Goal: Task Accomplishment & Management: Use online tool/utility

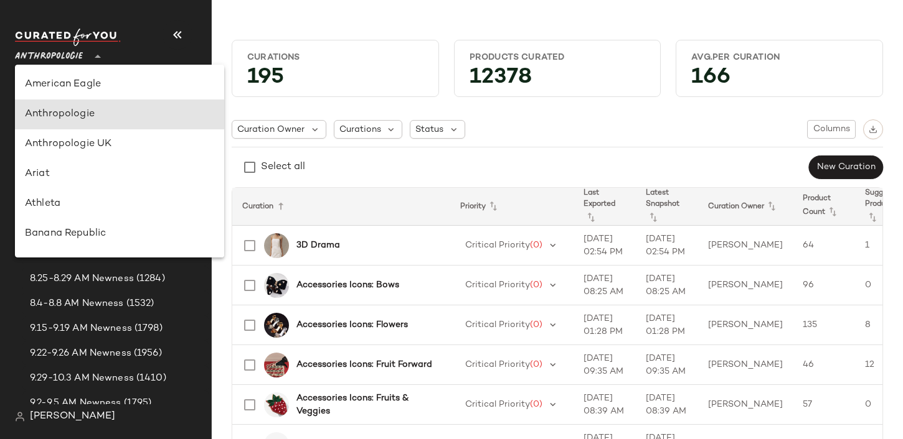
click at [37, 60] on span "Anthropologie" at bounding box center [49, 53] width 68 height 22
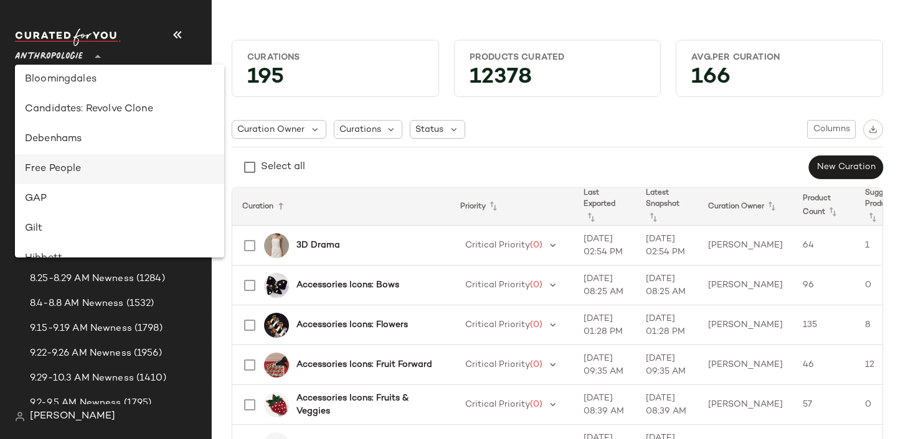
scroll to position [190, 0]
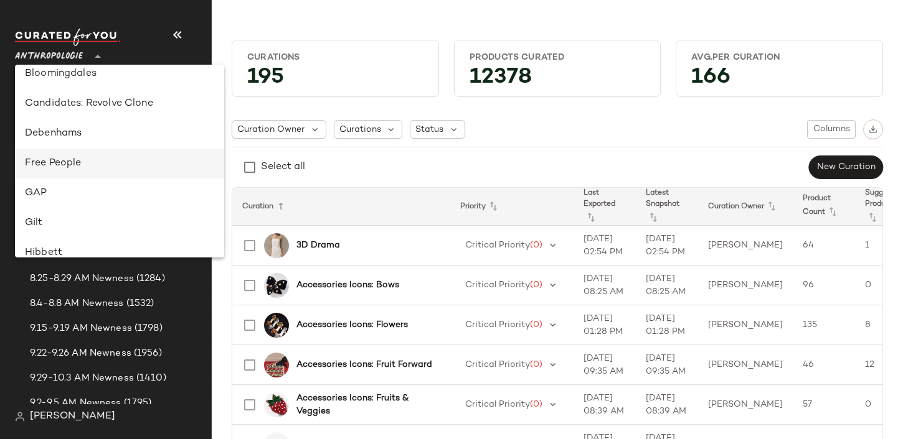
click at [75, 152] on div "Free People" at bounding box center [119, 164] width 209 height 30
type input "**"
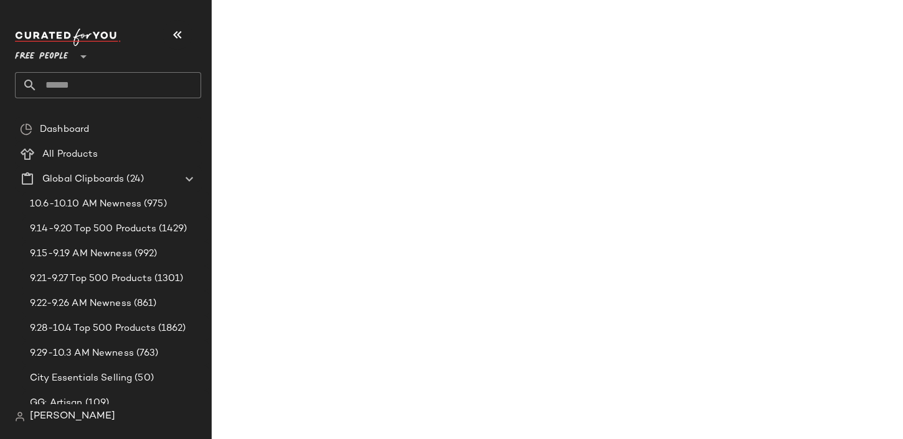
click at [76, 87] on input "text" at bounding box center [119, 85] width 164 height 26
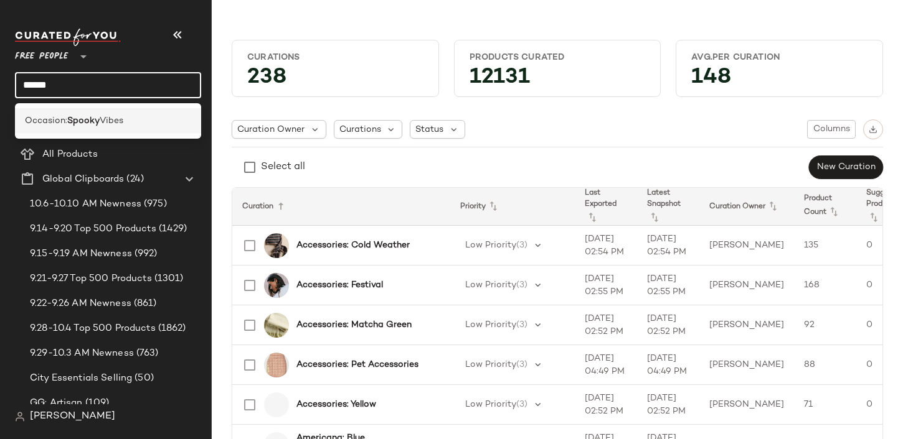
type input "******"
click at [60, 124] on span "Occasion:" at bounding box center [46, 121] width 42 height 13
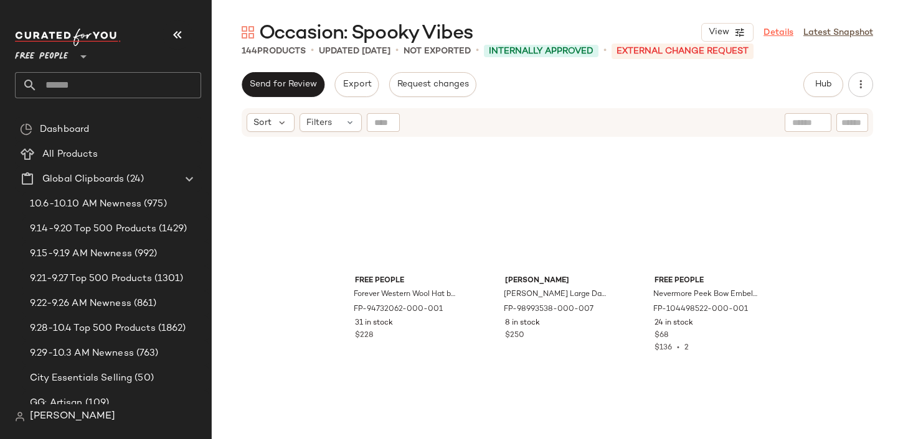
click at [787, 29] on link "Details" at bounding box center [778, 32] width 30 height 13
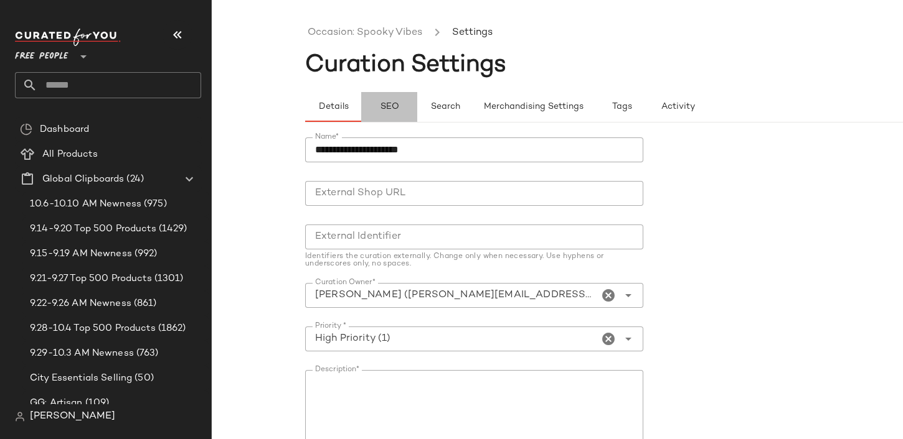
click at [381, 103] on span "SEO" at bounding box center [388, 107] width 19 height 10
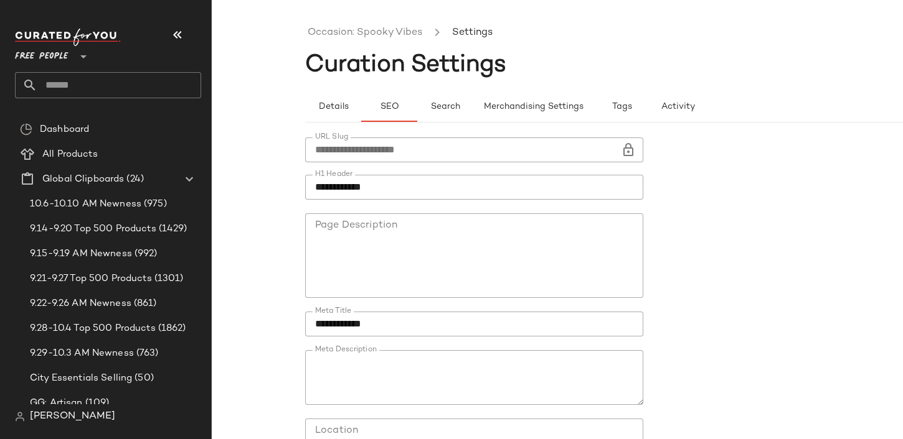
click at [624, 147] on icon at bounding box center [628, 150] width 15 height 15
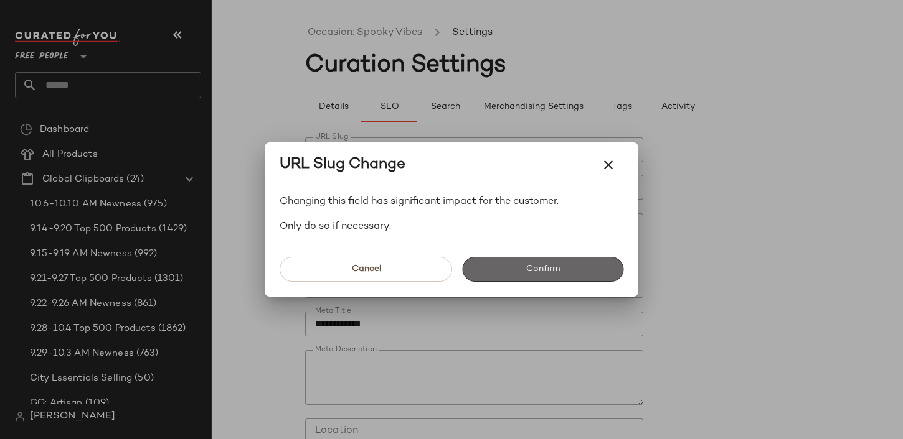
click at [557, 278] on button "Confirm" at bounding box center [542, 269] width 161 height 25
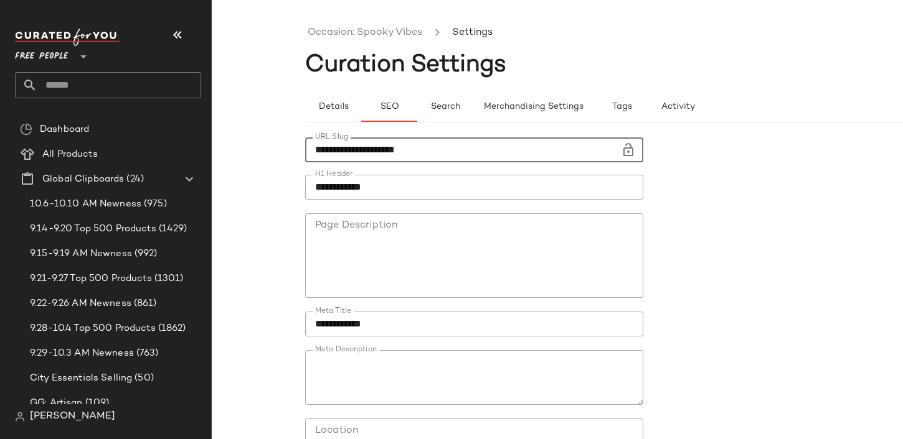
click at [458, 151] on input "**********" at bounding box center [463, 150] width 316 height 25
paste input "text"
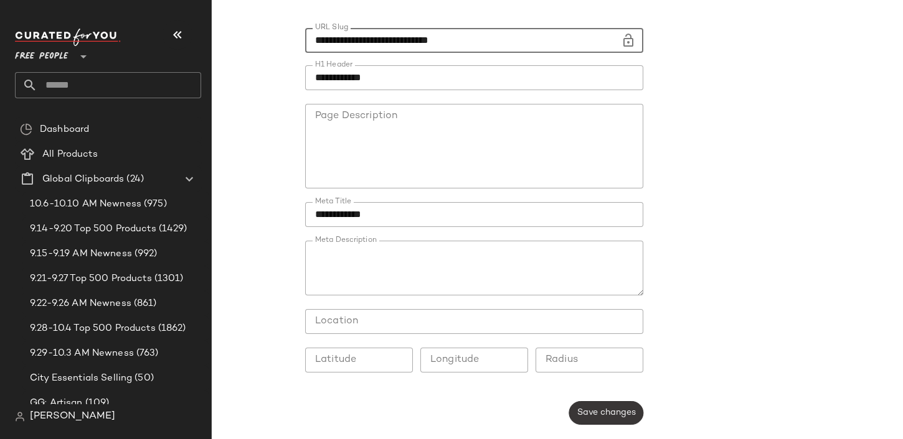
type input "**********"
click at [610, 402] on button "Save changes" at bounding box center [606, 413] width 74 height 24
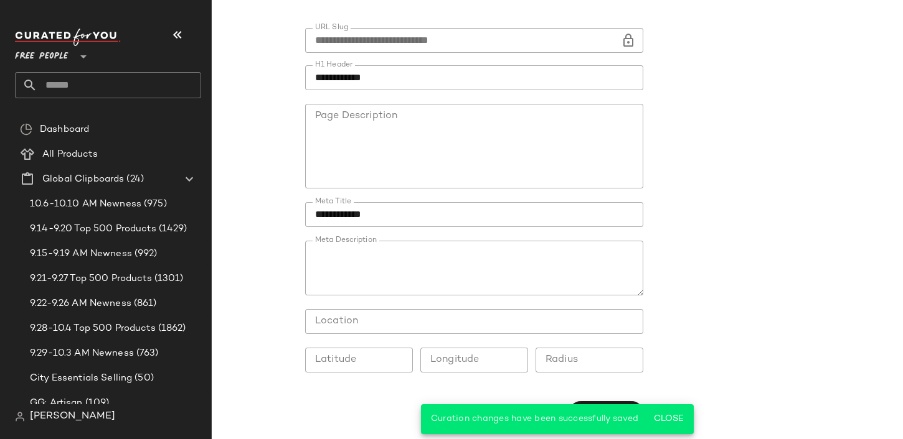
scroll to position [0, 0]
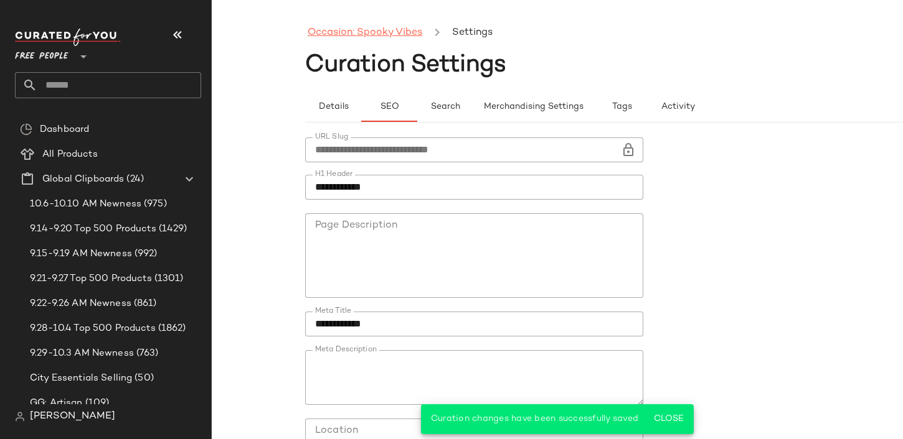
click at [357, 26] on link "Occasion: Spooky Vibes" at bounding box center [364, 33] width 115 height 16
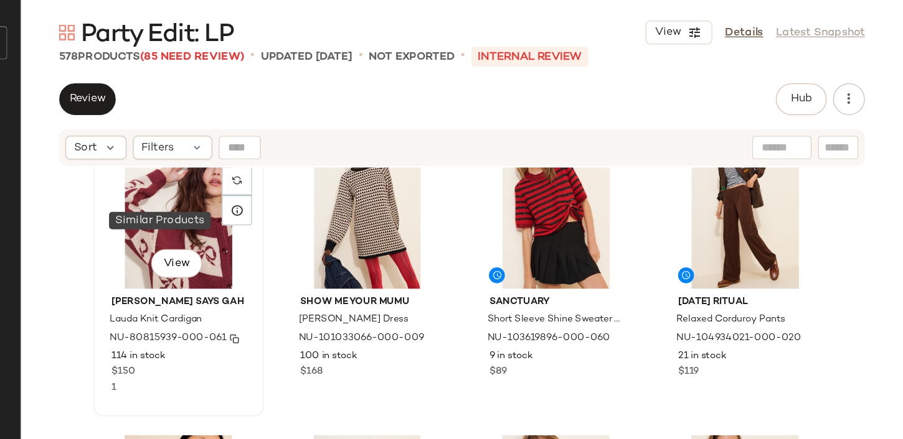
scroll to position [288, 0]
click at [375, 320] on img "button" at bounding box center [378, 322] width 7 height 7
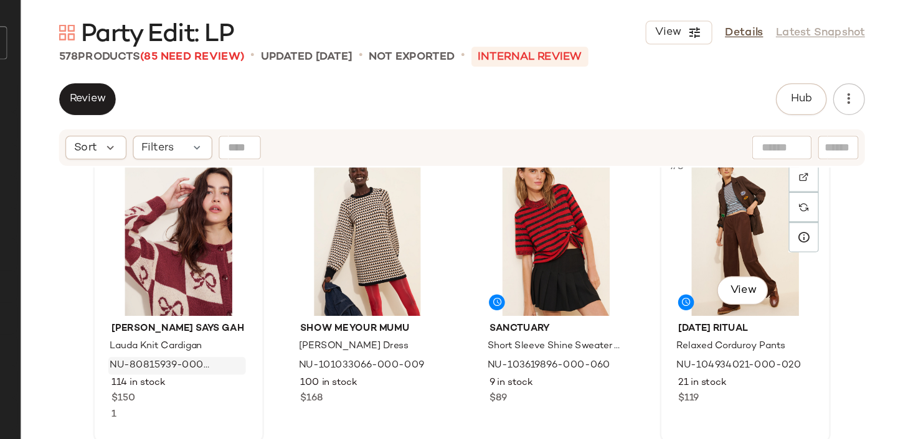
scroll to position [264, 0]
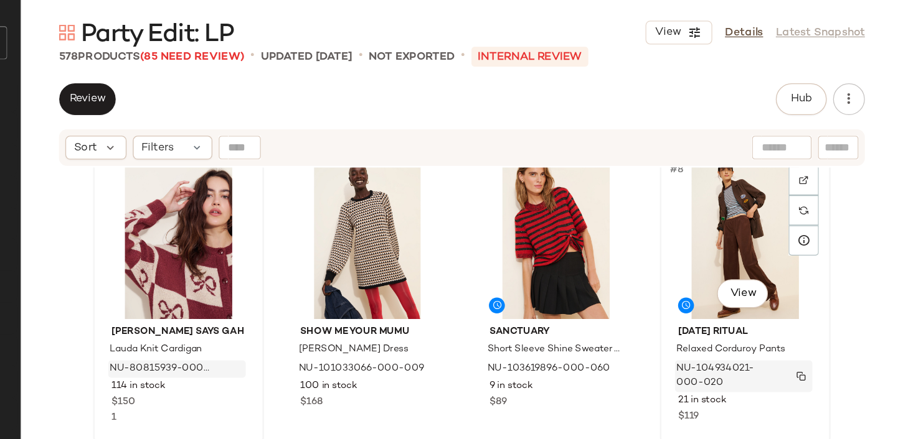
click at [819, 345] on img "button" at bounding box center [822, 346] width 7 height 7
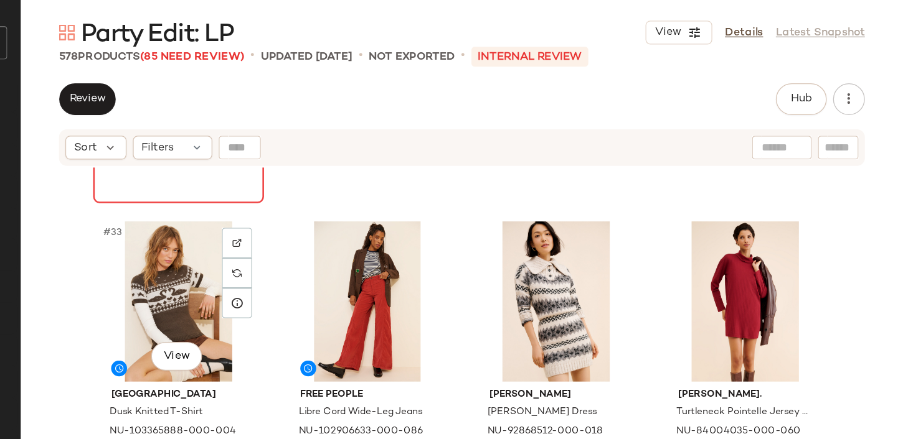
scroll to position [1933, 0]
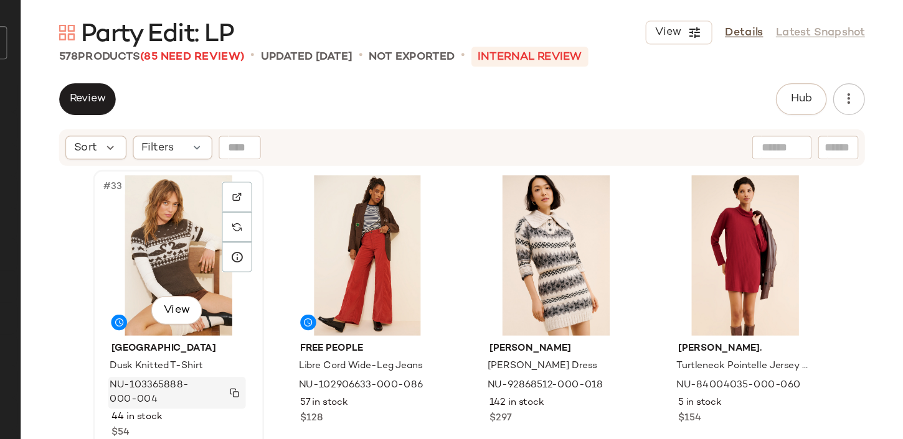
click at [376, 365] on button "button" at bounding box center [378, 359] width 17 height 11
click at [376, 360] on img "button" at bounding box center [378, 359] width 7 height 7
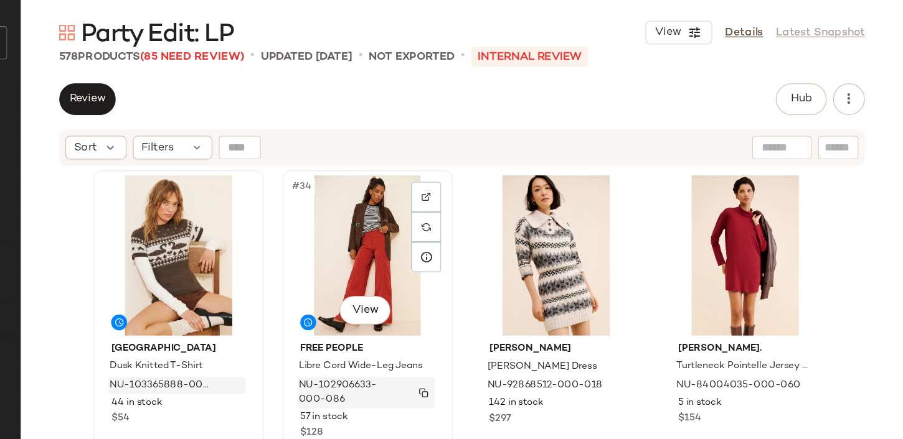
click at [523, 358] on img "button" at bounding box center [526, 359] width 7 height 7
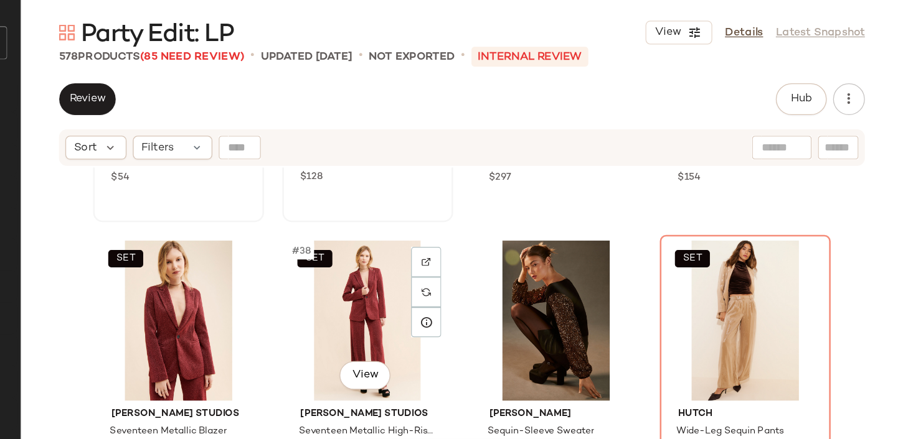
scroll to position [1936, 0]
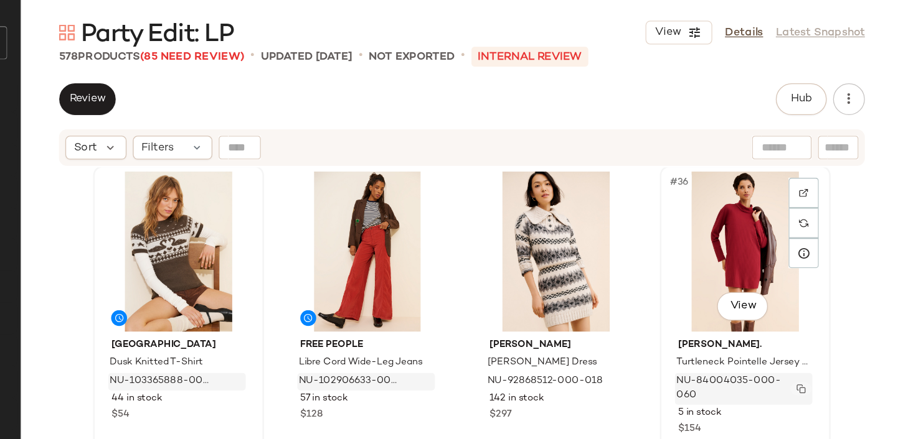
click at [821, 358] on img "button" at bounding box center [822, 356] width 7 height 7
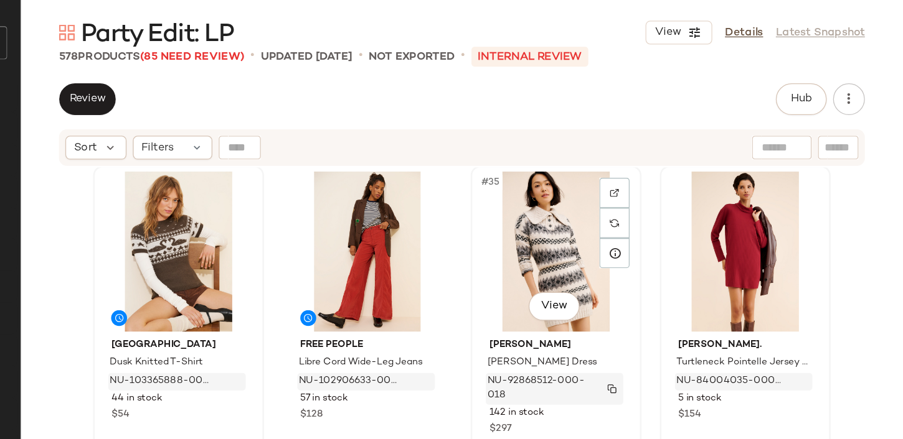
click at [673, 350] on div "NU-92868512-000-018" at bounding box center [630, 356] width 108 height 25
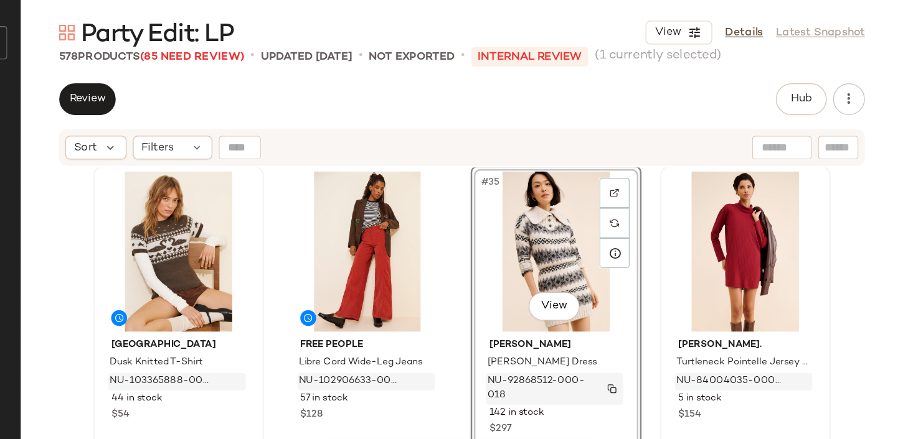
click at [671, 354] on img "button" at bounding box center [674, 356] width 7 height 7
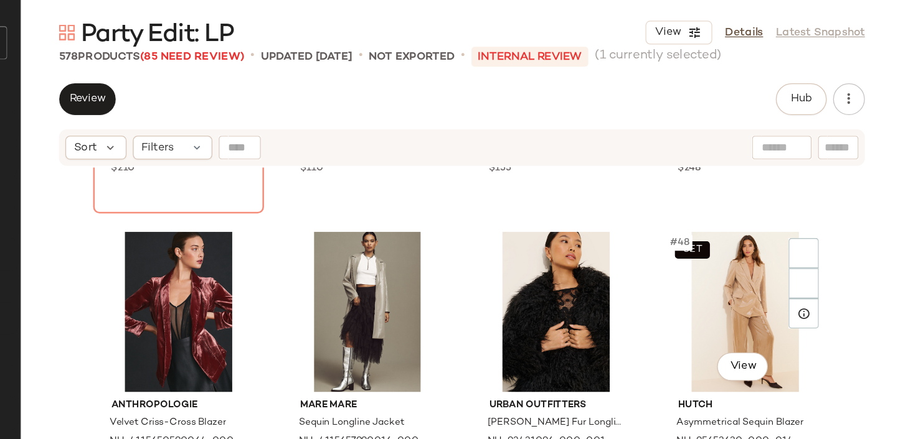
scroll to position [2611, 0]
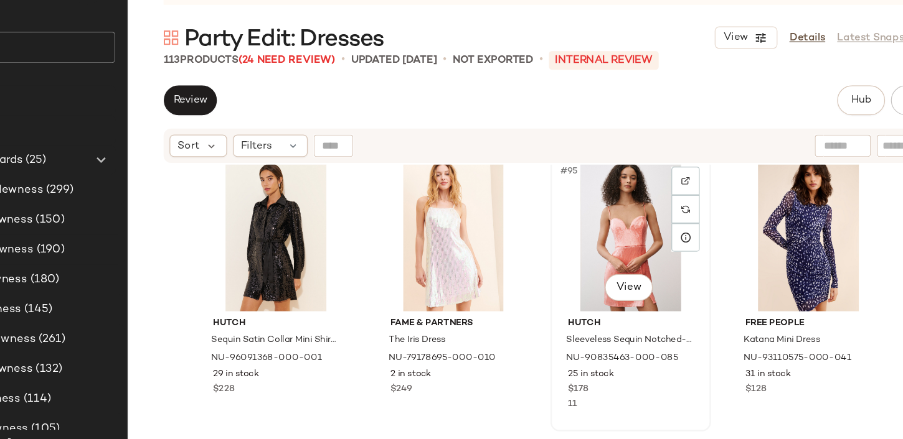
scroll to position [5549, 0]
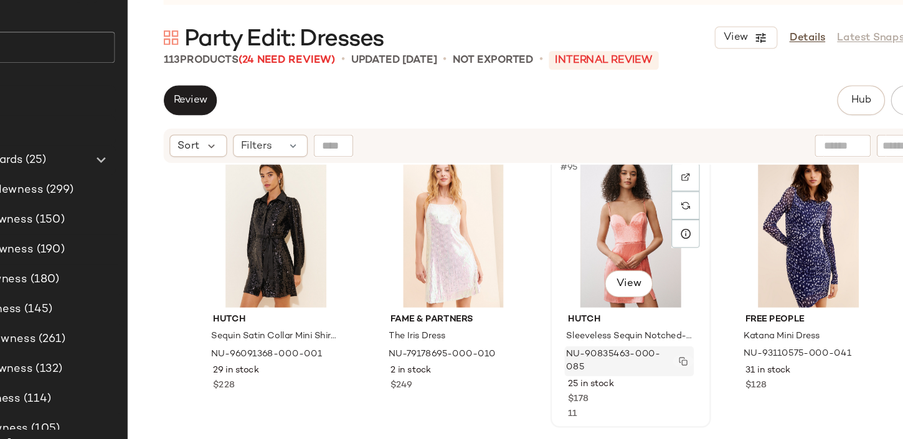
click at [672, 347] on img "button" at bounding box center [674, 347] width 7 height 7
click at [671, 344] on img "button" at bounding box center [674, 347] width 7 height 7
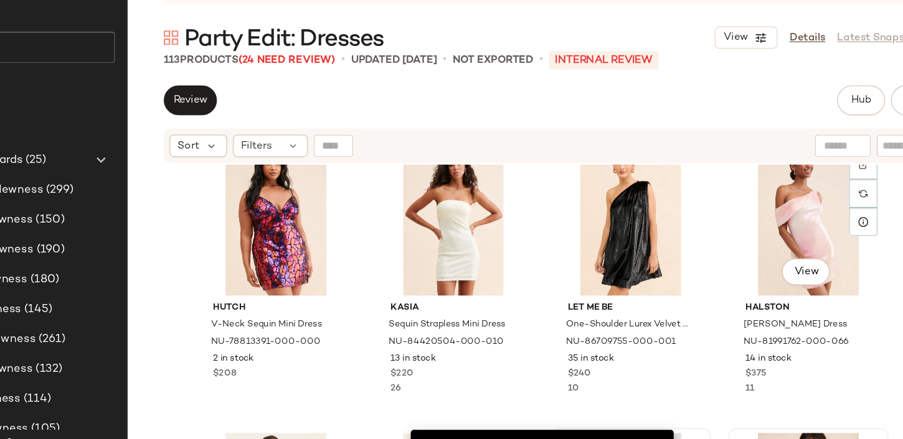
scroll to position [5302, 0]
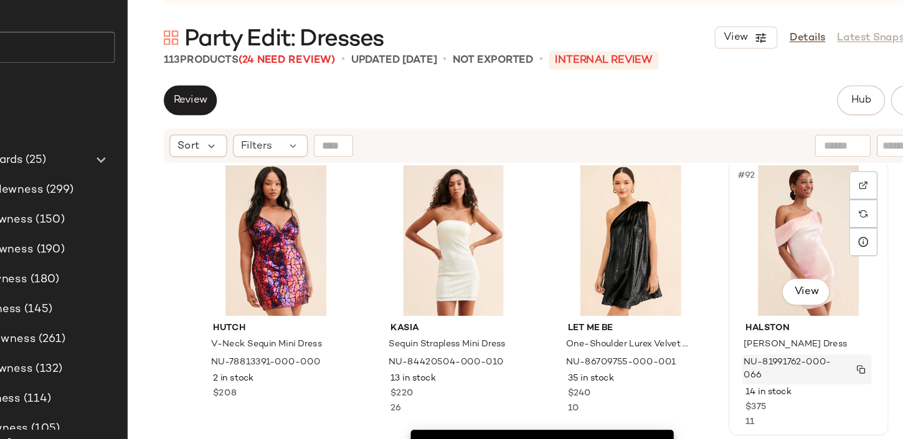
click at [820, 354] on img "button" at bounding box center [822, 353] width 7 height 7
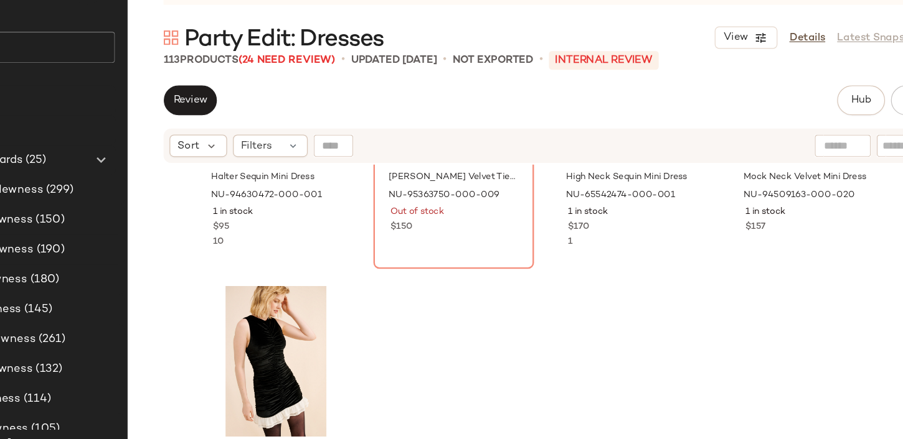
scroll to position [6682, 0]
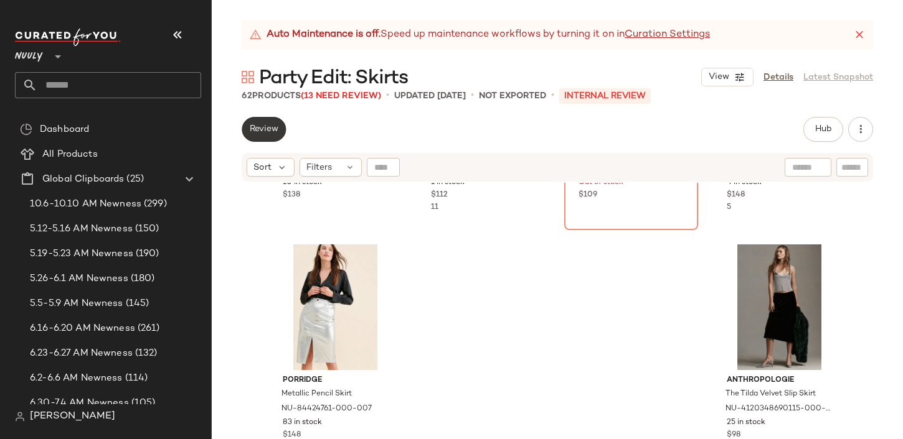
click at [273, 129] on span "Review" at bounding box center [263, 129] width 29 height 10
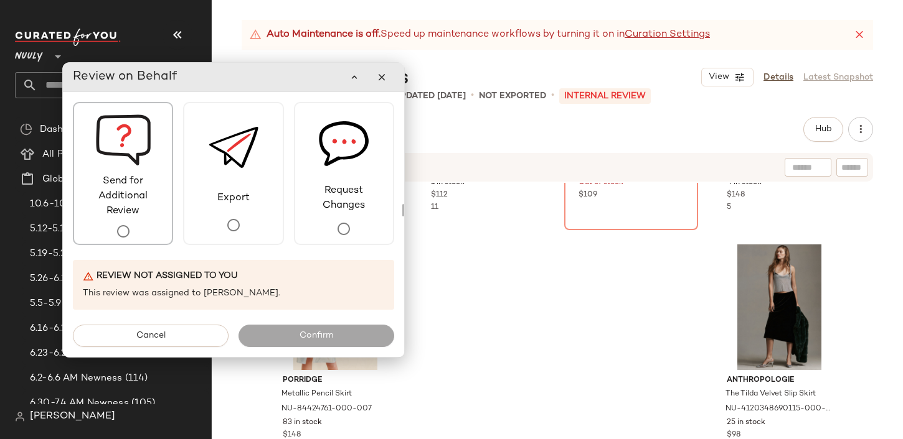
click at [148, 193] on span "Send for Additional Review" at bounding box center [123, 196] width 98 height 45
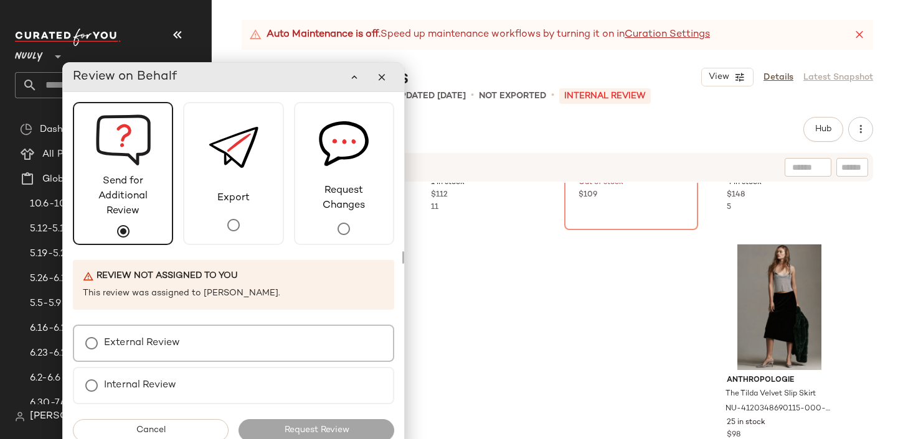
click at [187, 335] on div "External Review" at bounding box center [233, 343] width 321 height 37
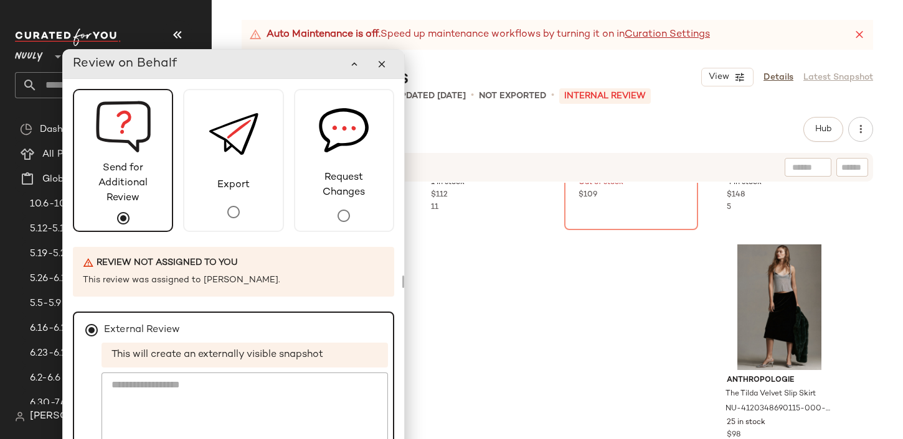
scroll to position [44, 0]
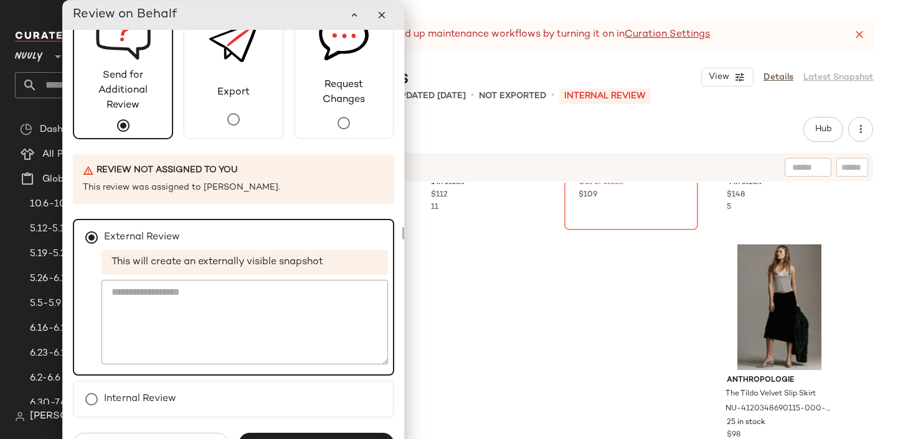
drag, startPoint x: 299, startPoint y: 67, endPoint x: 279, endPoint y: 19, distance: 52.7
click at [279, 19] on div "Review on Behalf" at bounding box center [233, 14] width 321 height 25
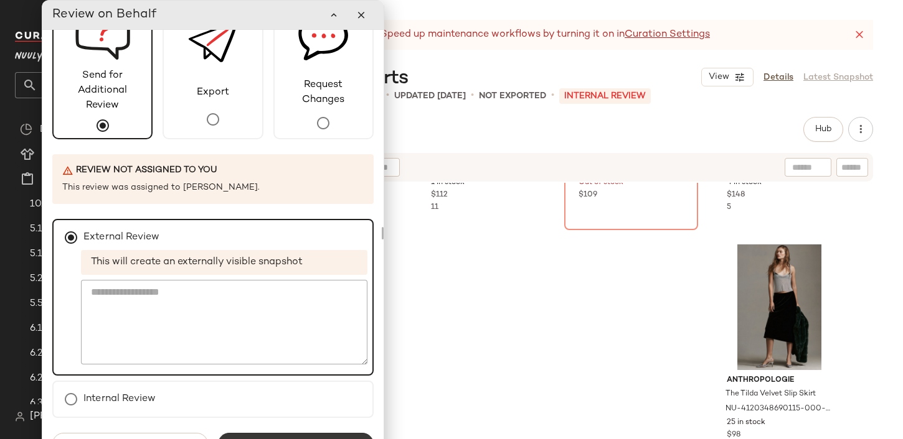
click at [306, 436] on button "Request Review" at bounding box center [296, 444] width 156 height 22
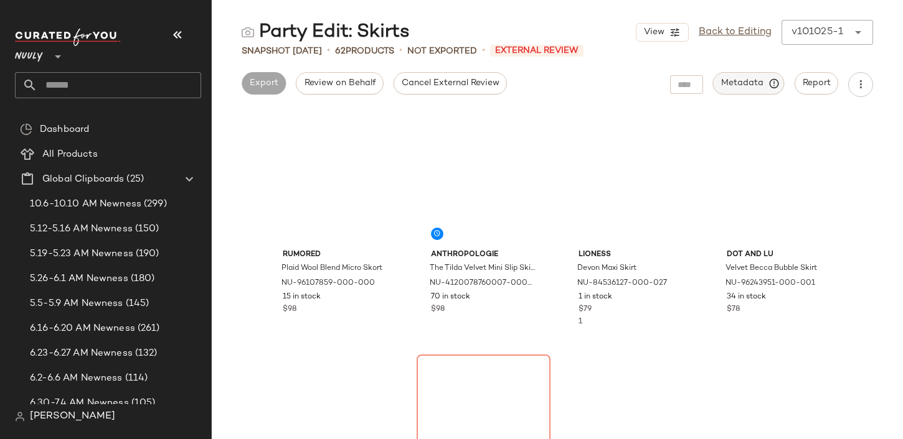
click at [762, 85] on span "Metadata" at bounding box center [748, 83] width 57 height 11
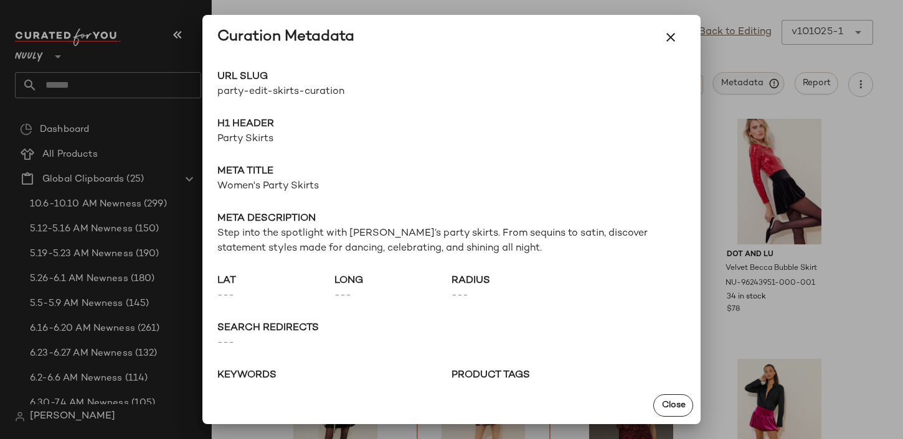
click at [762, 85] on div at bounding box center [451, 219] width 903 height 439
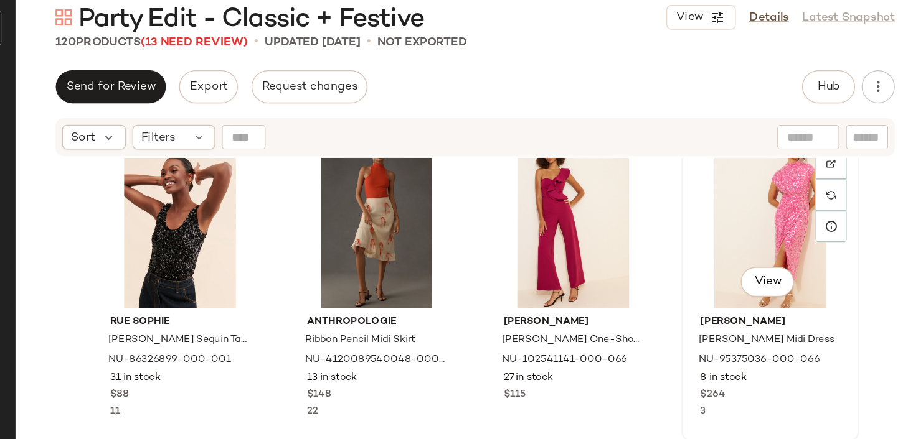
scroll to position [4117, 0]
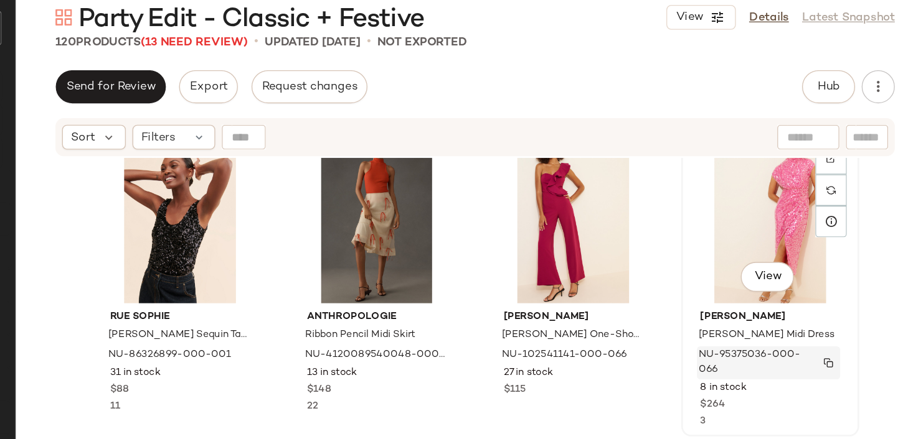
click at [819, 334] on img "button" at bounding box center [822, 337] width 7 height 7
click at [820, 334] on img "button" at bounding box center [822, 337] width 7 height 7
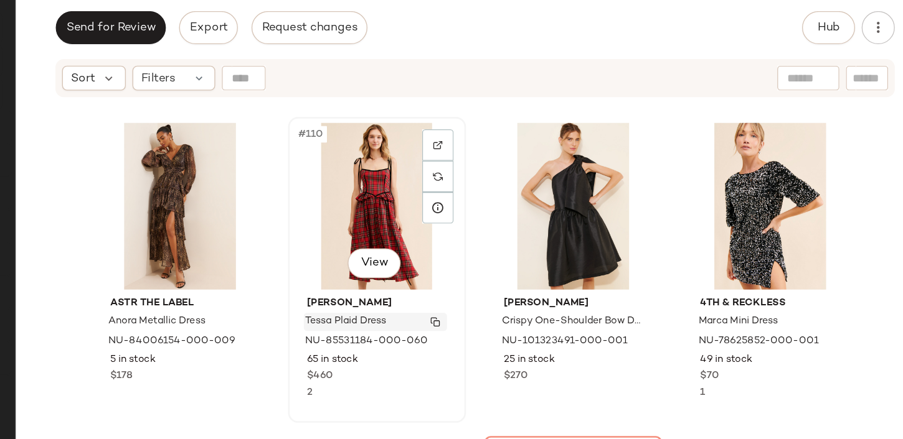
scroll to position [6481, 0]
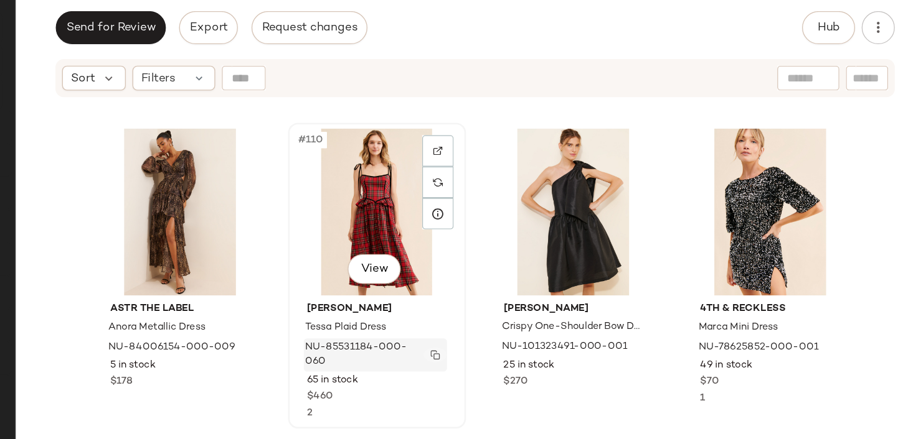
click at [524, 376] on img "button" at bounding box center [526, 375] width 7 height 7
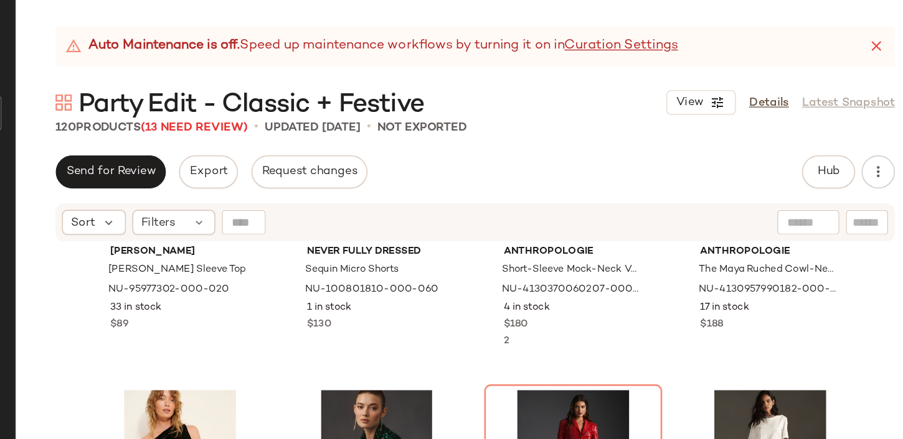
scroll to position [718, 0]
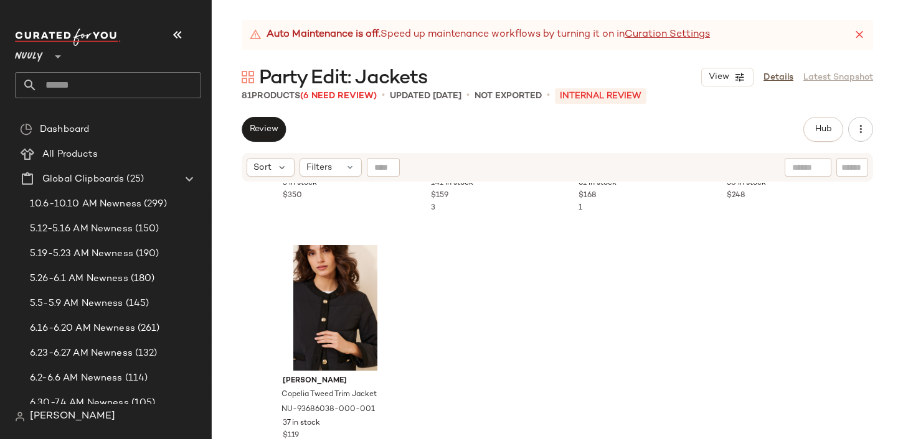
scroll to position [4760, 0]
click at [261, 131] on span "Review" at bounding box center [263, 129] width 29 height 10
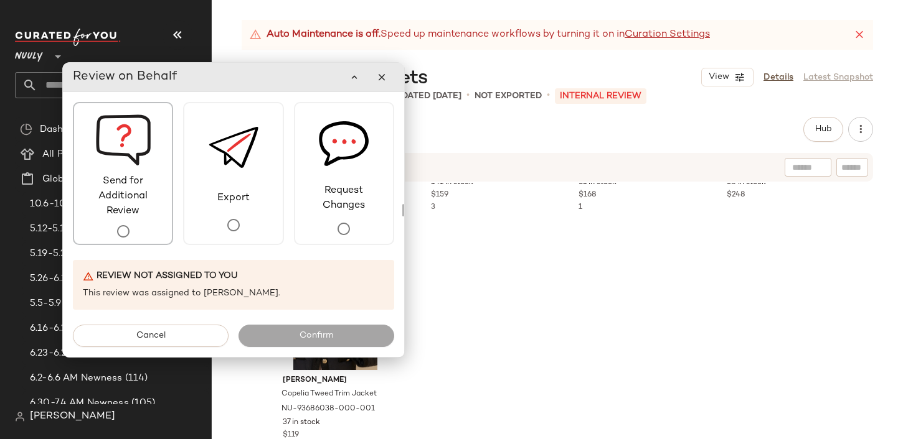
click at [136, 199] on span "Send for Additional Review" at bounding box center [123, 196] width 98 height 45
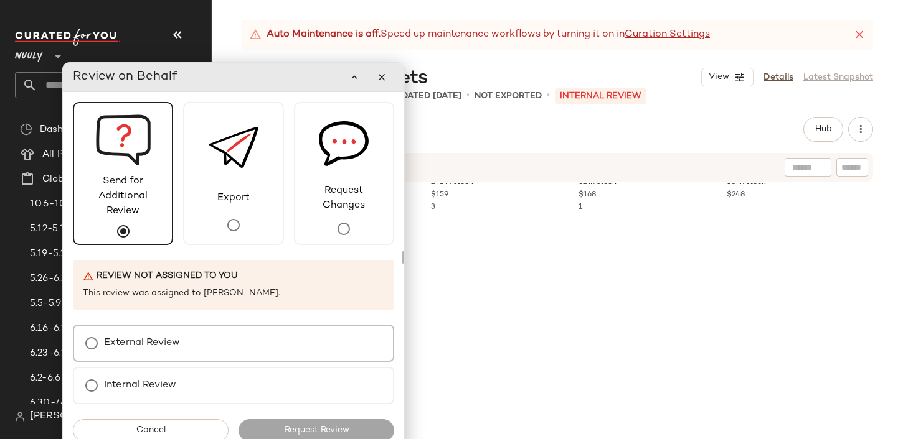
click at [185, 342] on div "External Review" at bounding box center [233, 343] width 321 height 37
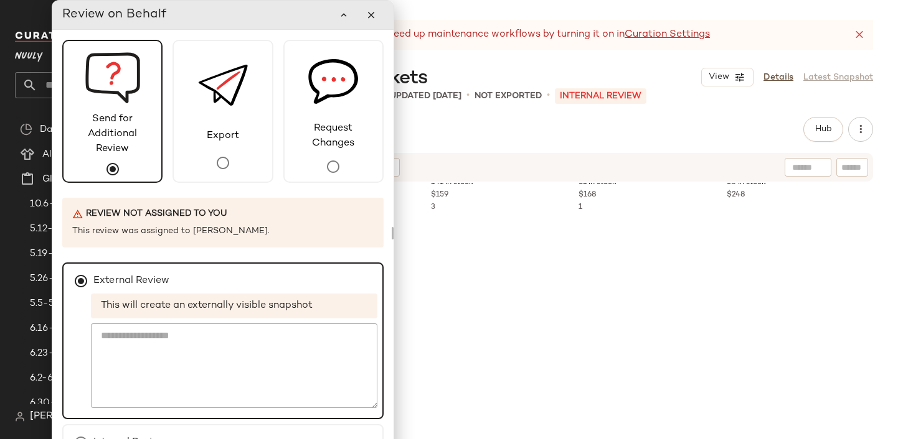
drag, startPoint x: 232, startPoint y: 66, endPoint x: 220, endPoint y: -7, distance: 73.8
click at [220, 0] on html "Nuuly ** Dashboard All Products Global Clipboards (25) 10.6-10.10 AM Newness (2…" at bounding box center [451, 219] width 903 height 439
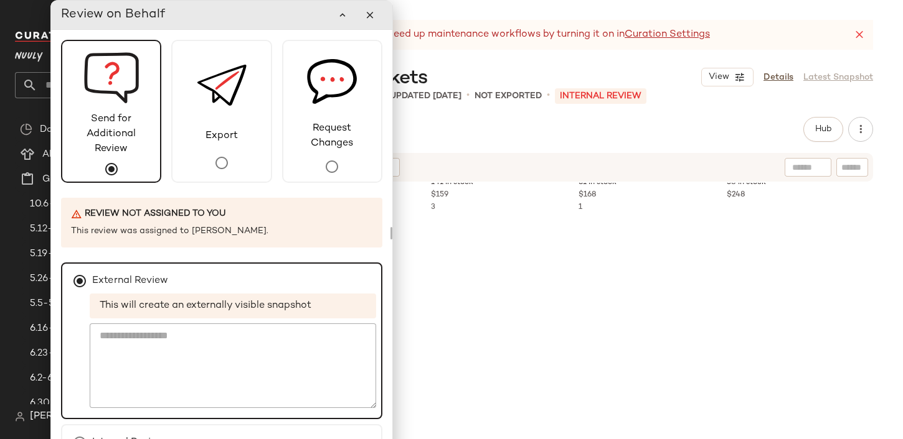
scroll to position [44, 0]
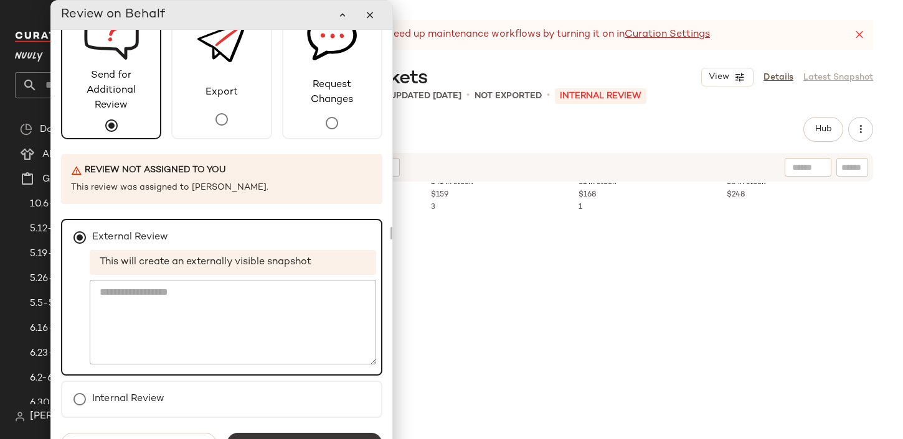
click at [319, 436] on button "Request Review" at bounding box center [305, 444] width 156 height 22
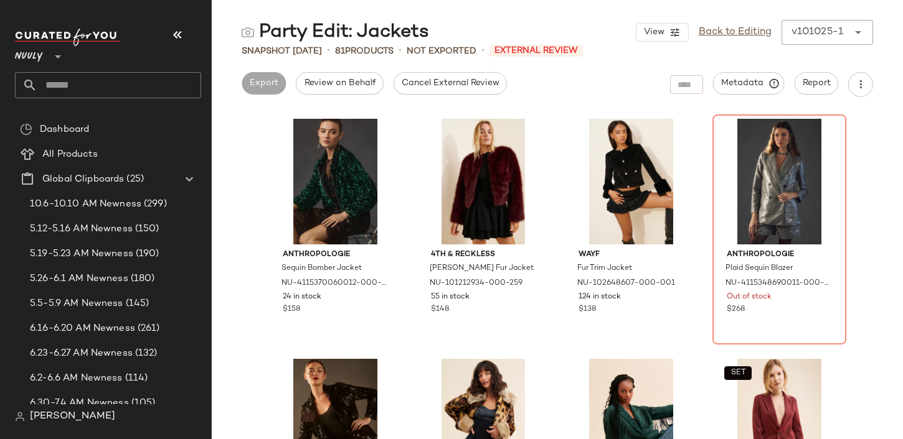
click at [550, 76] on div "Export Review on Behalf Cancel External Review Metadata Report" at bounding box center [557, 84] width 691 height 25
click at [766, 73] on button "Metadata" at bounding box center [749, 83] width 72 height 22
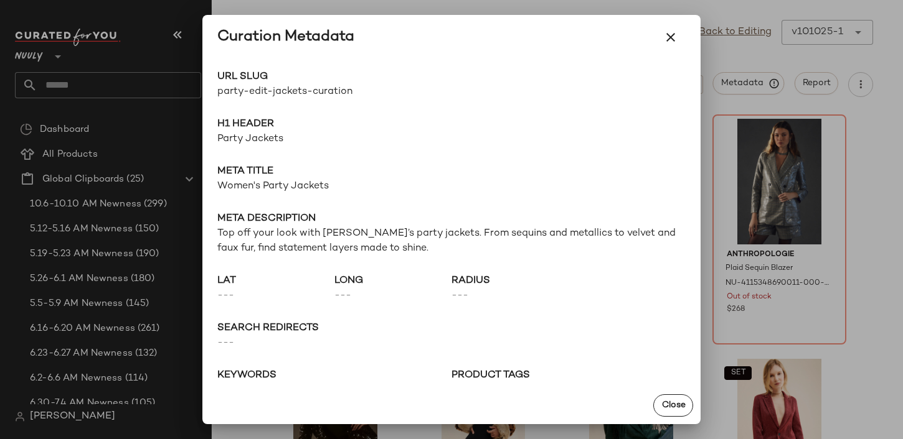
click at [759, 83] on div at bounding box center [451, 219] width 903 height 439
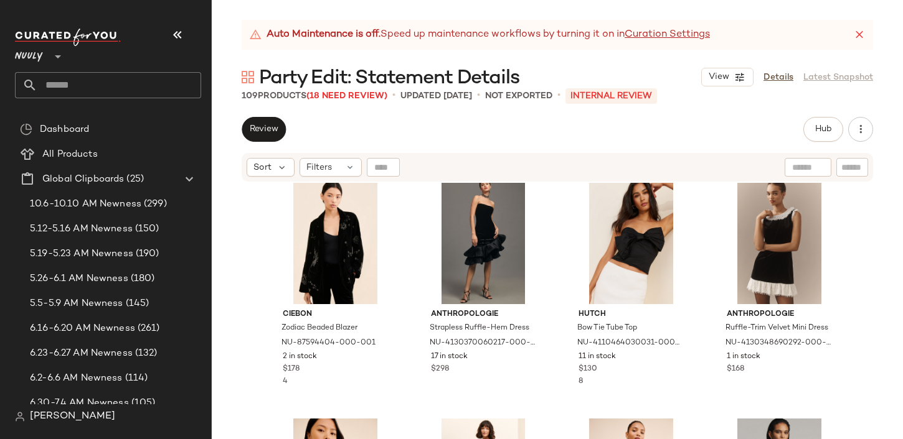
scroll to position [5533, 0]
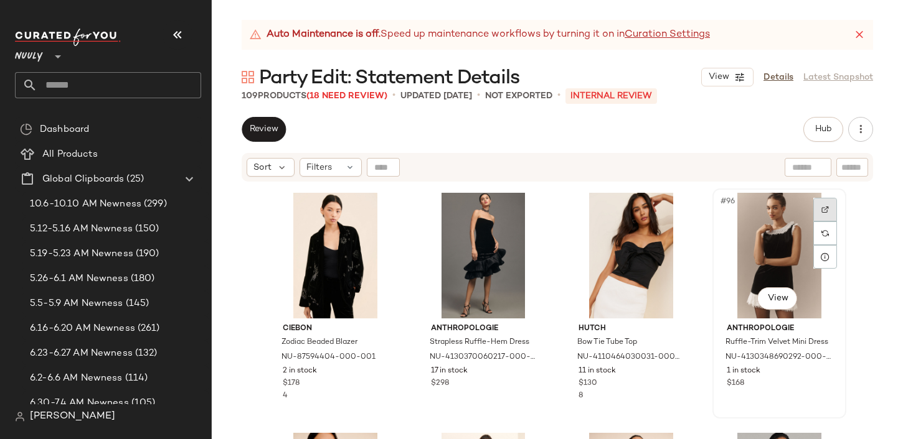
click at [821, 209] on img at bounding box center [824, 209] width 7 height 7
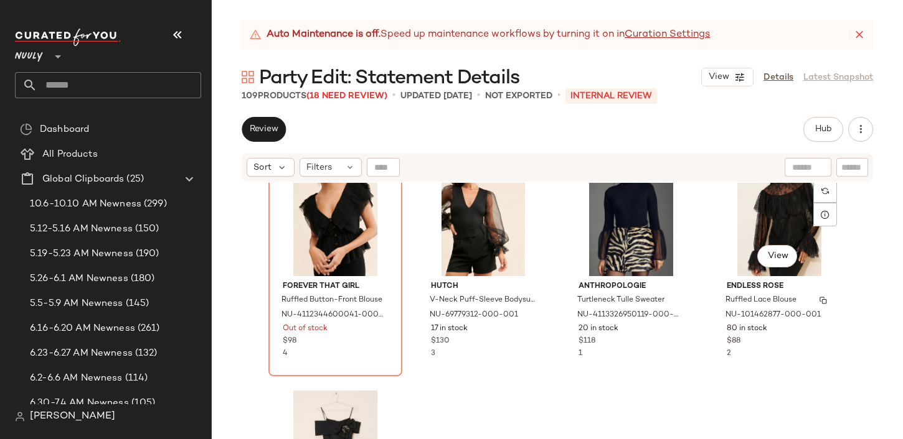
scroll to position [6442, 0]
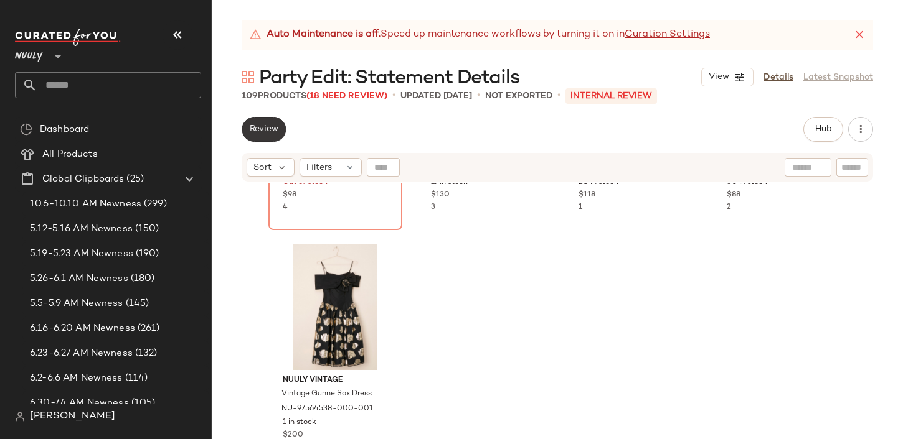
click at [271, 129] on span "Review" at bounding box center [263, 129] width 29 height 10
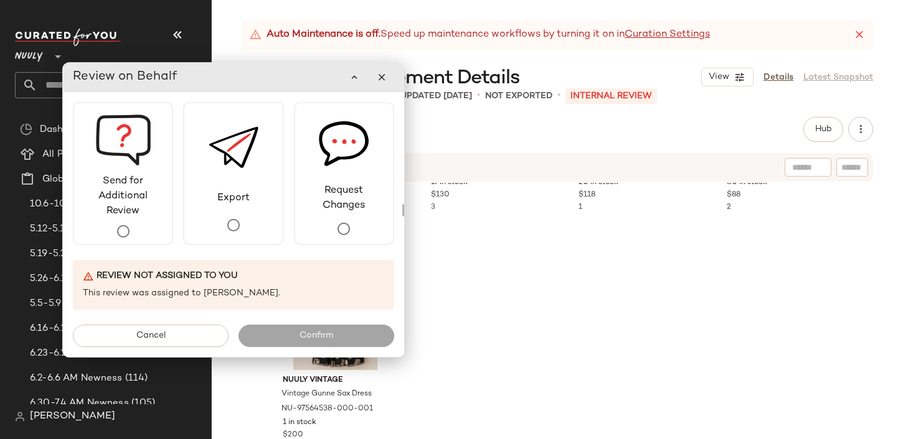
click at [492, 296] on div "Forever That Girl Ruffled Button-Front Blouse NU-4112344600041-000-001 Out of s…" at bounding box center [557, 327] width 691 height 288
click at [384, 80] on icon "button" at bounding box center [381, 77] width 11 height 11
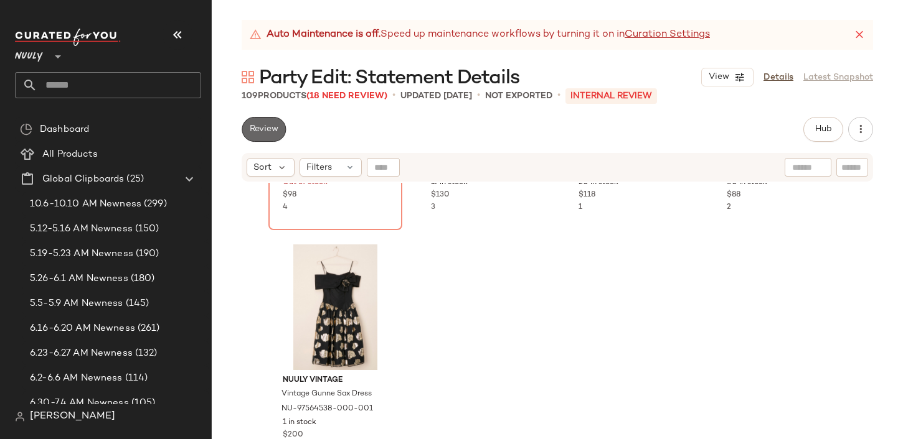
click at [260, 129] on span "Review" at bounding box center [263, 129] width 29 height 10
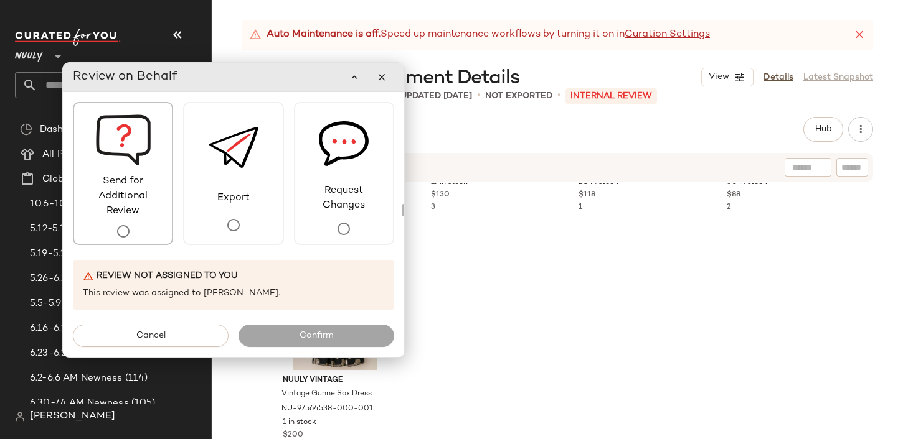
click at [151, 218] on span "Send for Additional Review" at bounding box center [123, 196] width 98 height 45
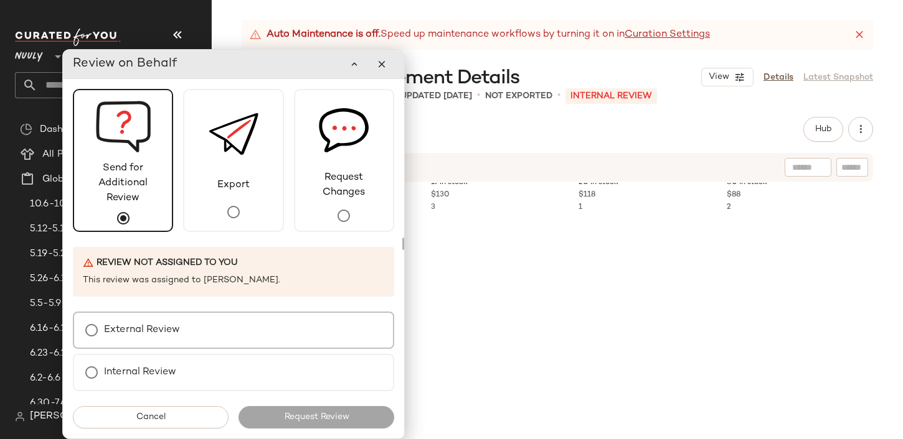
click at [184, 341] on div "External Review" at bounding box center [233, 330] width 321 height 37
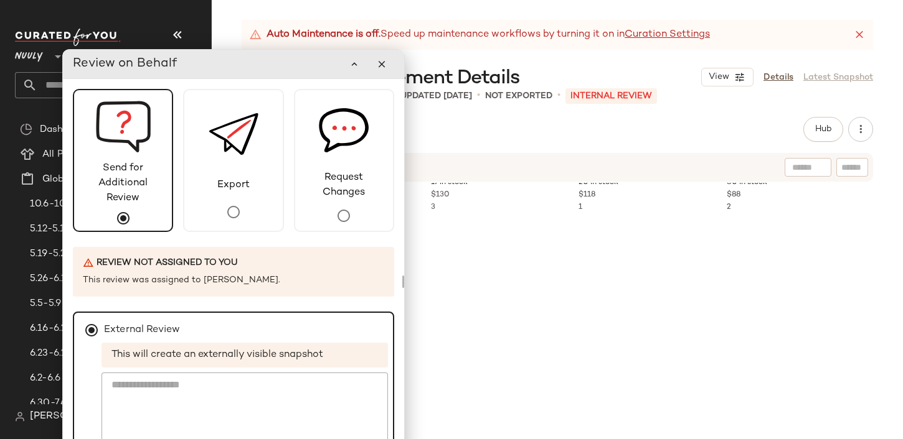
scroll to position [44, 0]
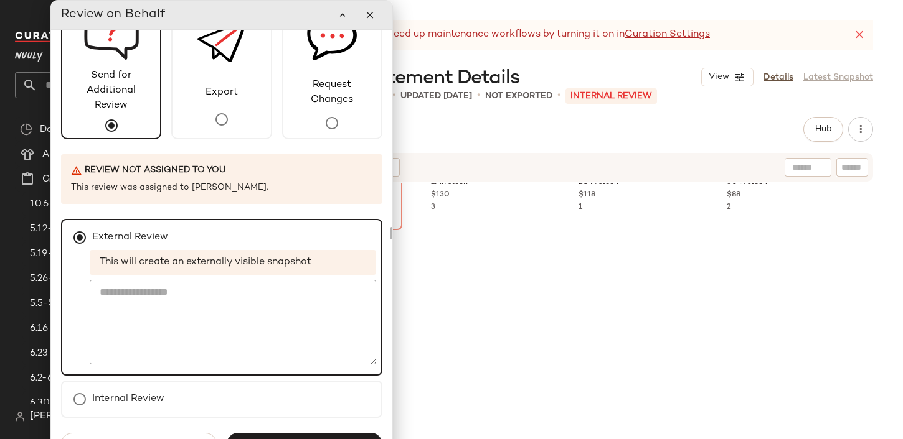
drag, startPoint x: 262, startPoint y: 67, endPoint x: 250, endPoint y: 9, distance: 59.2
click at [250, 9] on div "Review on Behalf" at bounding box center [221, 14] width 321 height 25
click at [331, 436] on button "Request Review" at bounding box center [304, 444] width 156 height 22
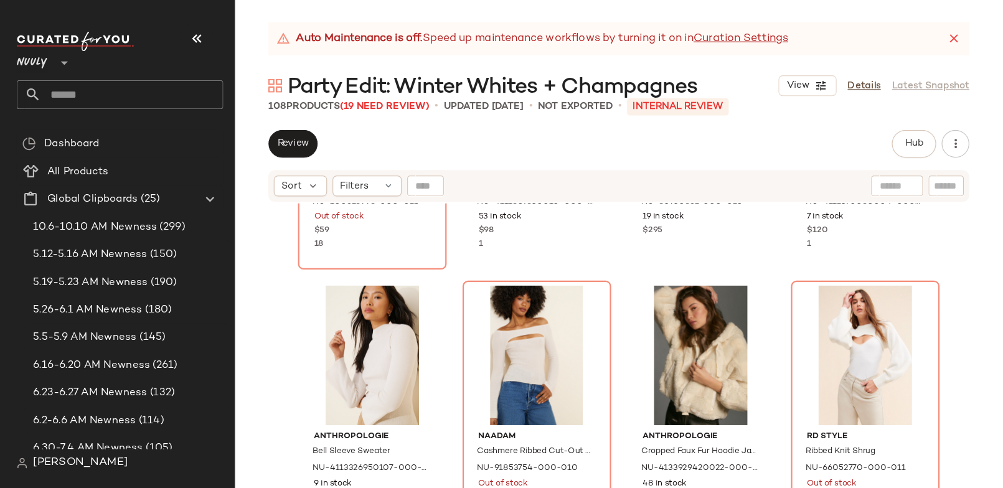
scroll to position [6202, 0]
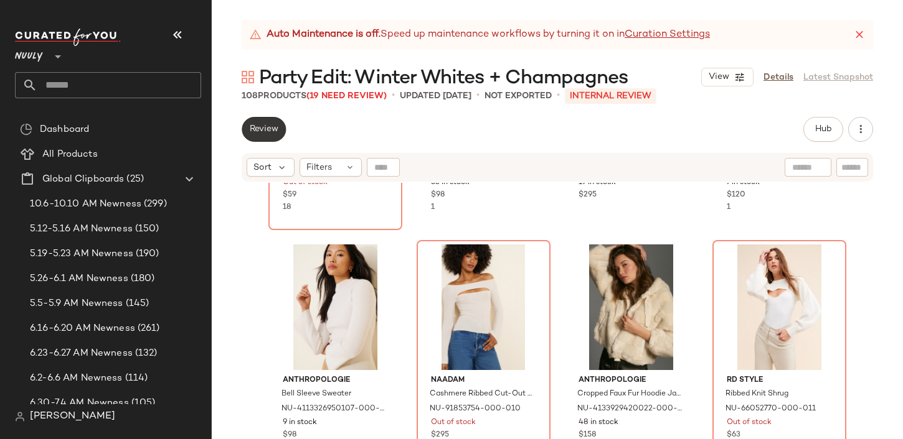
click at [274, 127] on span "Review" at bounding box center [263, 129] width 29 height 10
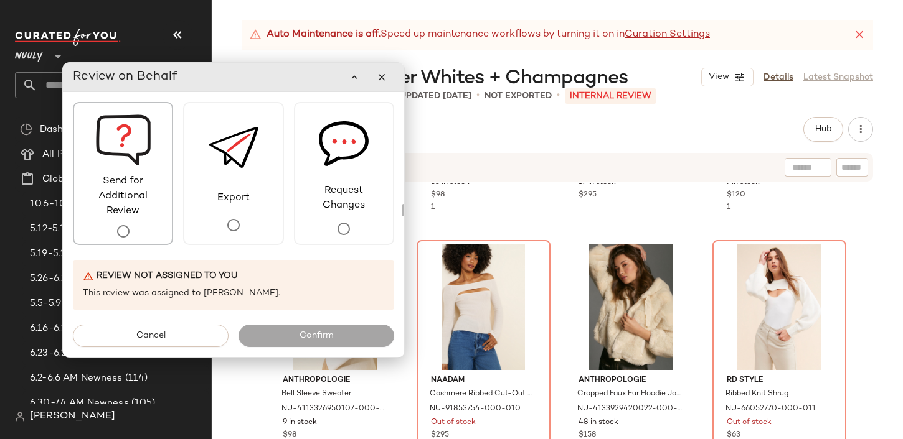
click at [139, 206] on span "Send for Additional Review" at bounding box center [123, 196] width 98 height 45
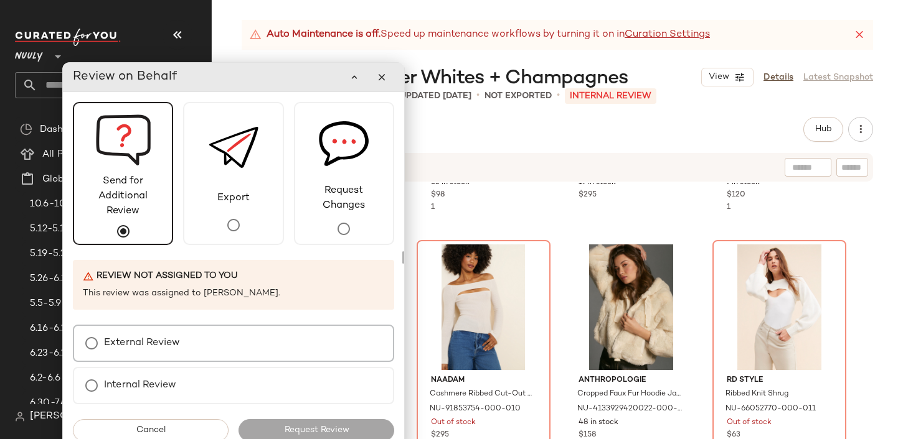
click at [215, 327] on div "External Review" at bounding box center [233, 343] width 321 height 37
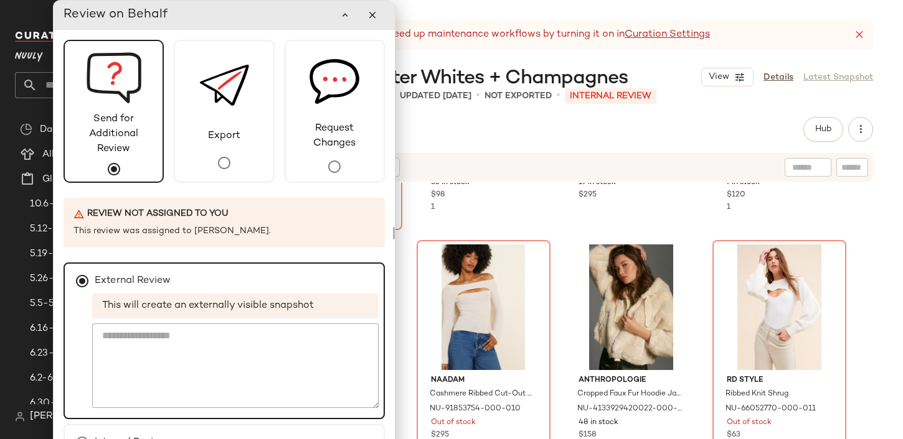
drag, startPoint x: 319, startPoint y: 77, endPoint x: 307, endPoint y: 4, distance: 73.7
click at [307, 4] on div "Review on Behalf" at bounding box center [223, 14] width 321 height 25
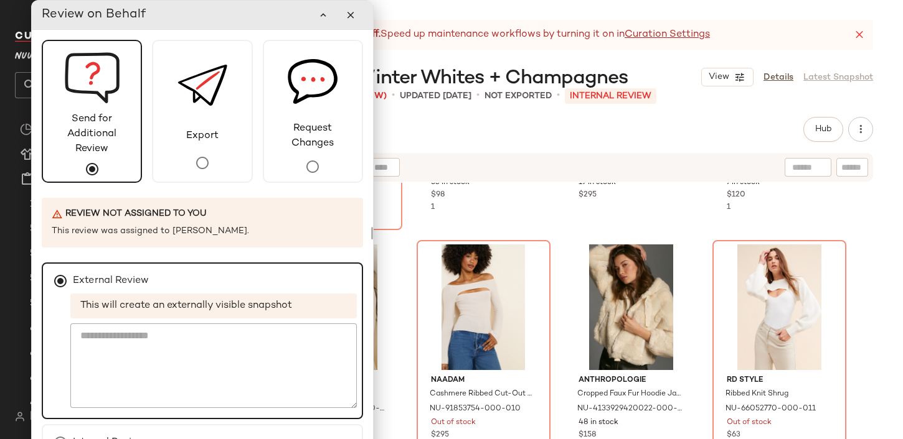
drag, startPoint x: 388, startPoint y: 4, endPoint x: 367, endPoint y: 68, distance: 67.5
click at [367, 68] on div "Review on Behalf Send for Additional Review Export Request Changes Review not a…" at bounding box center [202, 233] width 342 height 466
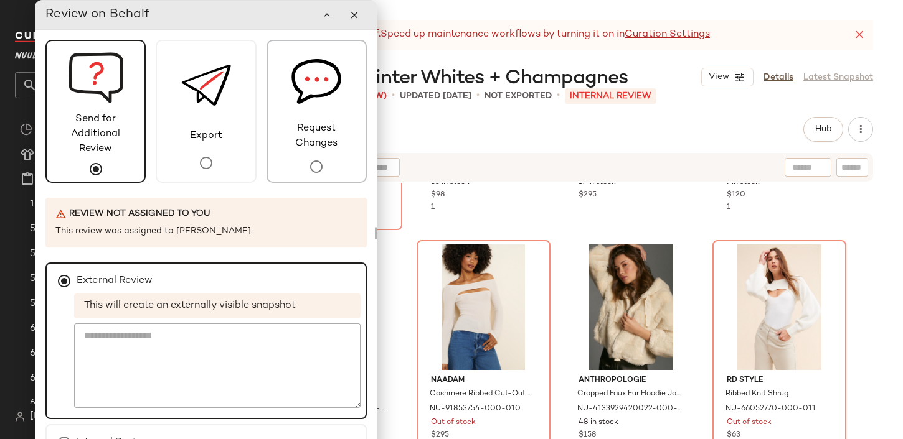
drag, startPoint x: 283, startPoint y: 1, endPoint x: 289, endPoint y: 92, distance: 91.0
click at [289, 92] on div "Review on Behalf Send for Additional Review Export Request Changes Review not a…" at bounding box center [206, 233] width 342 height 466
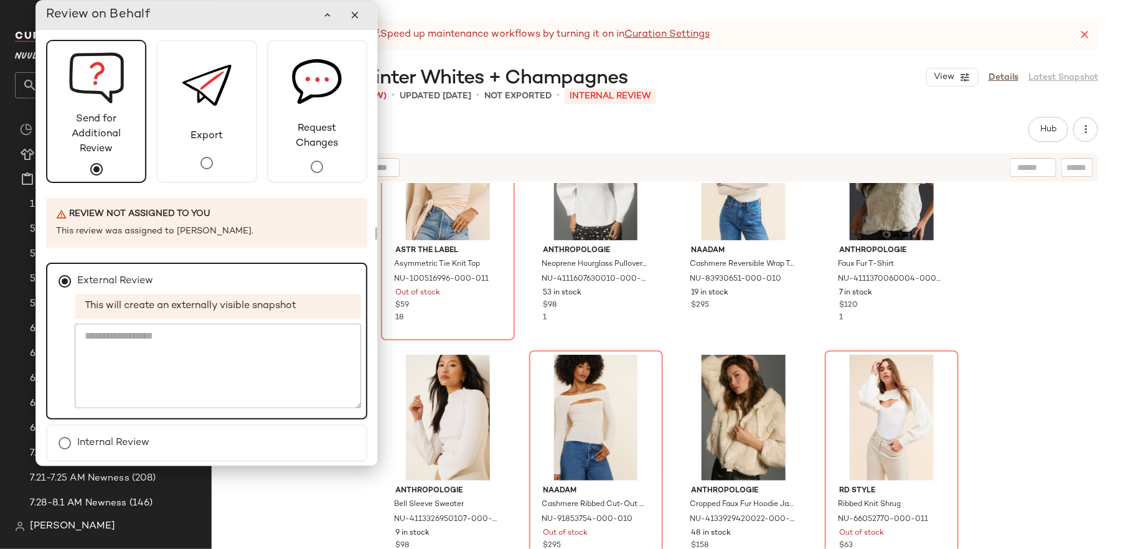
scroll to position [43, 0]
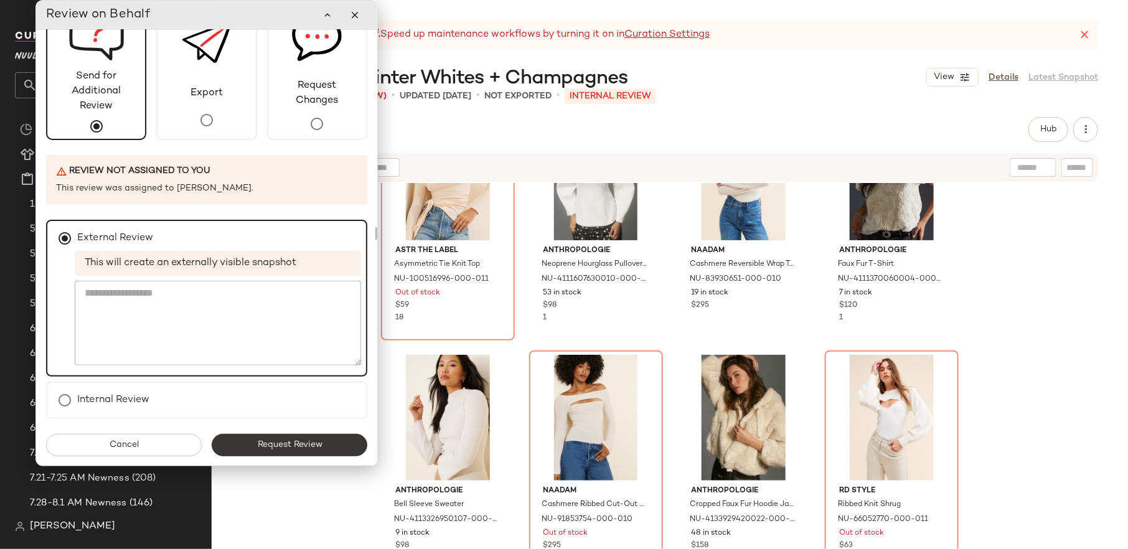
click at [263, 439] on span "Request Review" at bounding box center [288, 445] width 65 height 10
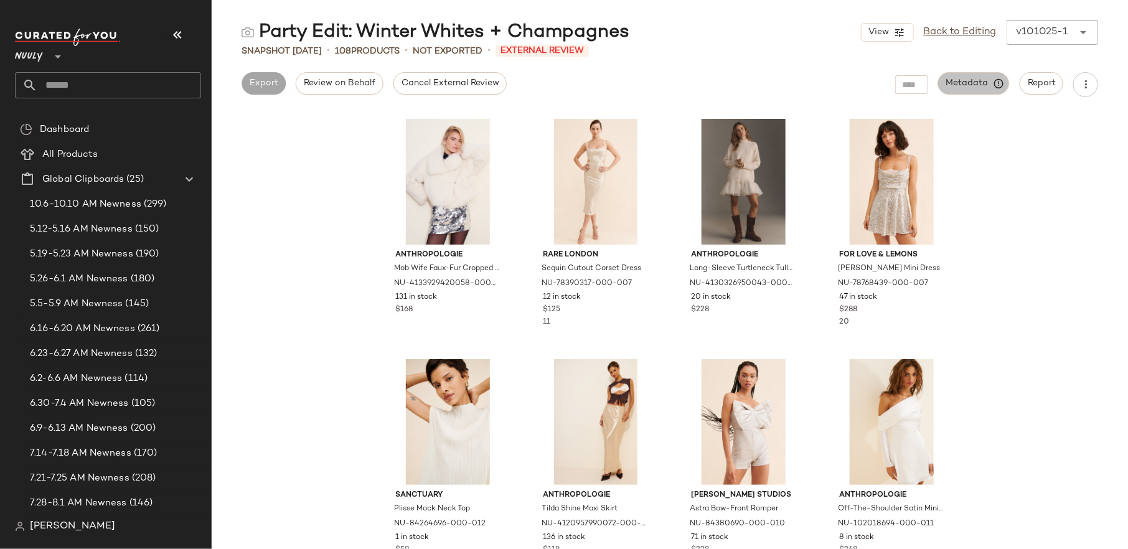
click at [902, 92] on button "Metadata" at bounding box center [974, 83] width 72 height 22
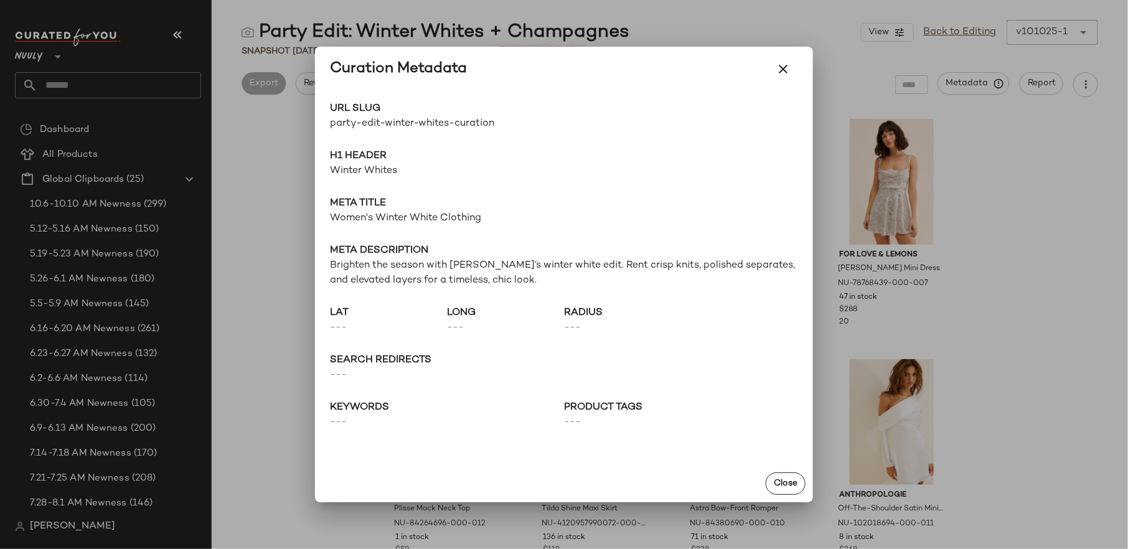
click at [902, 220] on div at bounding box center [564, 274] width 1128 height 549
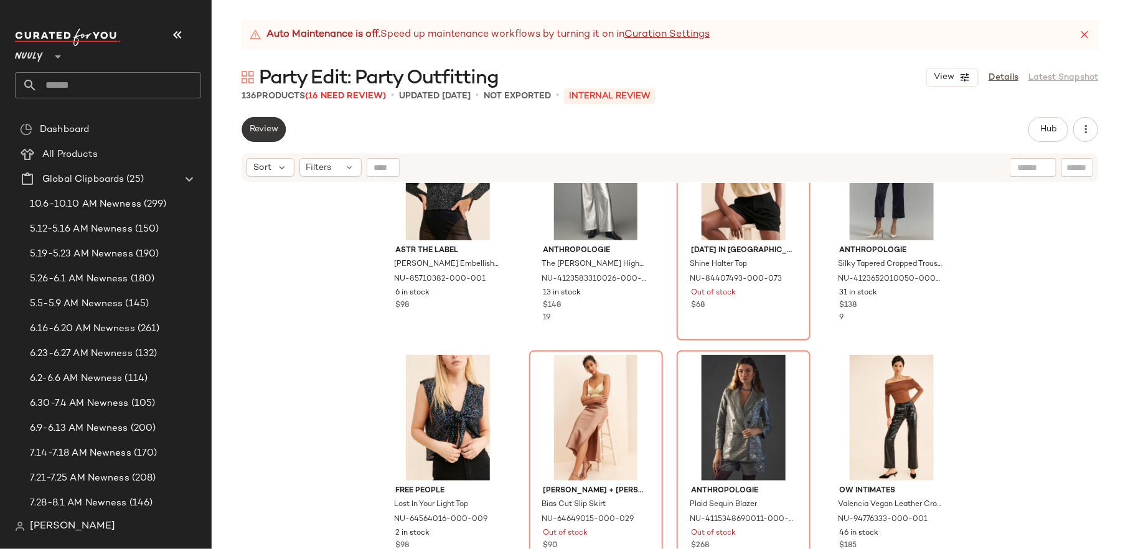
click at [270, 120] on button "Review" at bounding box center [264, 129] width 44 height 25
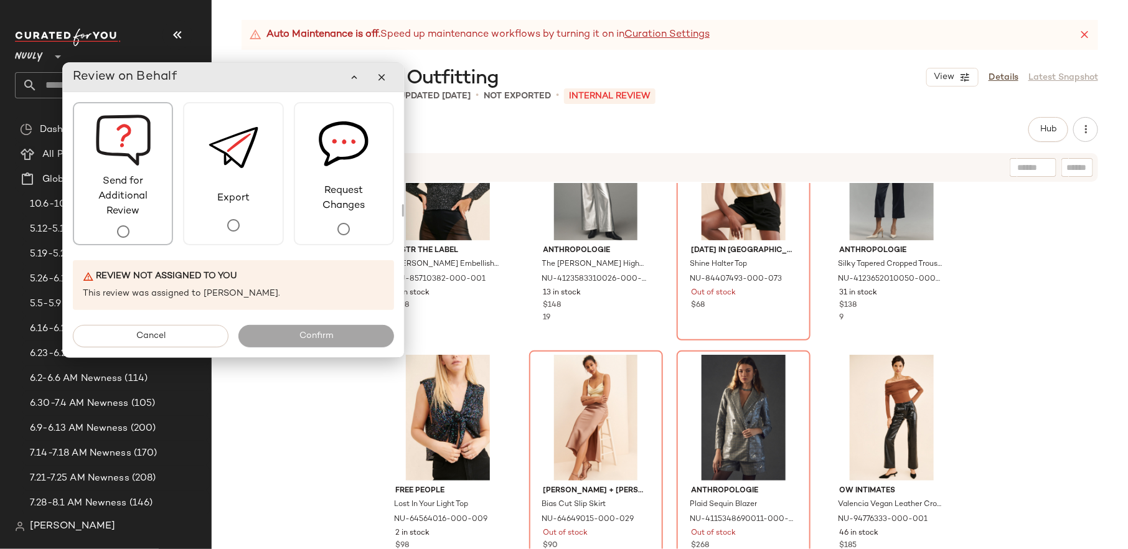
click at [134, 191] on span "Send for Additional Review" at bounding box center [123, 196] width 98 height 45
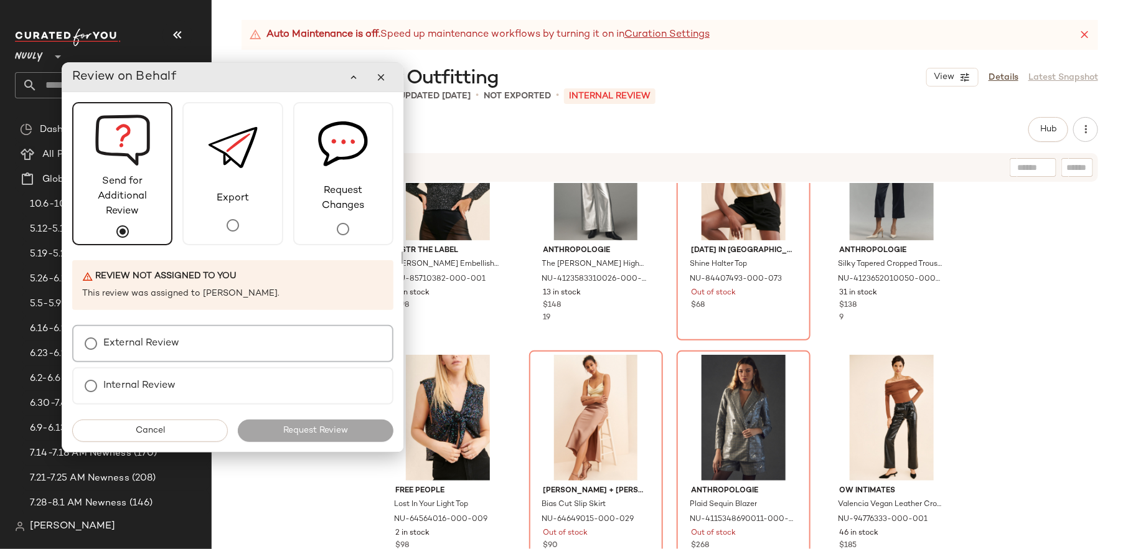
click at [192, 349] on div "External Review" at bounding box center [232, 343] width 321 height 37
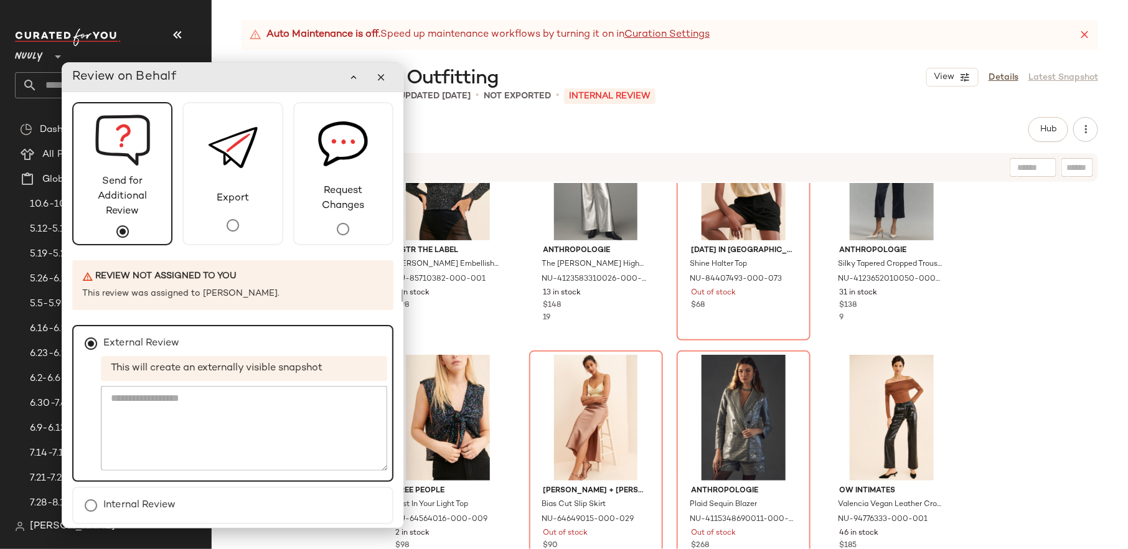
scroll to position [43, 0]
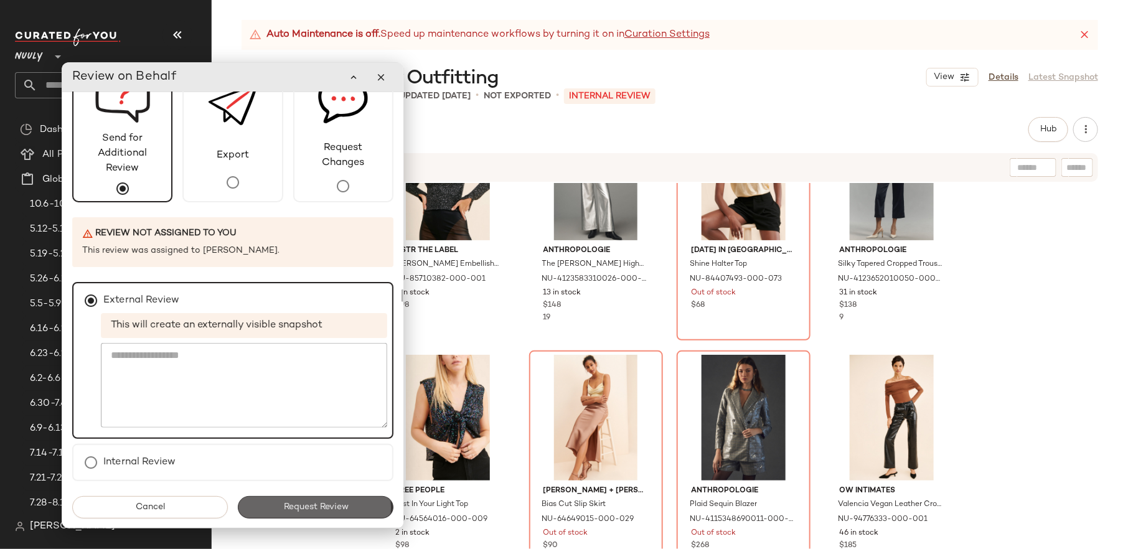
click at [346, 439] on button "Request Review" at bounding box center [316, 507] width 156 height 22
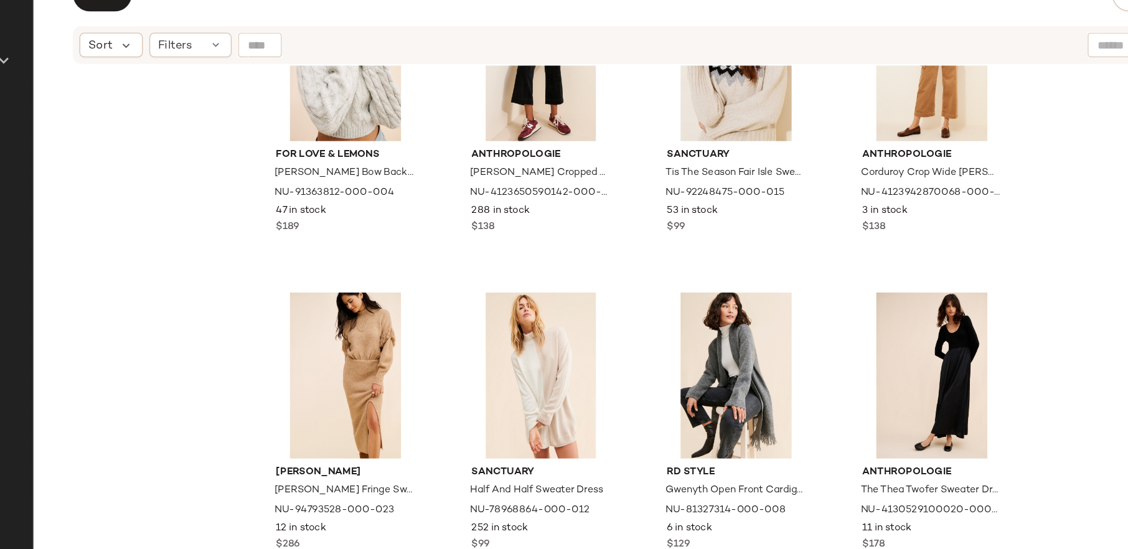
scroll to position [6374, 0]
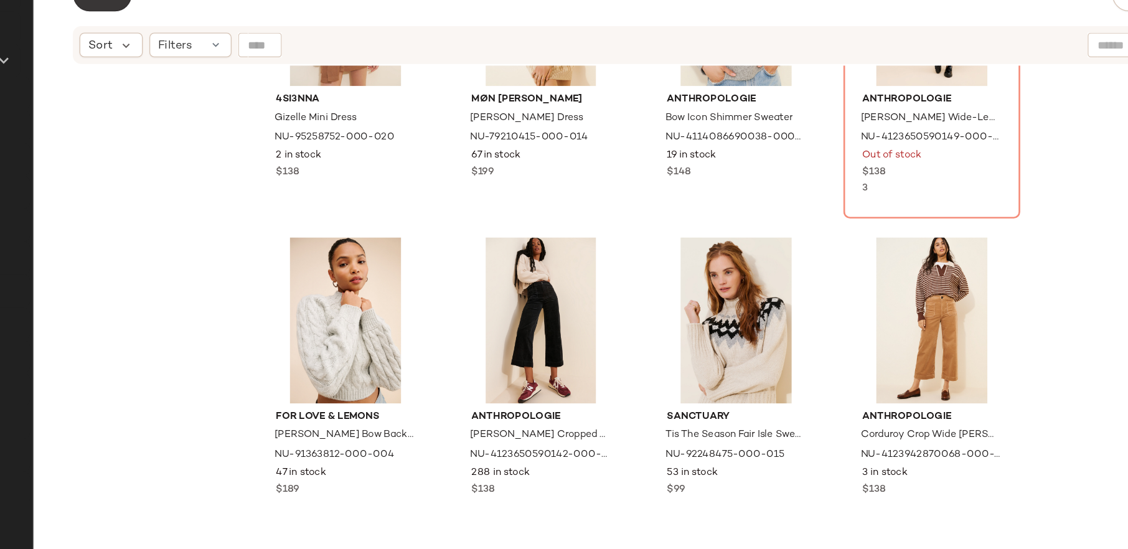
click at [277, 139] on button "Review" at bounding box center [264, 129] width 44 height 25
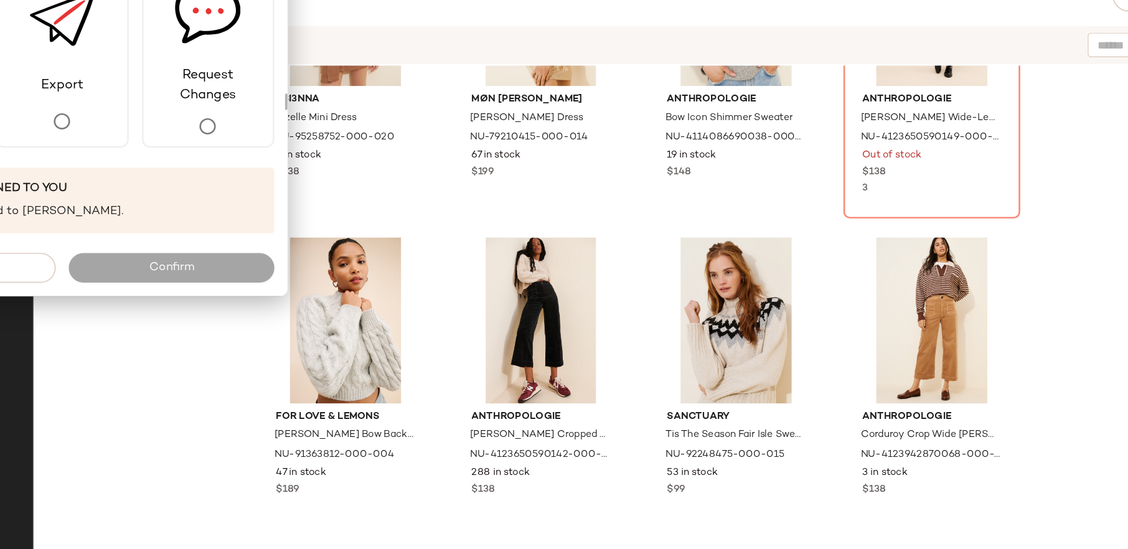
scroll to position [0, 0]
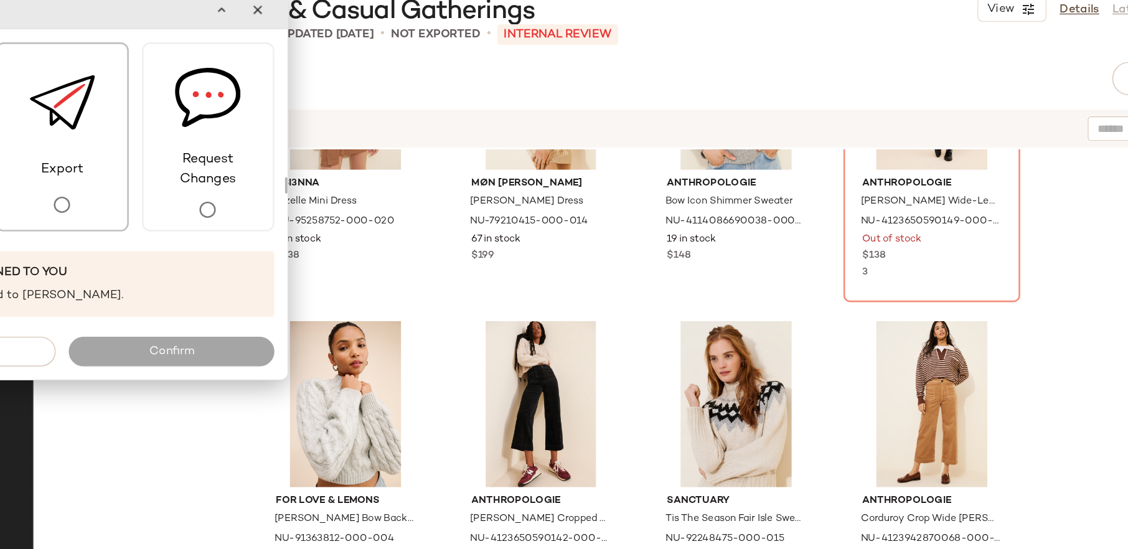
click at [260, 233] on div "Export" at bounding box center [233, 173] width 100 height 143
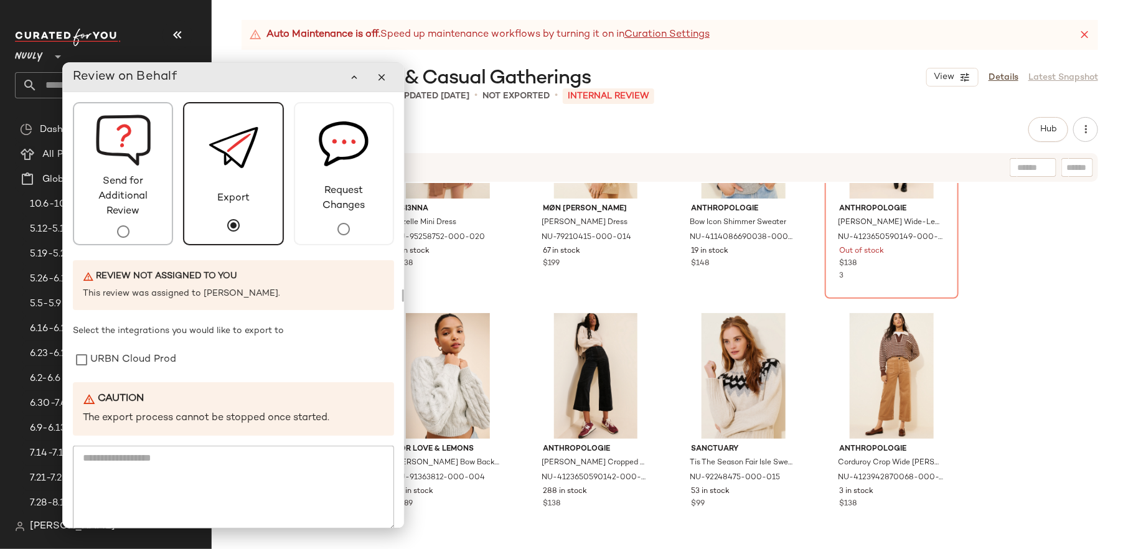
click at [121, 210] on span "Send for Additional Review" at bounding box center [123, 196] width 98 height 45
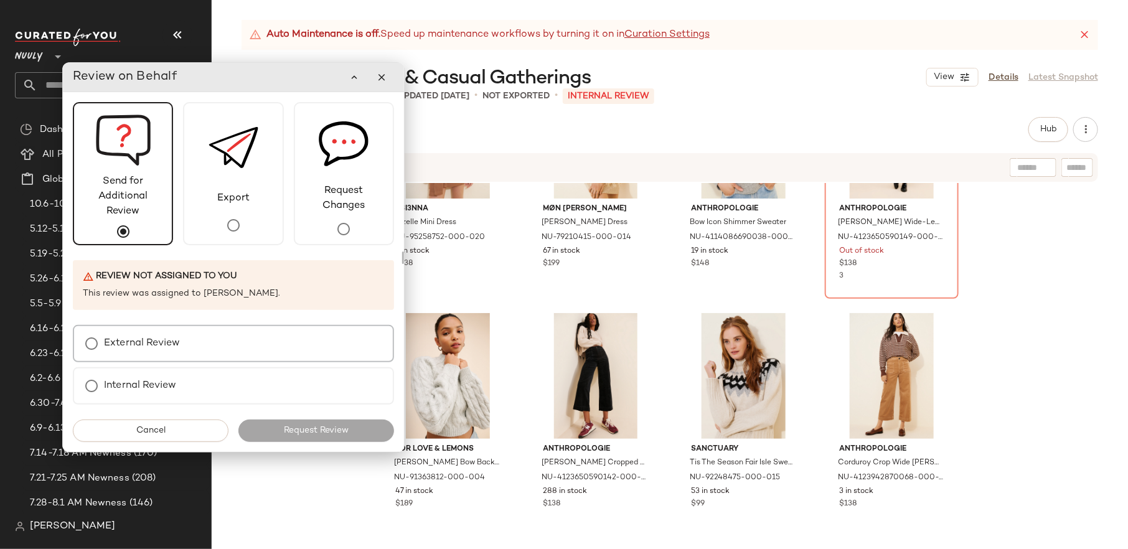
click at [176, 339] on label "External Review" at bounding box center [142, 343] width 76 height 25
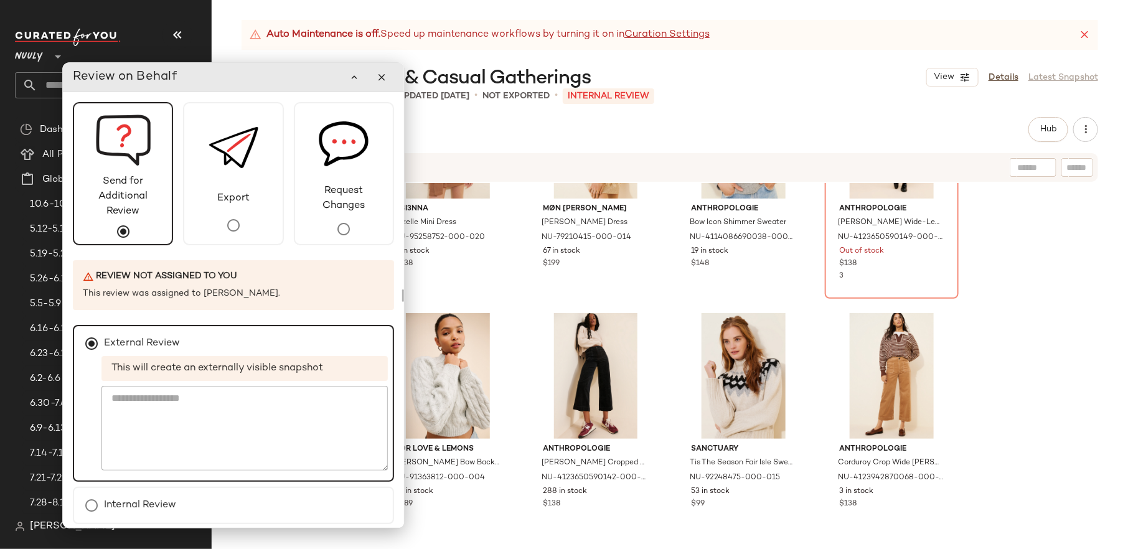
scroll to position [43, 0]
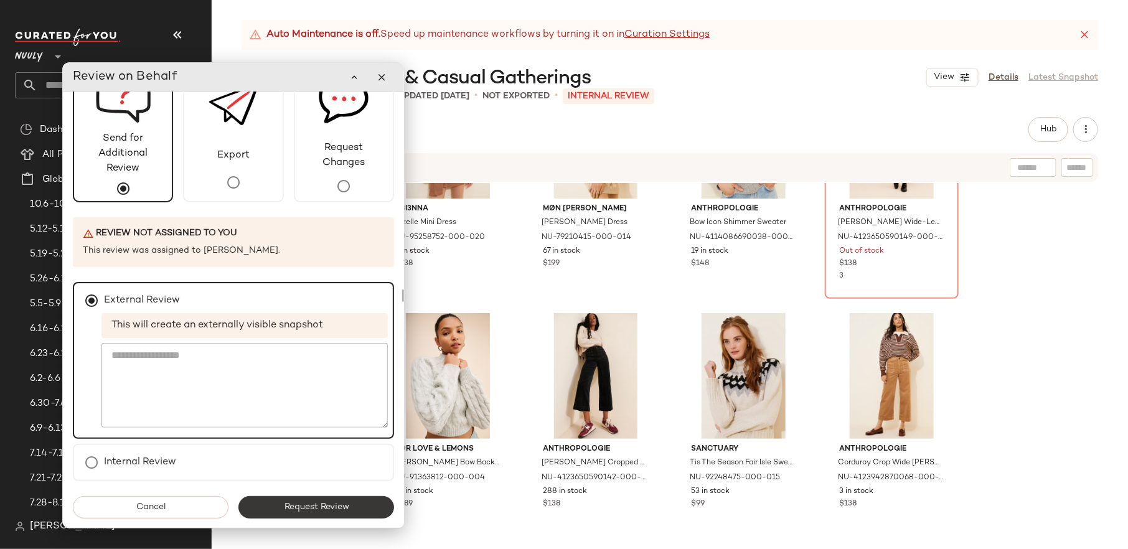
click at [325, 439] on button "Request Review" at bounding box center [316, 507] width 156 height 22
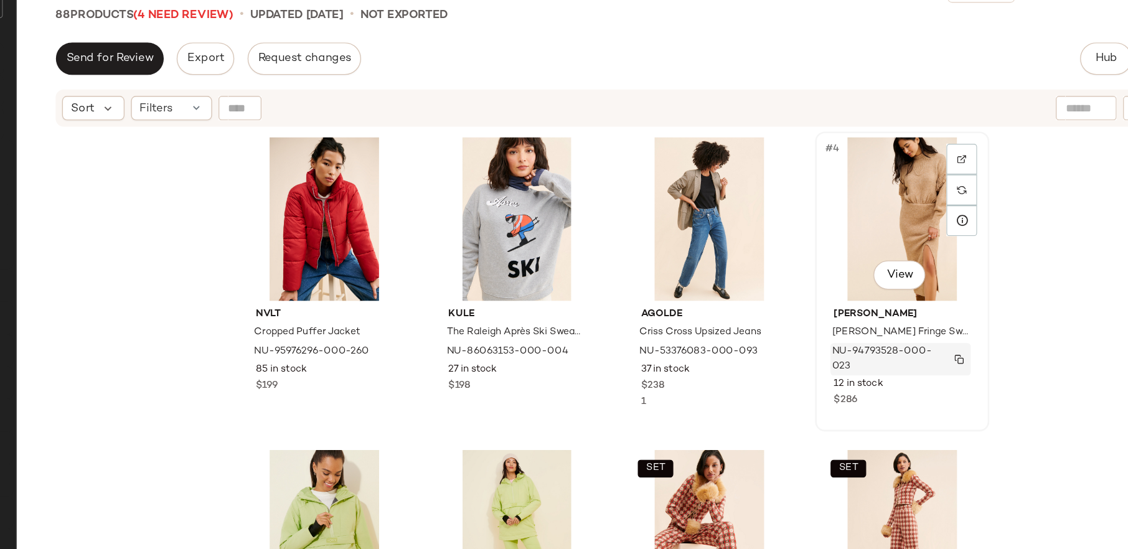
click at [902, 355] on button "button" at bounding box center [935, 360] width 17 height 11
click at [902, 357] on img "button" at bounding box center [935, 360] width 7 height 7
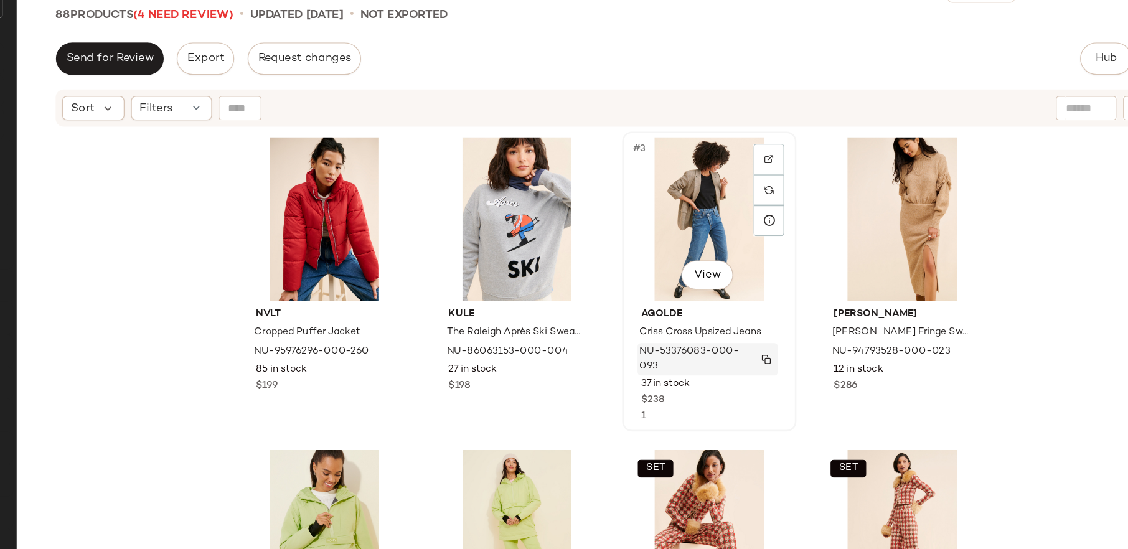
click at [787, 360] on img "button" at bounding box center [787, 360] width 7 height 7
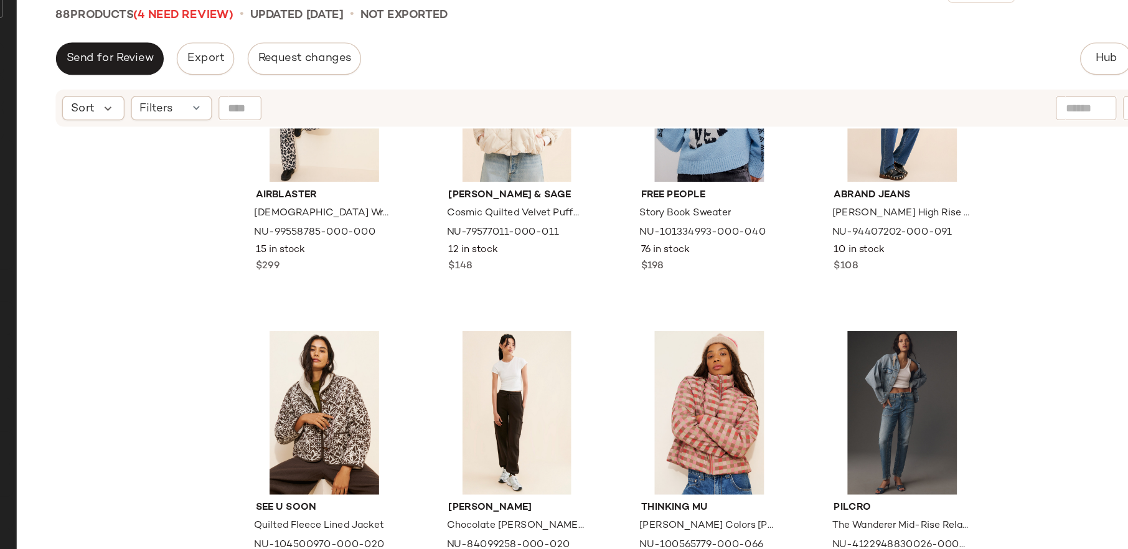
scroll to position [2829, 0]
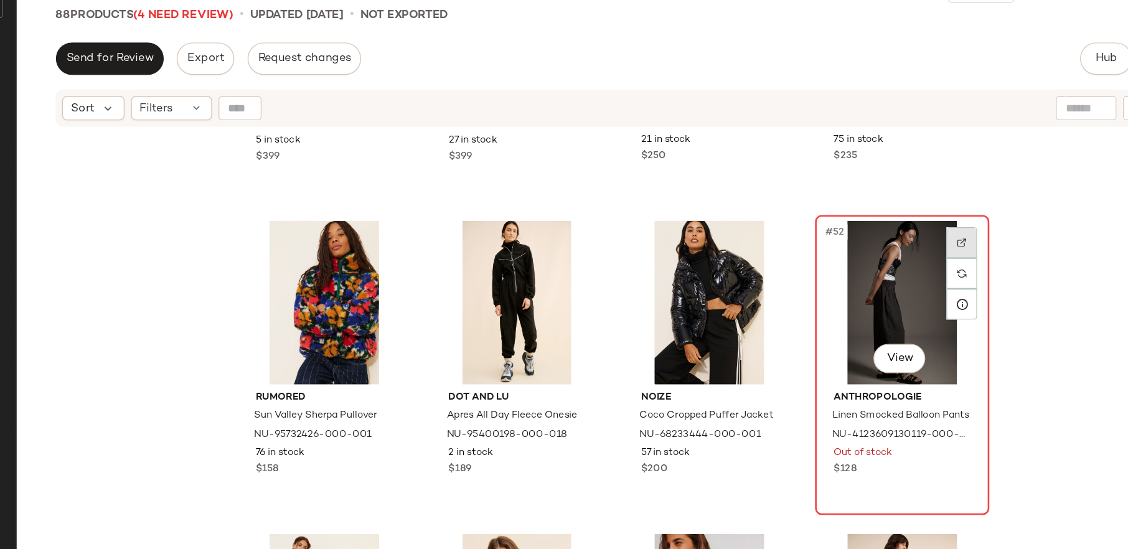
click at [902, 270] on img at bounding box center [937, 270] width 7 height 7
click at [902, 421] on img "button" at bounding box center [935, 424] width 7 height 7
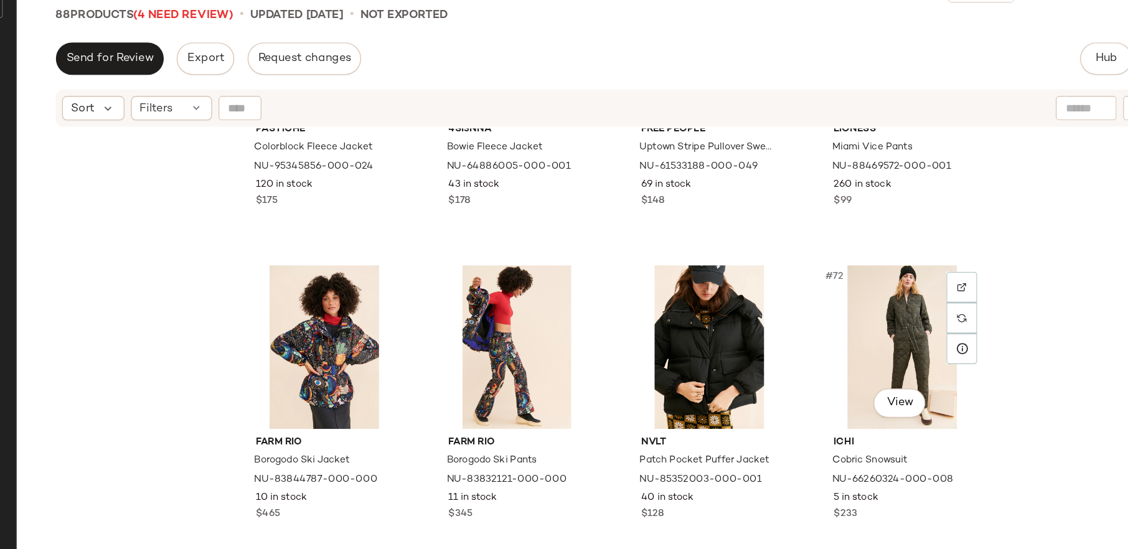
scroll to position [3997, 0]
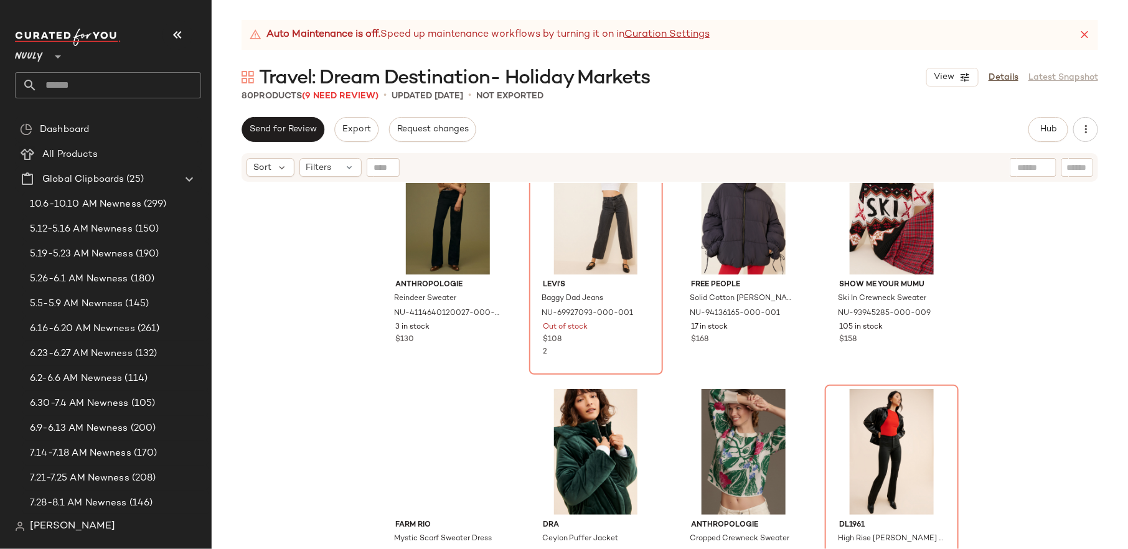
scroll to position [4410, 0]
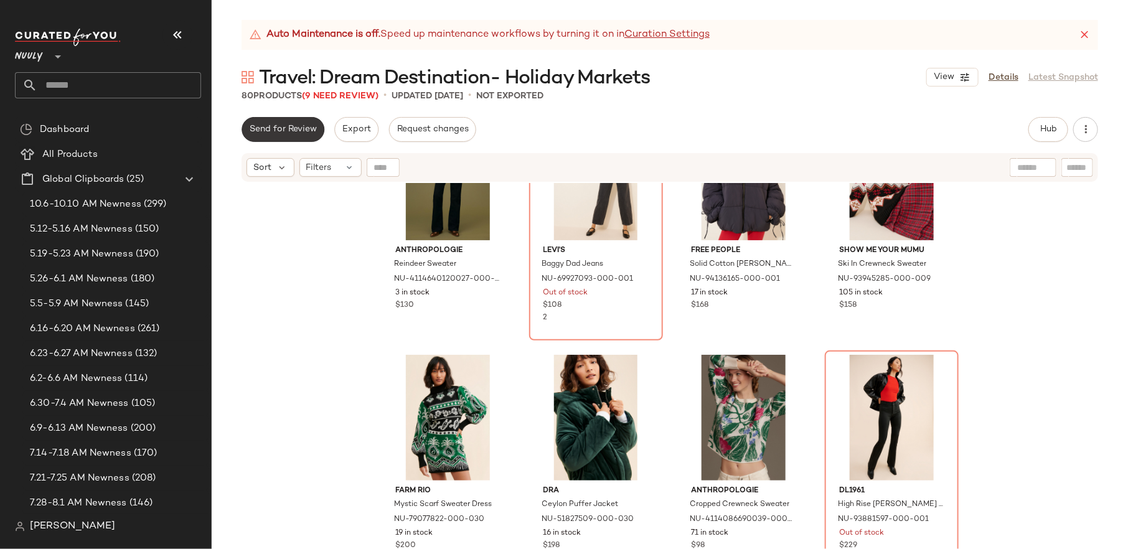
click at [299, 126] on span "Send for Review" at bounding box center [283, 129] width 68 height 10
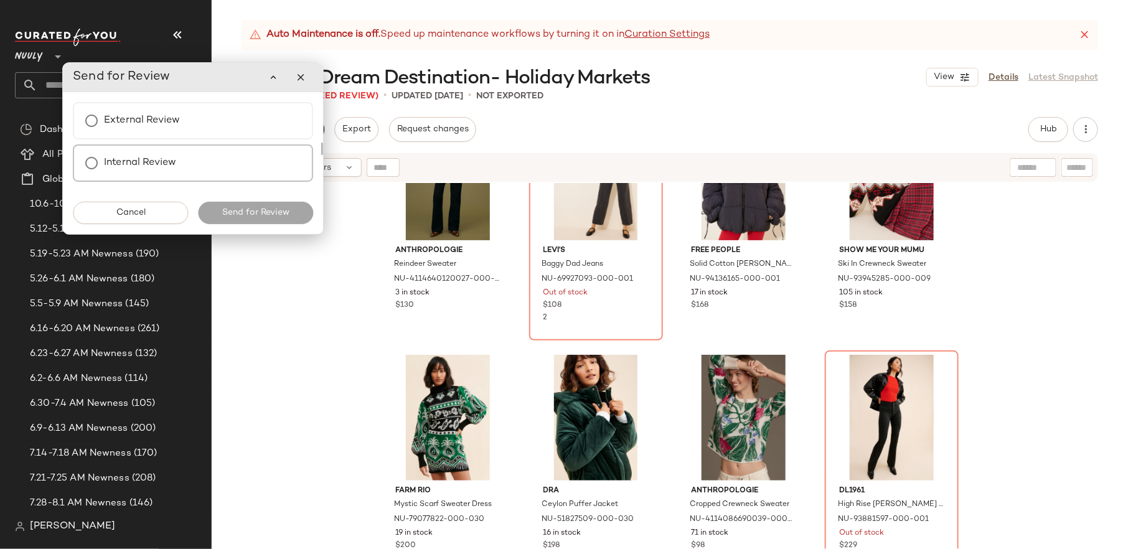
click at [183, 157] on div "Internal Review" at bounding box center [193, 162] width 240 height 37
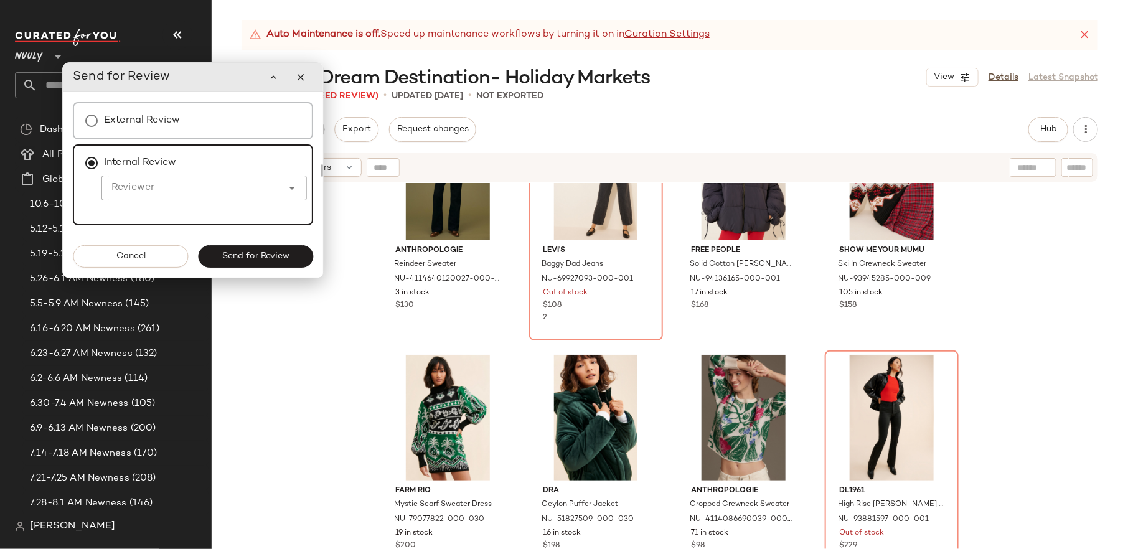
click at [216, 118] on div "External Review" at bounding box center [193, 120] width 240 height 37
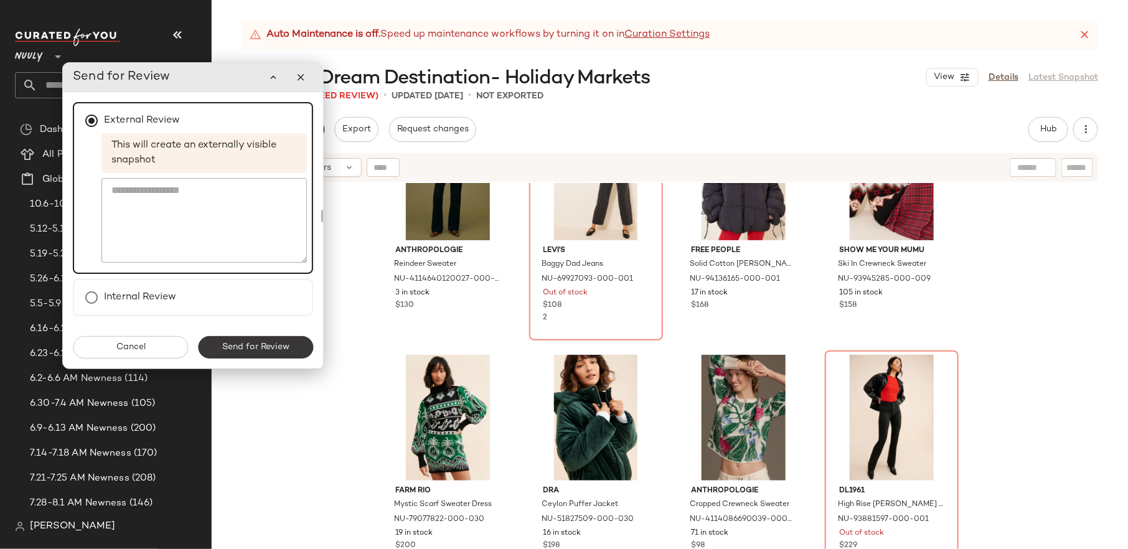
click at [255, 350] on span "Send for Review" at bounding box center [256, 347] width 68 height 10
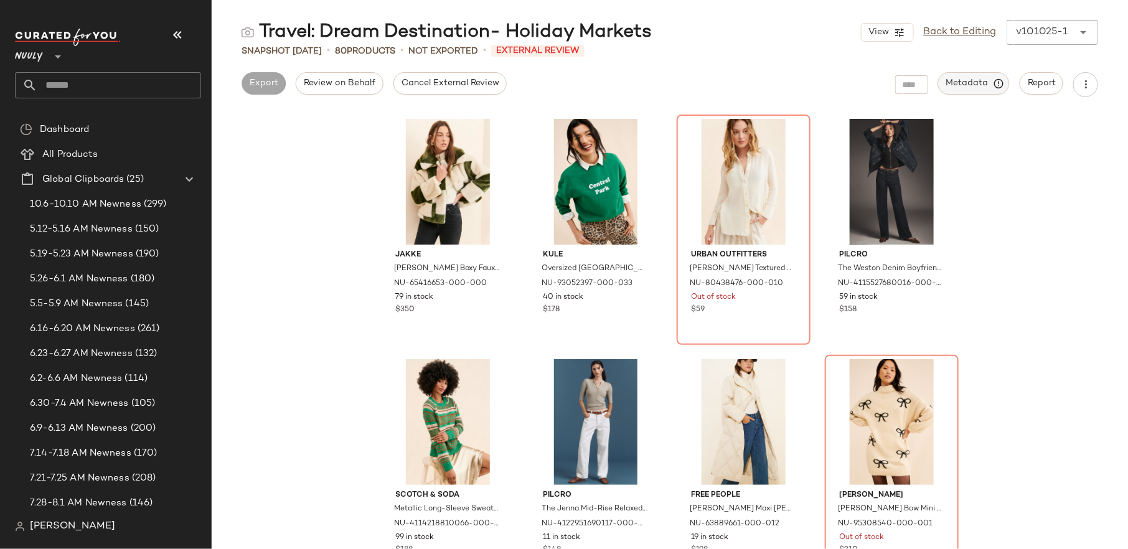
click at [902, 87] on span "Metadata" at bounding box center [973, 83] width 57 height 11
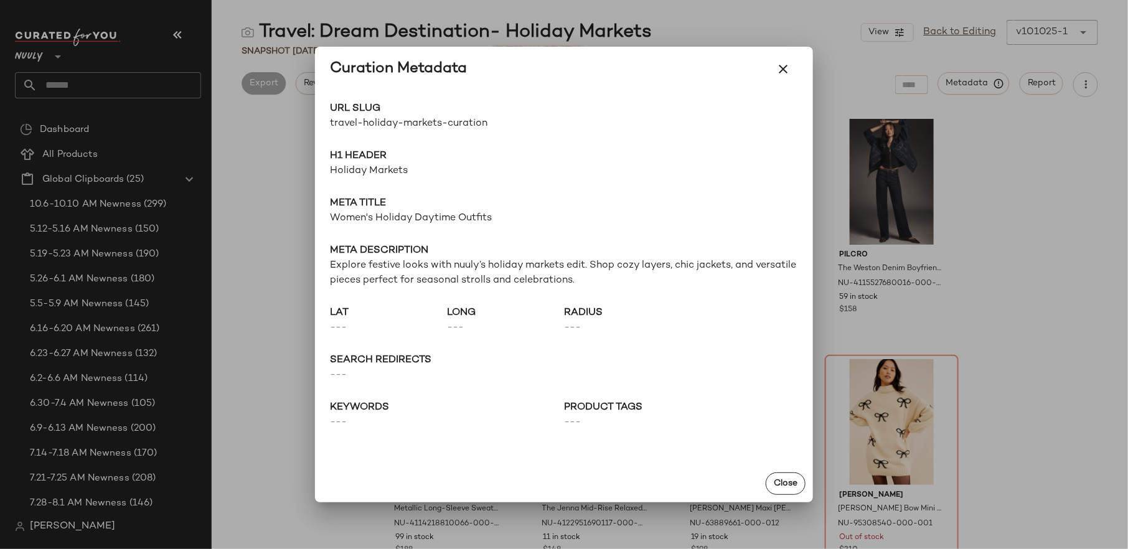
click at [902, 199] on div at bounding box center [564, 274] width 1128 height 549
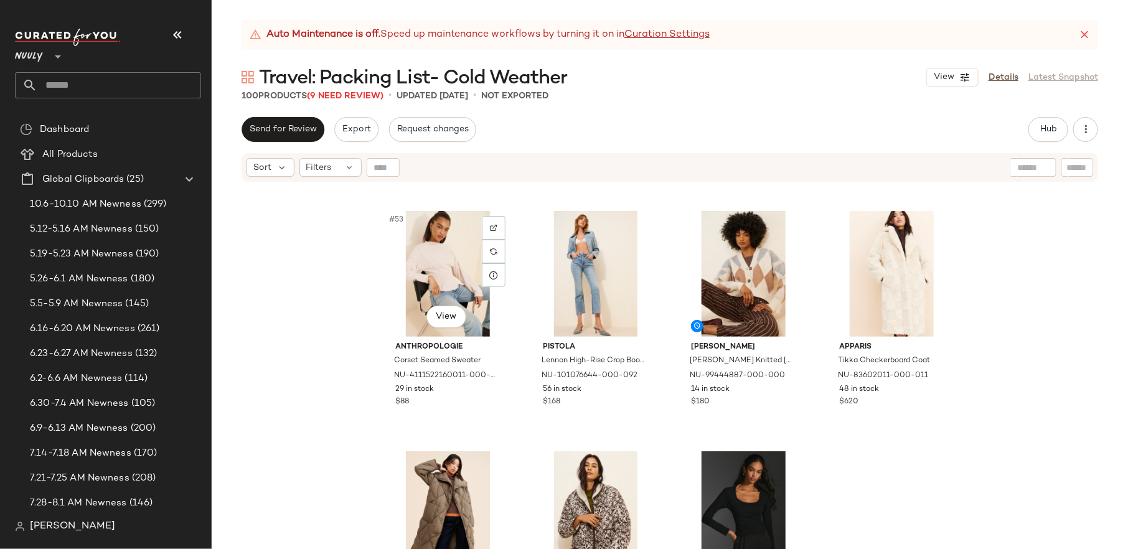
scroll to position [3120, 0]
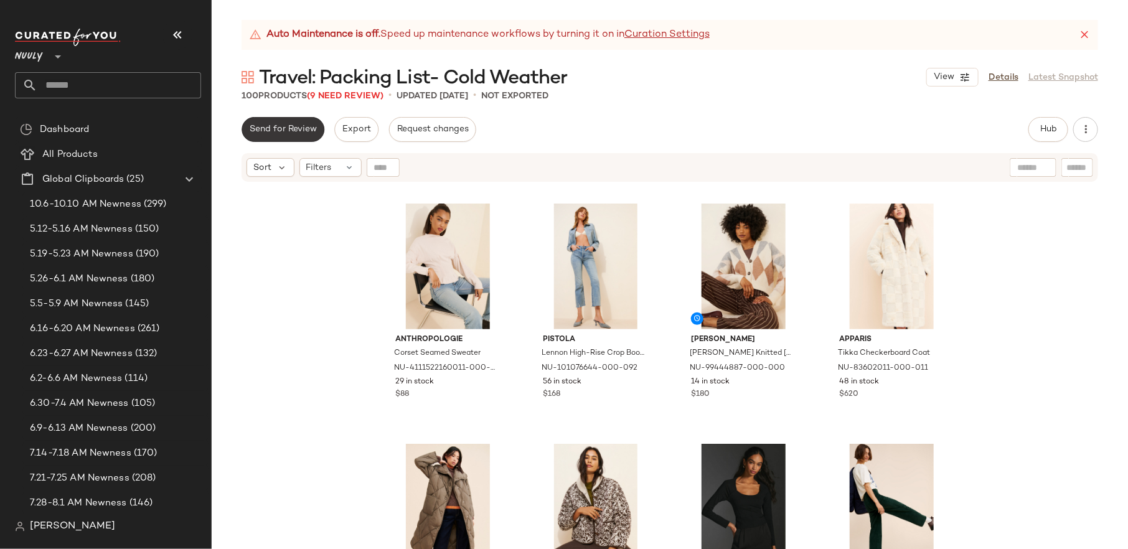
click at [299, 137] on button "Send for Review" at bounding box center [283, 129] width 83 height 25
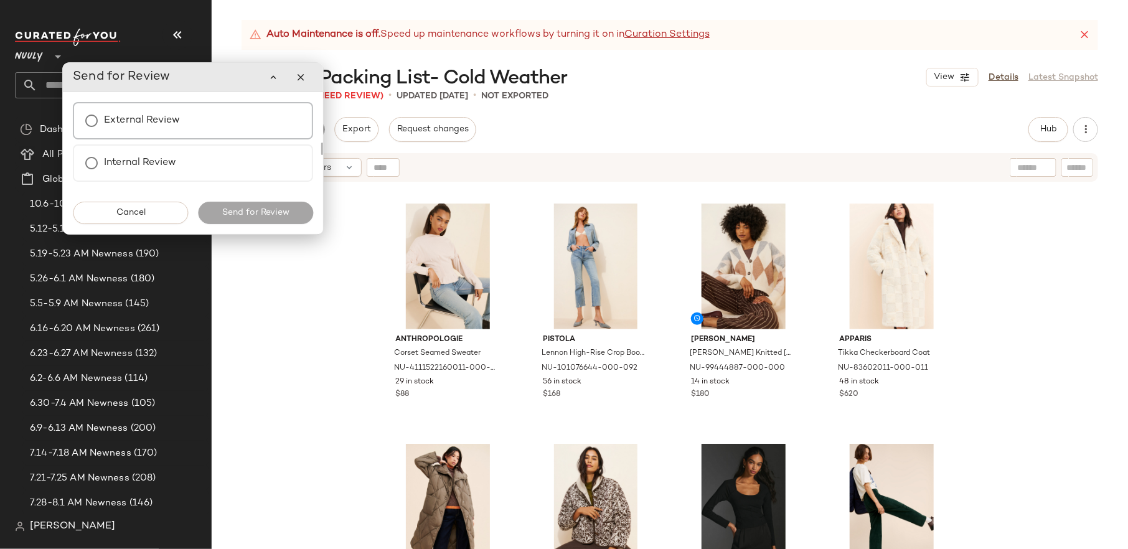
click at [126, 133] on label "External Review" at bounding box center [142, 120] width 76 height 25
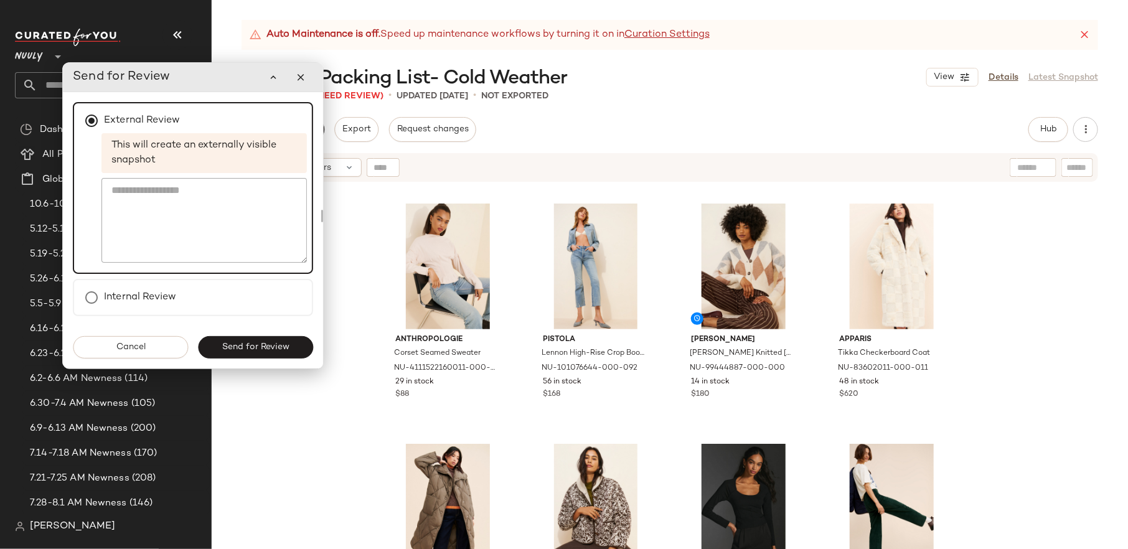
click at [256, 332] on div "Cancel Send for Review" at bounding box center [193, 347] width 260 height 42
click at [251, 354] on button "Send for Review" at bounding box center [254, 347] width 115 height 22
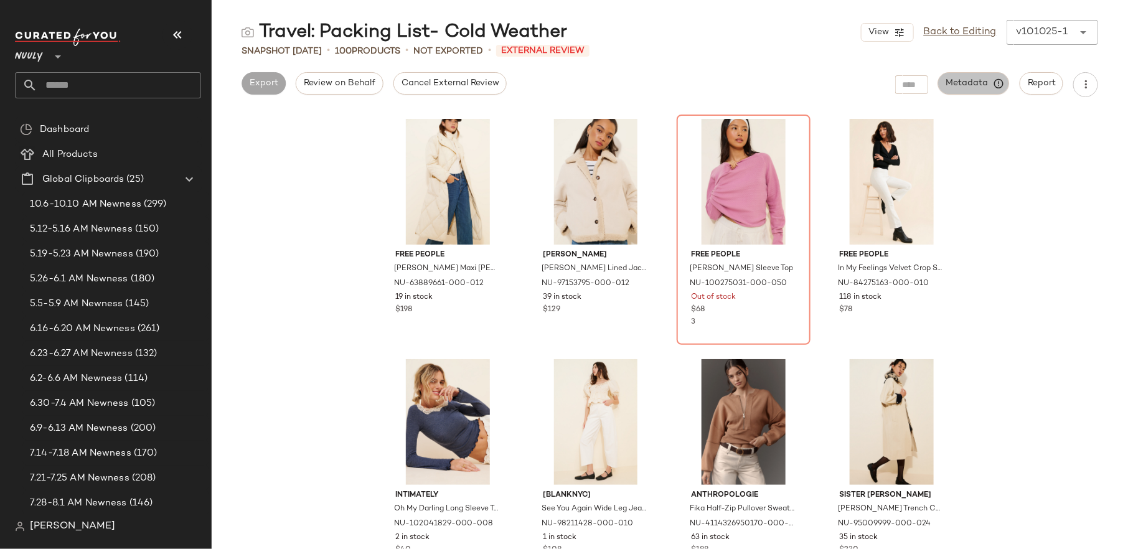
click at [902, 85] on span "Metadata" at bounding box center [973, 83] width 57 height 11
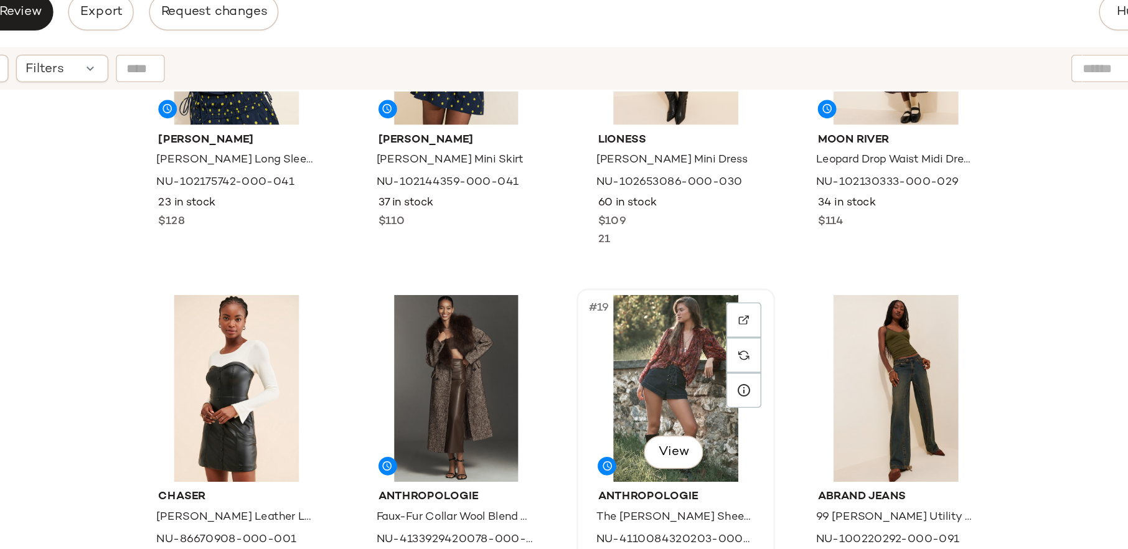
scroll to position [740, 0]
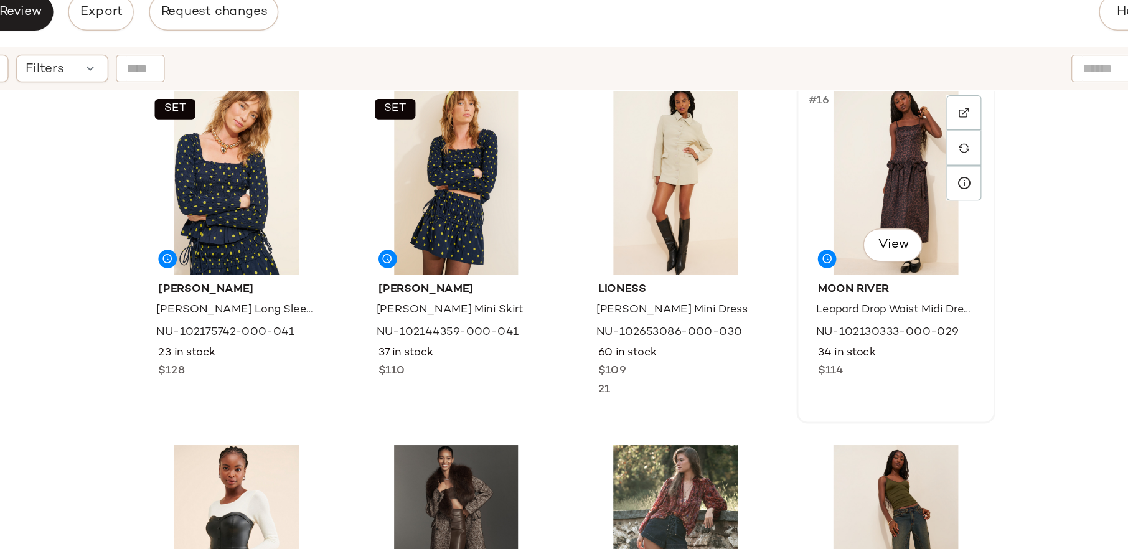
click at [856, 268] on div "#16 View" at bounding box center [891, 244] width 125 height 126
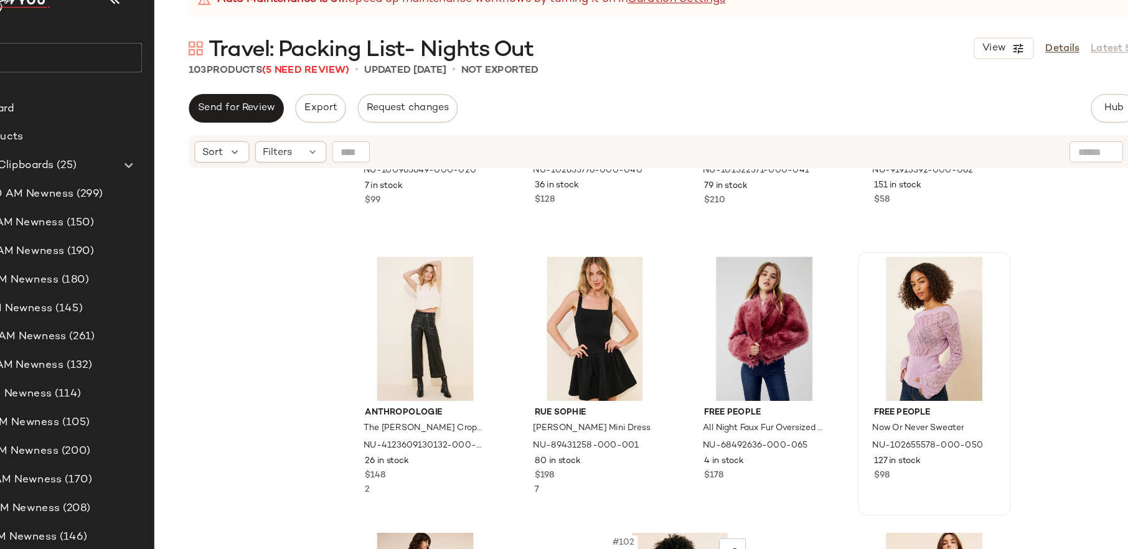
scroll to position [5682, 0]
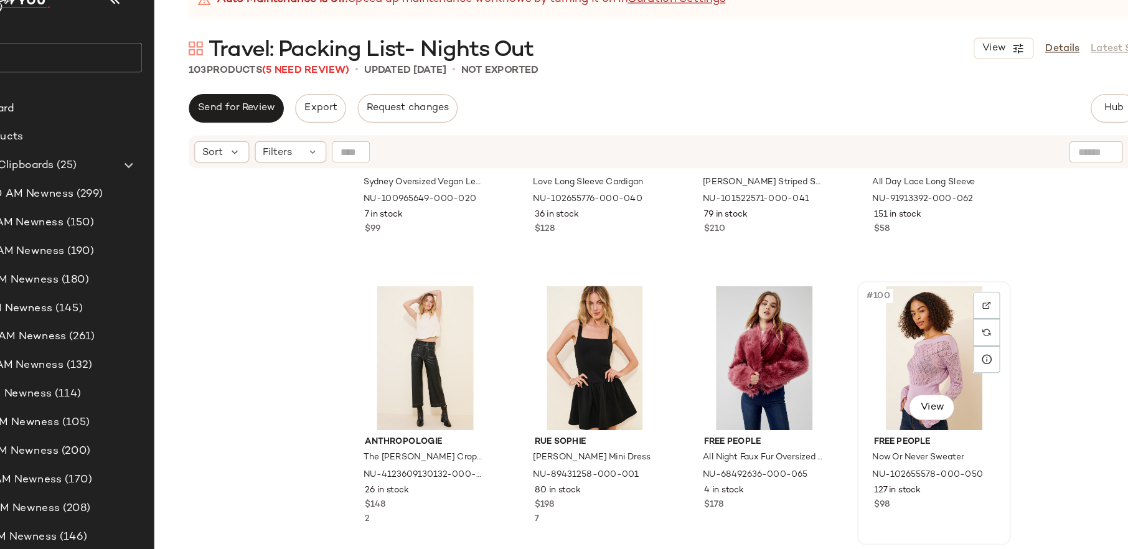
click at [882, 334] on div "#100 View" at bounding box center [891, 347] width 125 height 126
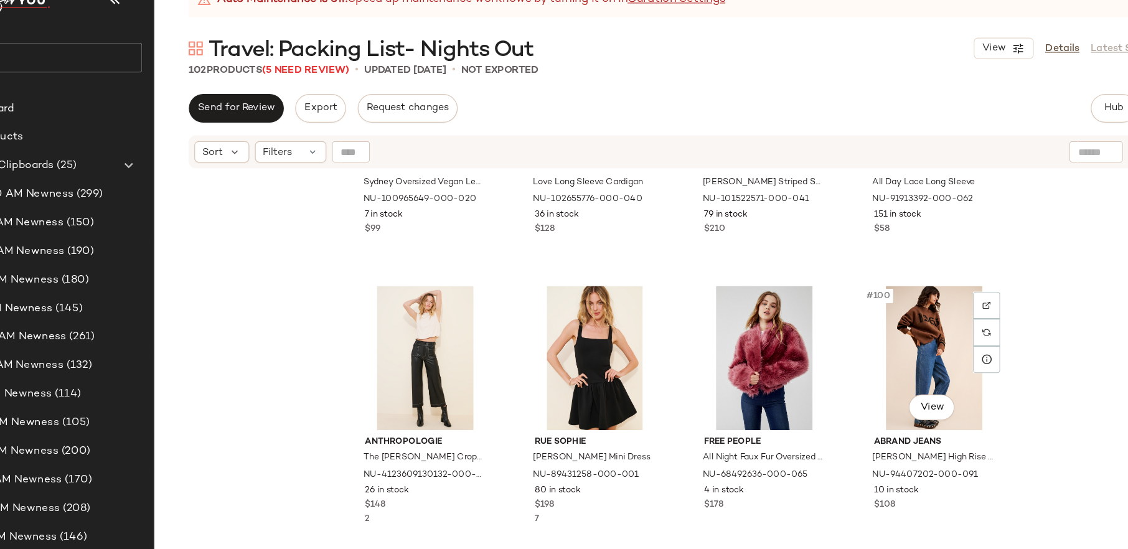
scroll to position [5852, 0]
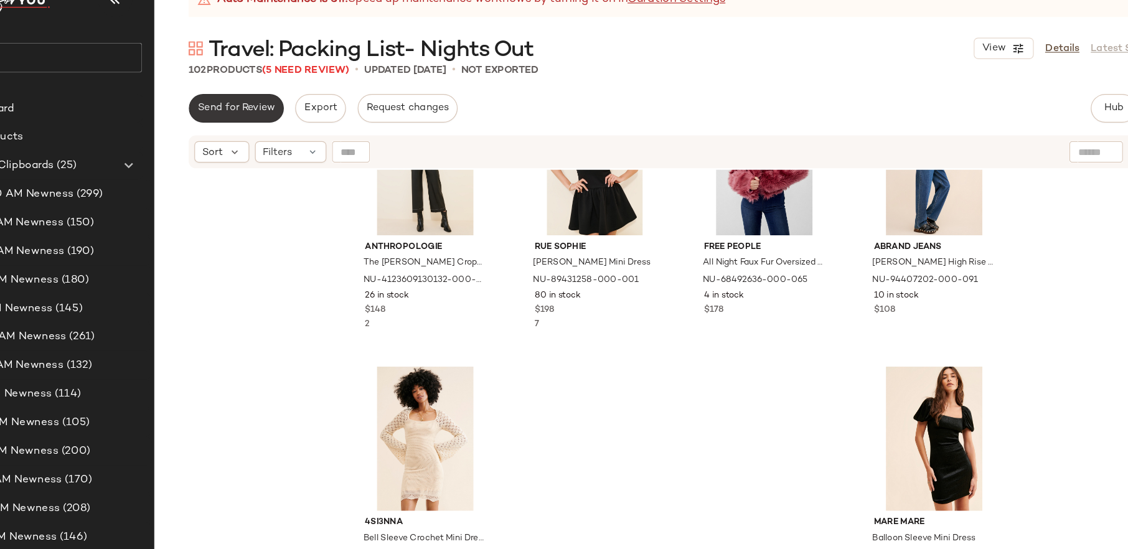
click at [295, 138] on button "Send for Review" at bounding box center [283, 129] width 83 height 25
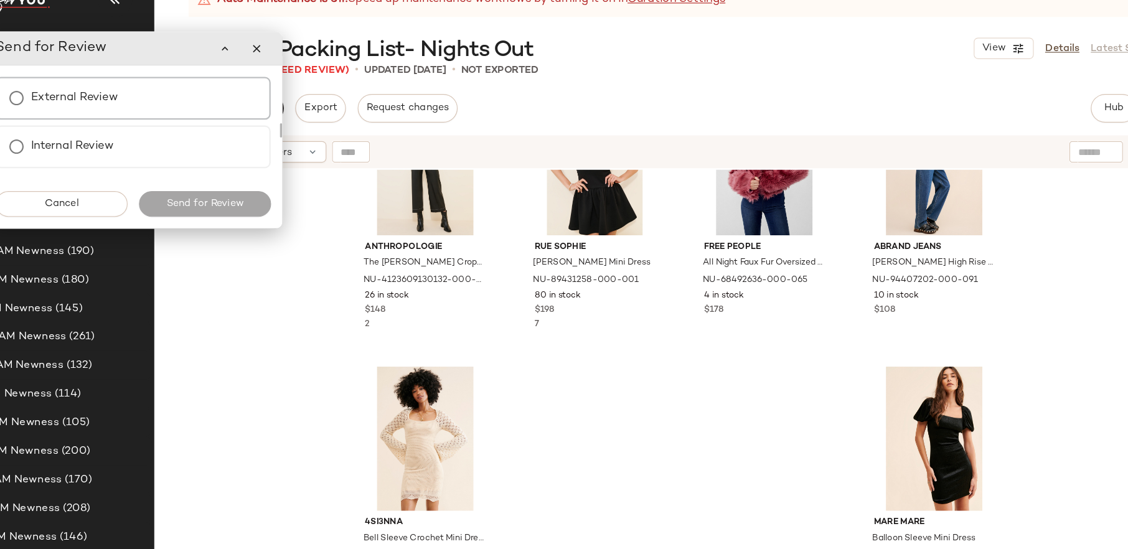
click at [242, 119] on div "External Review" at bounding box center [193, 120] width 240 height 37
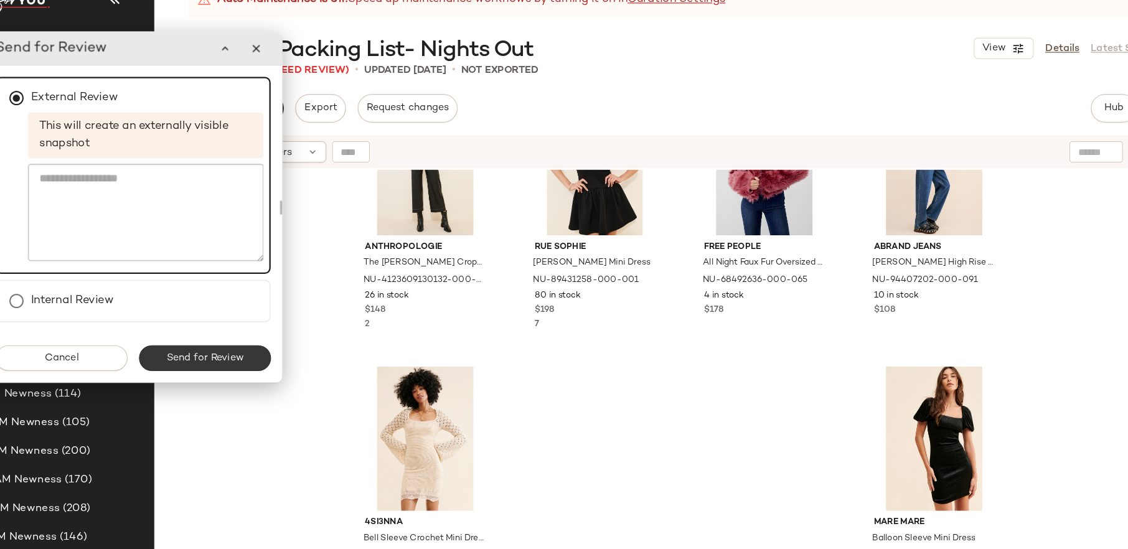
click at [289, 346] on button "Send for Review" at bounding box center [255, 347] width 115 height 22
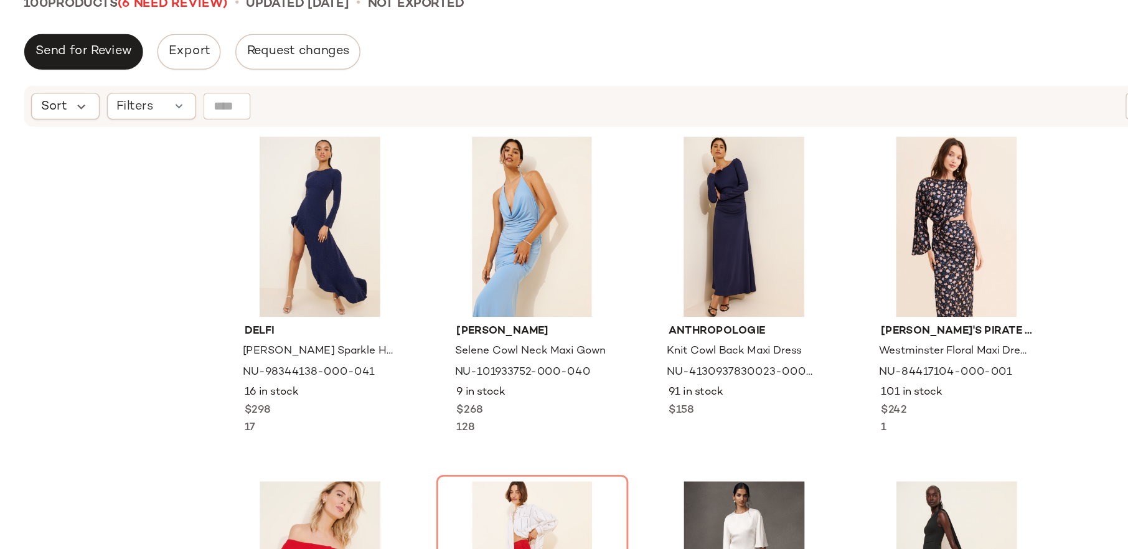
scroll to position [4095, 0]
click at [598, 241] on div "#70 View" at bounding box center [595, 252] width 125 height 126
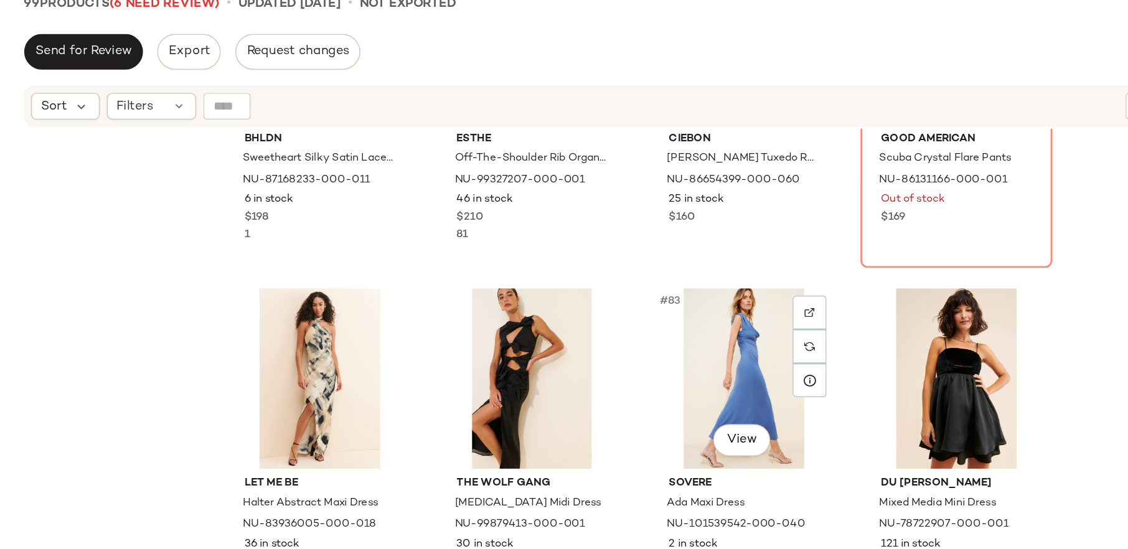
scroll to position [4744, 0]
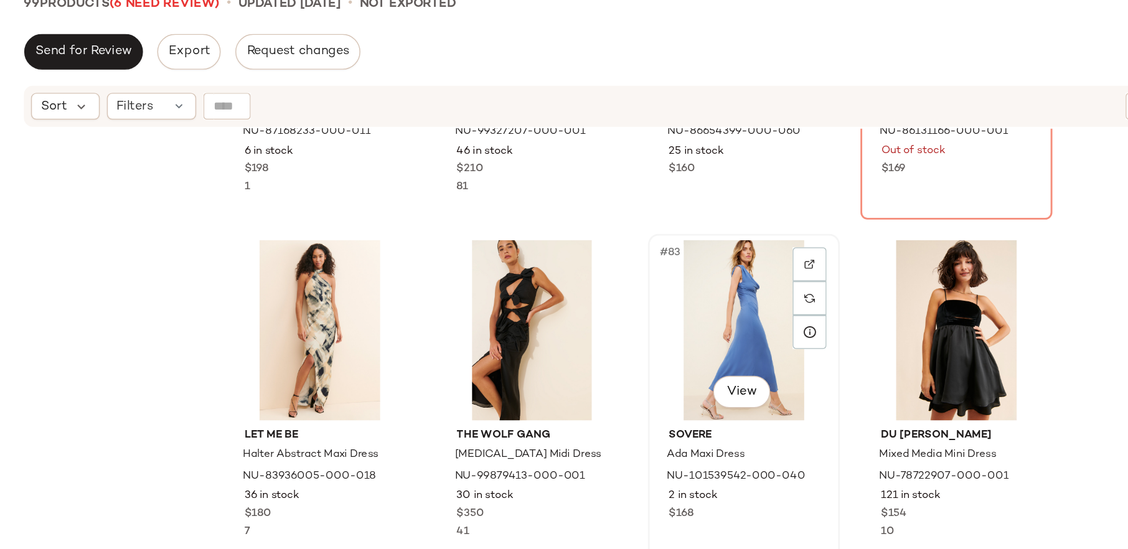
click at [707, 340] on div "#83 View" at bounding box center [743, 324] width 125 height 126
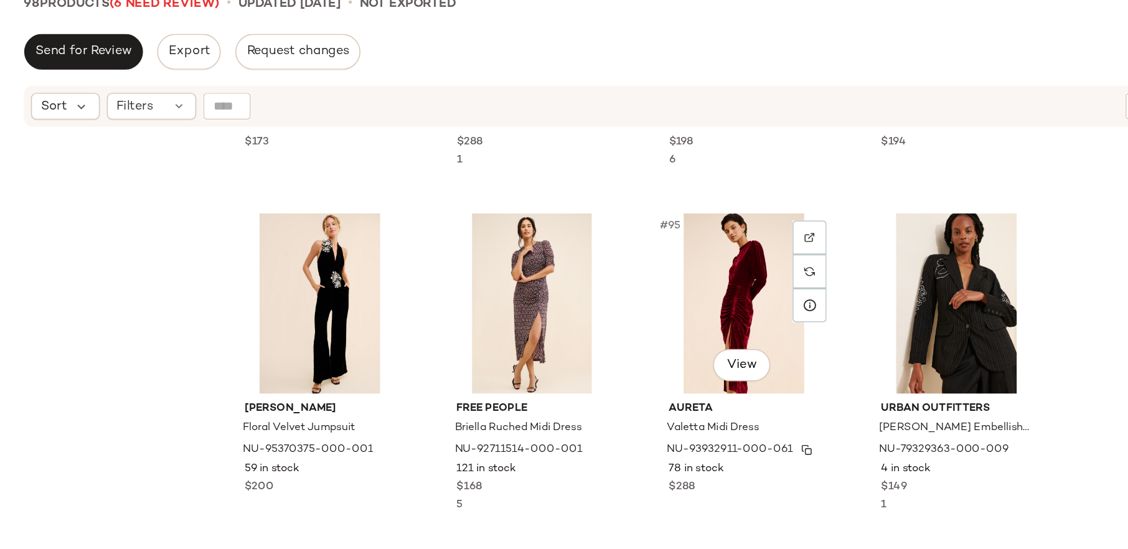
scroll to position [5611, 0]
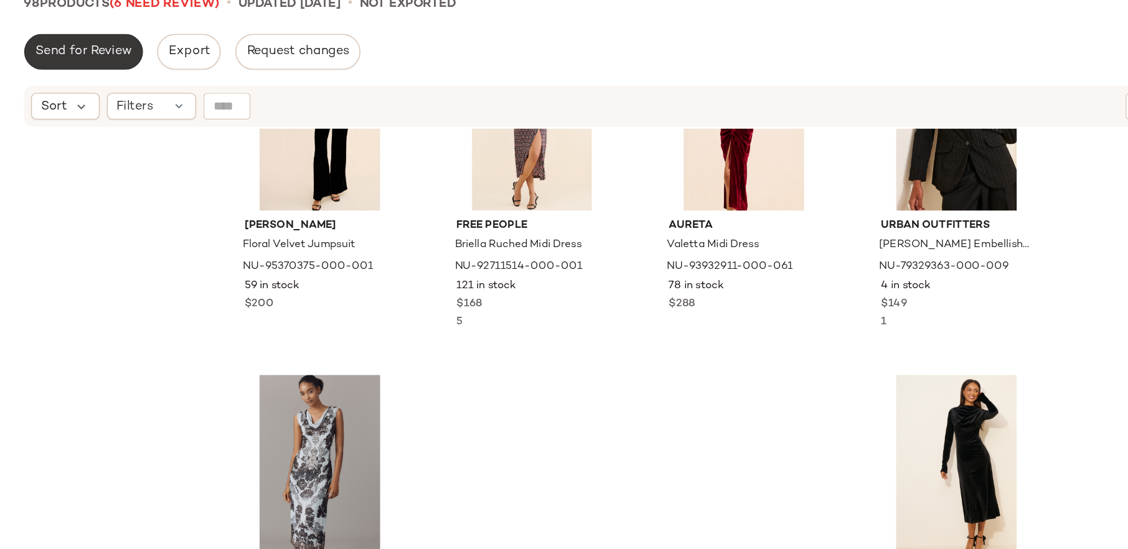
click at [315, 139] on button "Send for Review" at bounding box center [283, 129] width 83 height 25
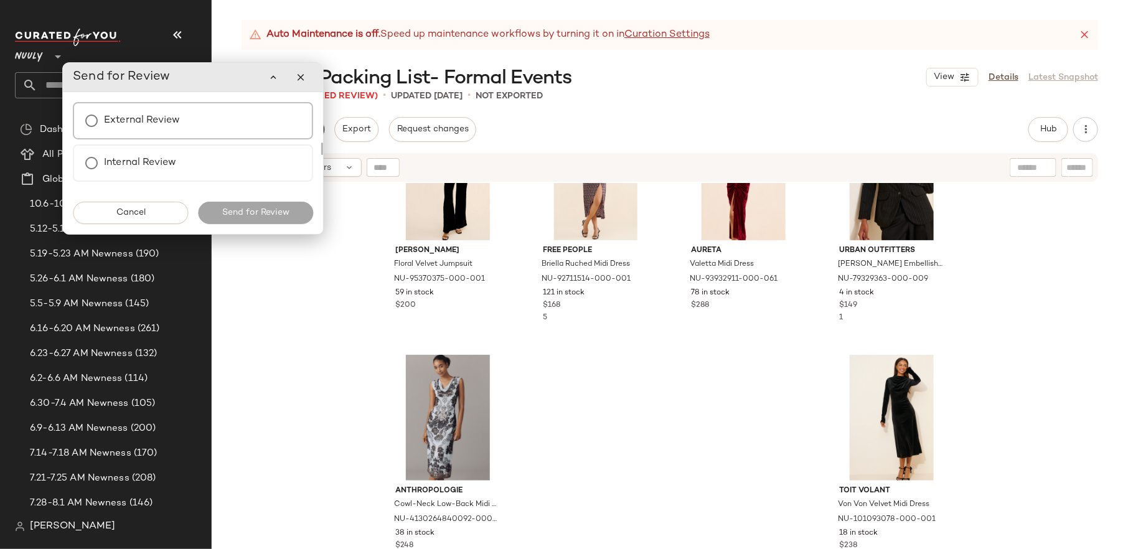
click at [160, 125] on label "External Review" at bounding box center [142, 120] width 76 height 25
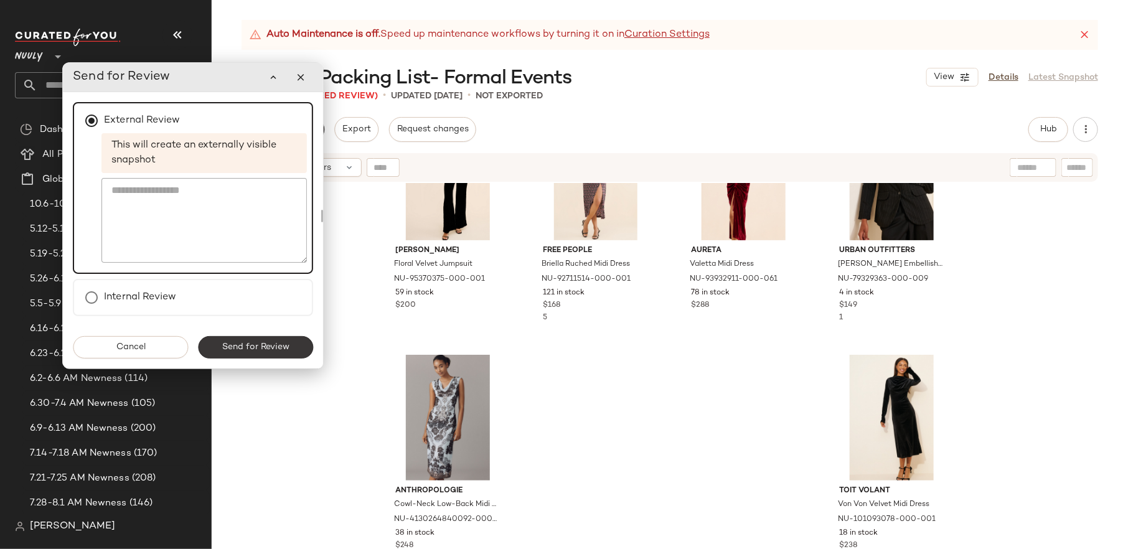
click at [234, 339] on button "Send for Review" at bounding box center [255, 347] width 115 height 22
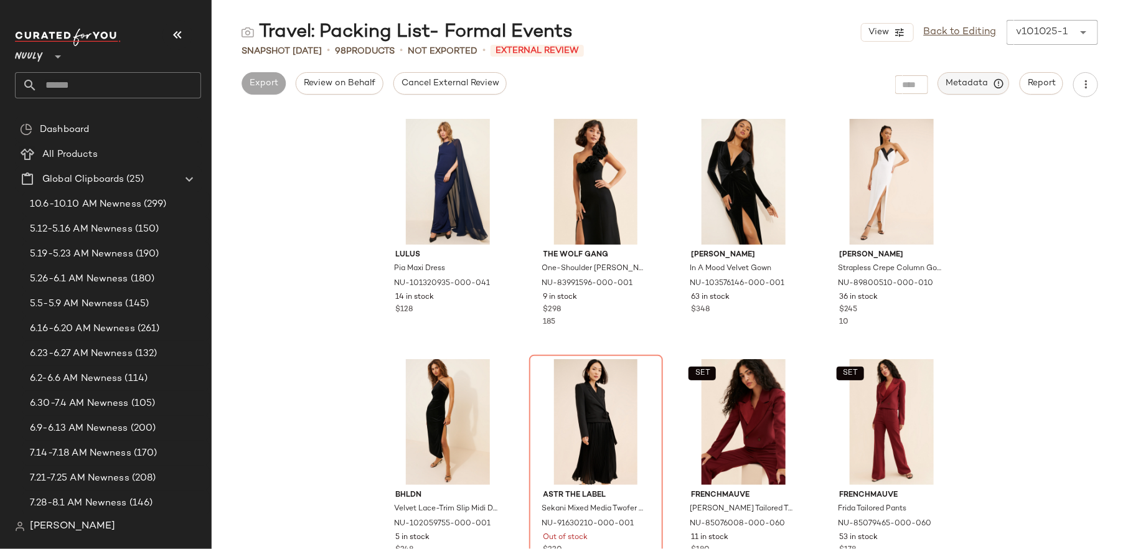
click at [902, 91] on button "Metadata" at bounding box center [974, 83] width 72 height 22
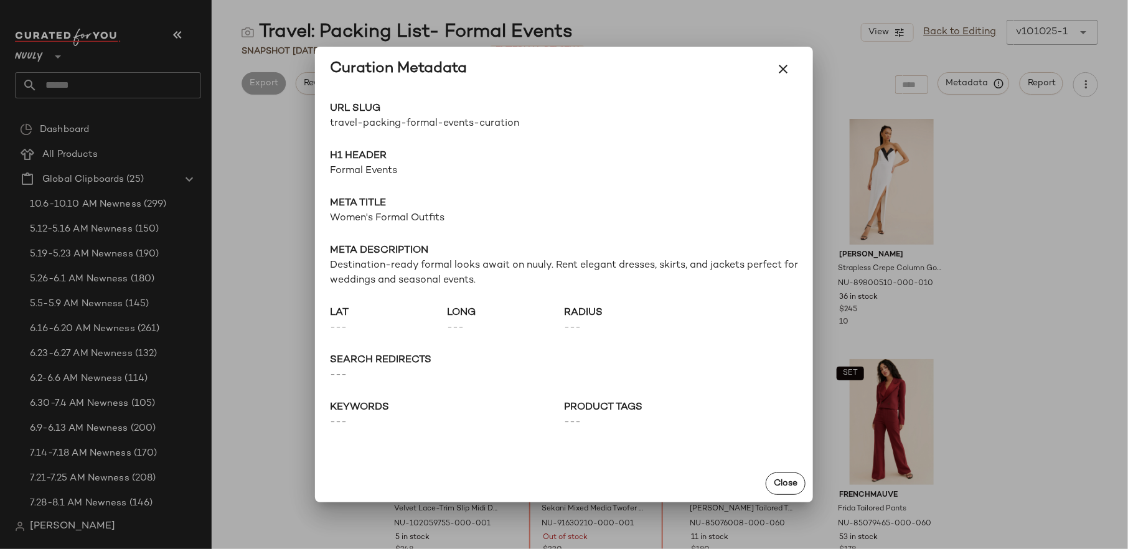
click at [902, 168] on div at bounding box center [564, 274] width 1128 height 549
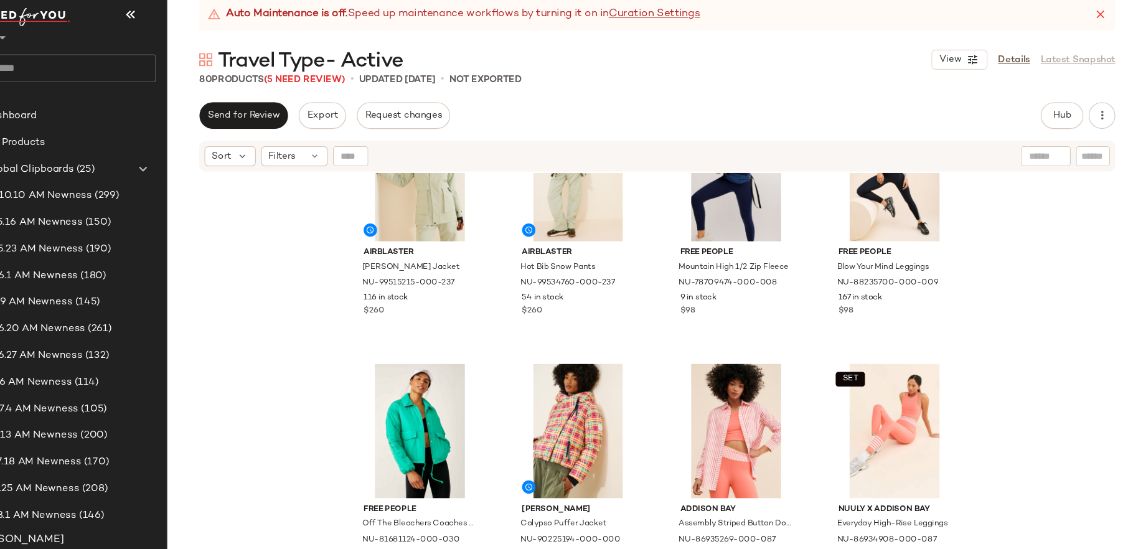
scroll to position [142, 0]
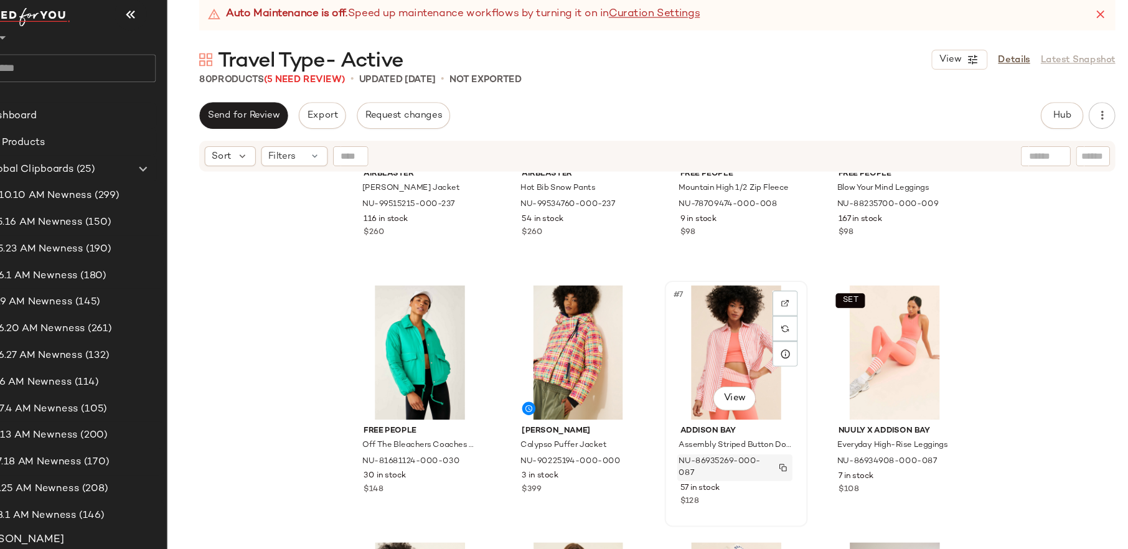
click at [784, 439] on button "button" at bounding box center [787, 458] width 17 height 11
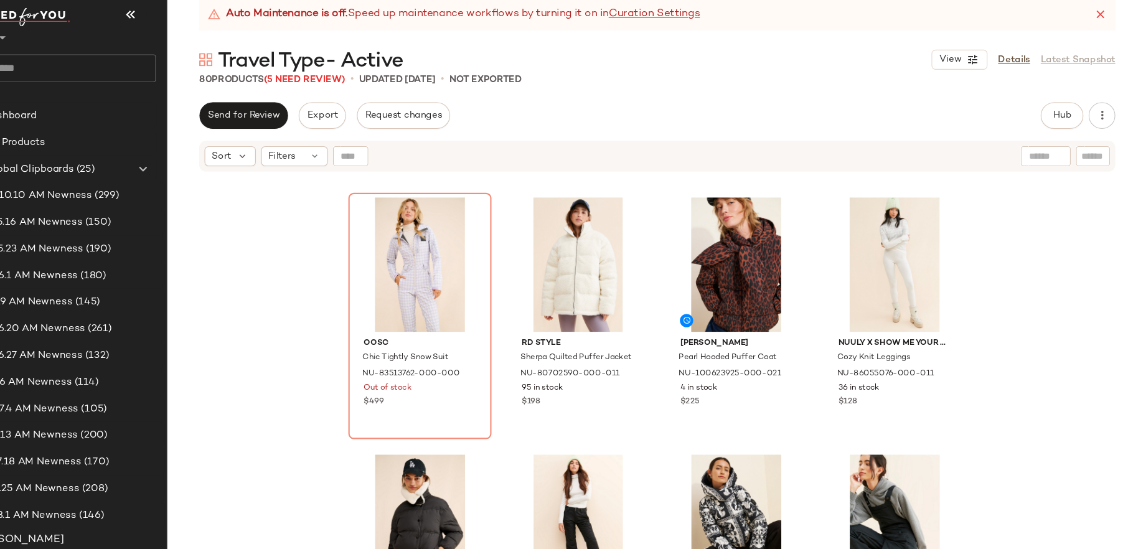
scroll to position [2407, 0]
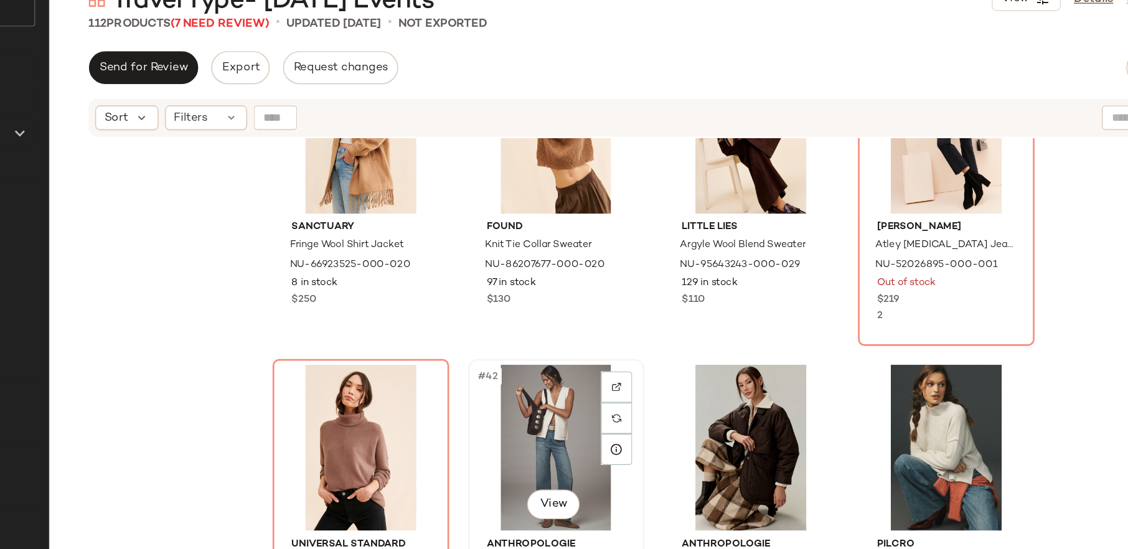
scroll to position [2265, 0]
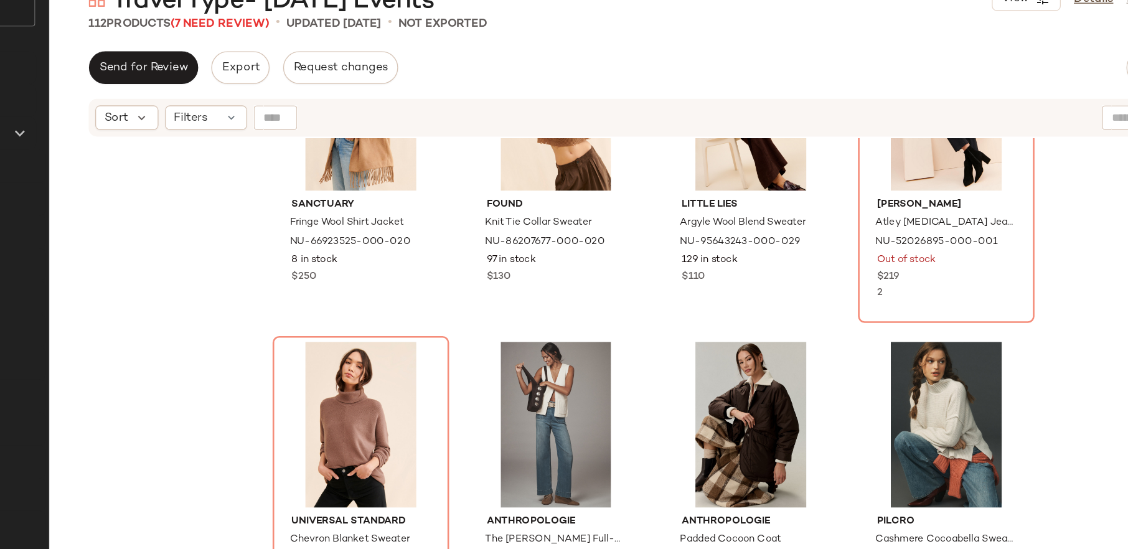
click at [289, 100] on div "112 Products (7 Need Review)" at bounding box center [310, 96] width 137 height 13
click at [288, 116] on div "Auto Maintenance is off. Speed up maintenance workflows by turning it on in Cur…" at bounding box center [670, 284] width 916 height 529
click at [286, 122] on button "Send for Review" at bounding box center [283, 129] width 83 height 25
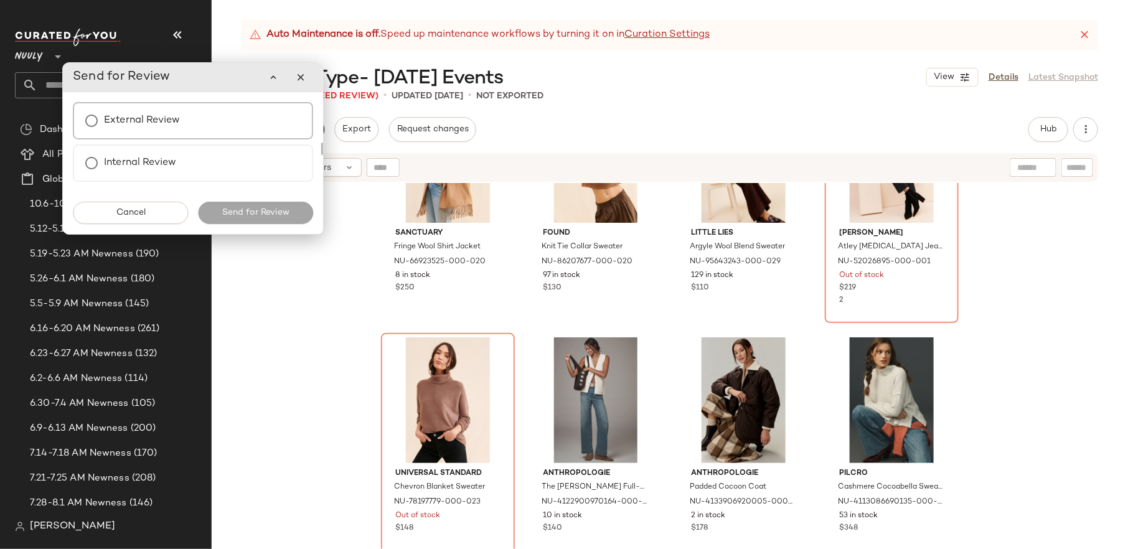
click at [214, 118] on div "External Review" at bounding box center [193, 120] width 240 height 37
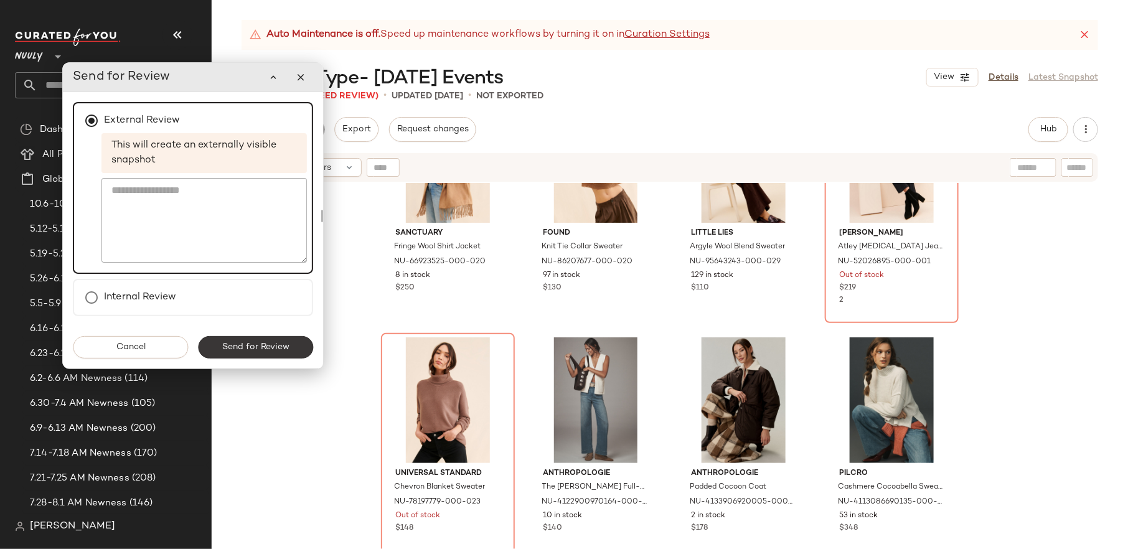
click at [235, 349] on span "Send for Review" at bounding box center [256, 347] width 68 height 10
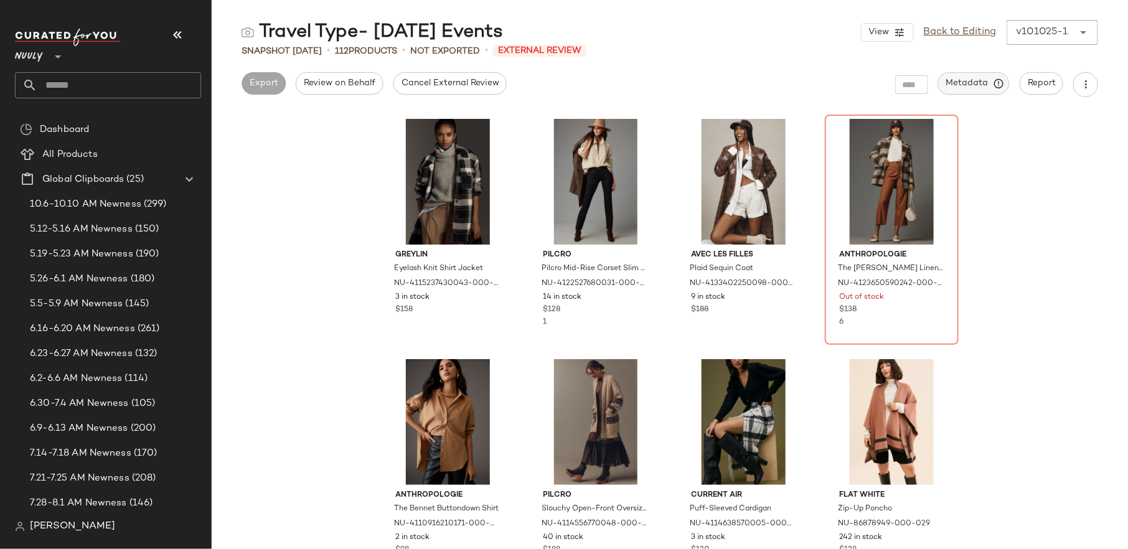
click at [902, 72] on button "Metadata" at bounding box center [974, 83] width 72 height 22
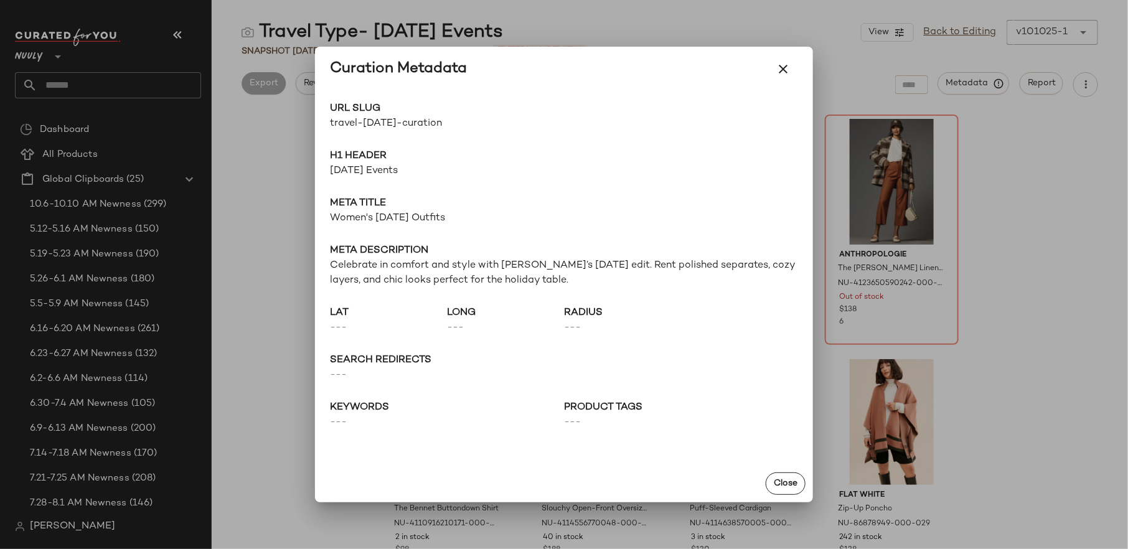
click at [902, 77] on div at bounding box center [564, 274] width 1128 height 549
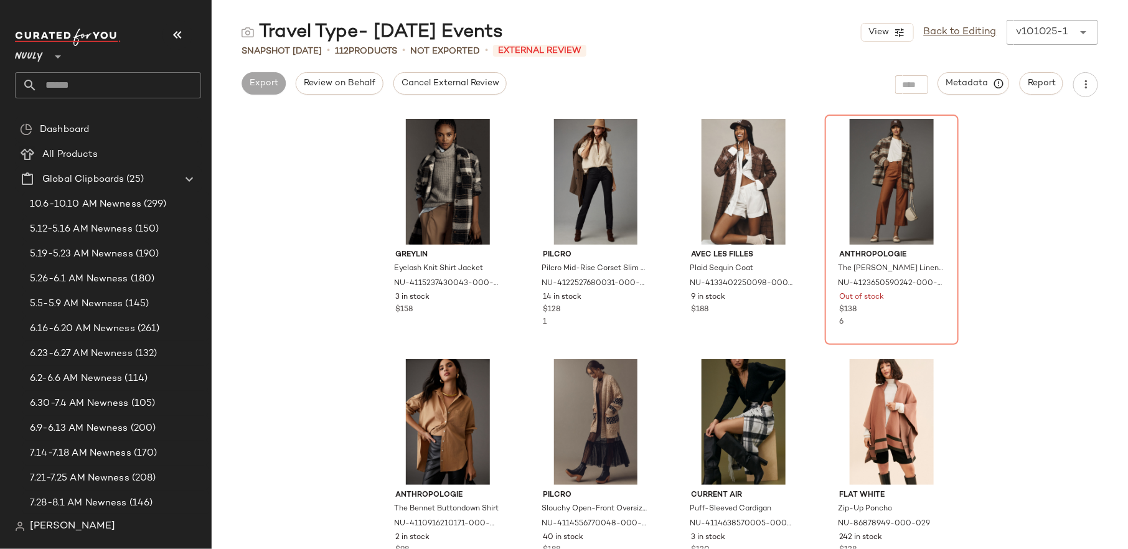
click at [902, 299] on div "Greylin Eyelash Knit Shirt Jacket NU-4115237430043-000-018 3 in stock $158 Pilc…" at bounding box center [670, 330] width 916 height 437
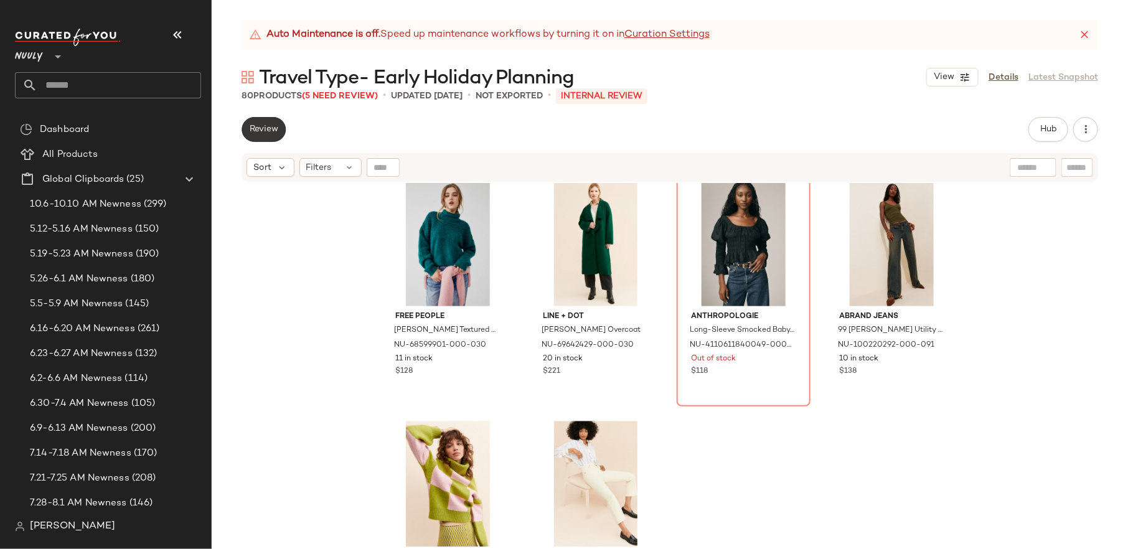
scroll to position [1486, 0]
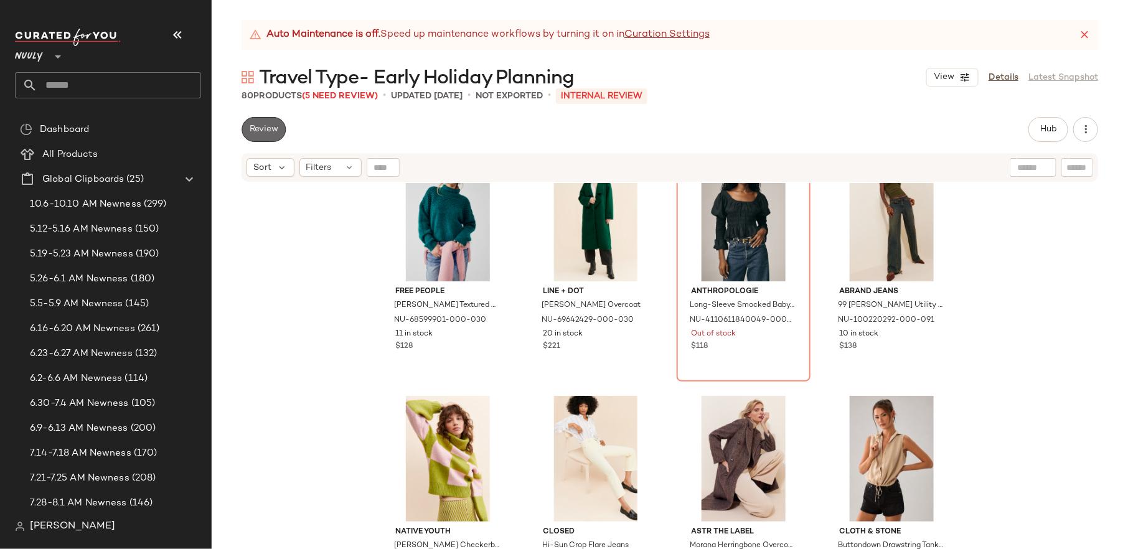
click at [265, 138] on button "Review" at bounding box center [264, 129] width 44 height 25
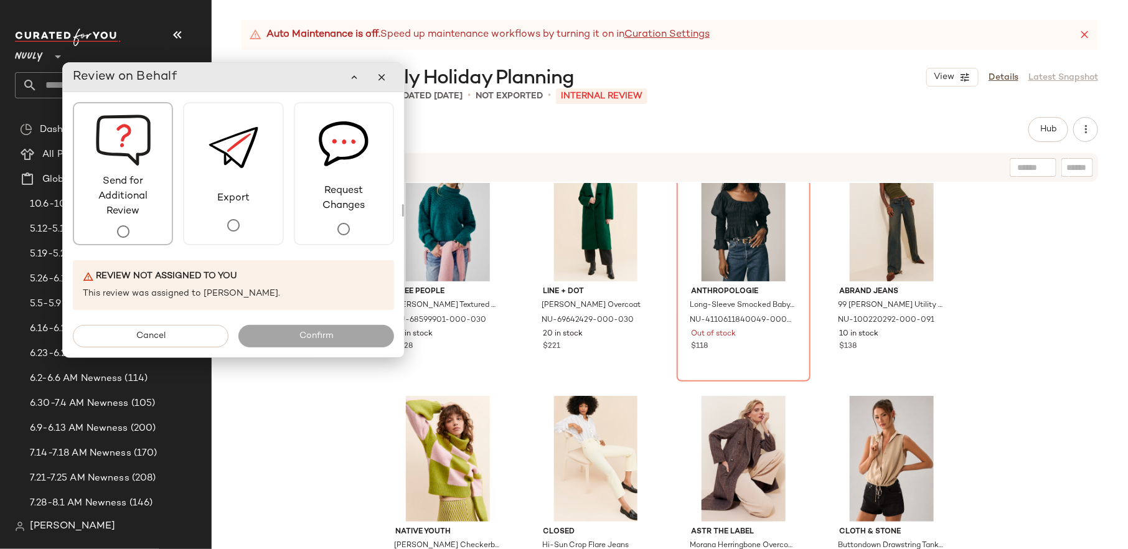
click at [141, 191] on span "Send for Additional Review" at bounding box center [123, 196] width 98 height 45
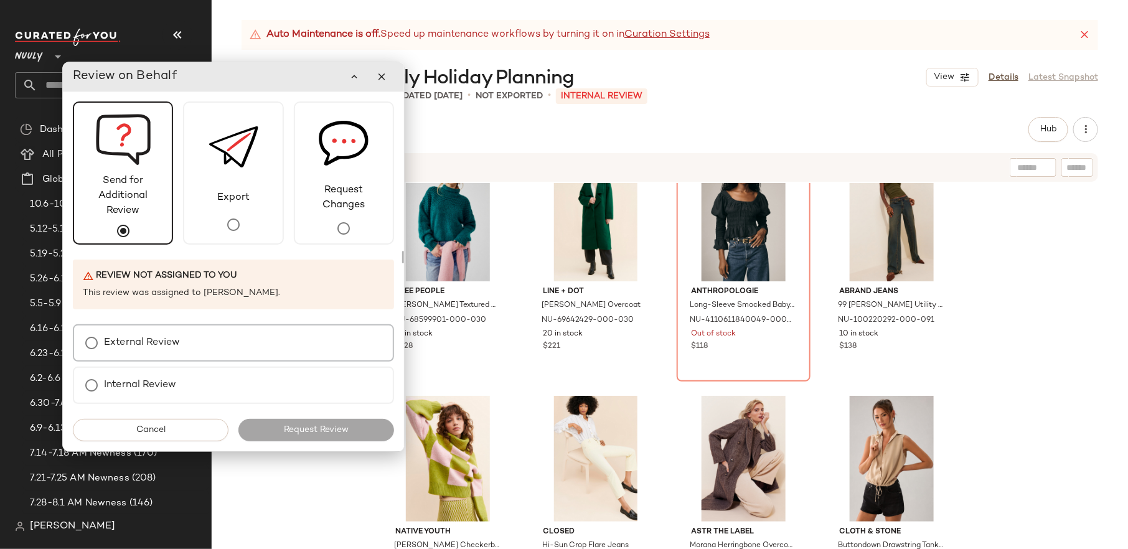
click at [215, 352] on div "External Review" at bounding box center [233, 342] width 321 height 37
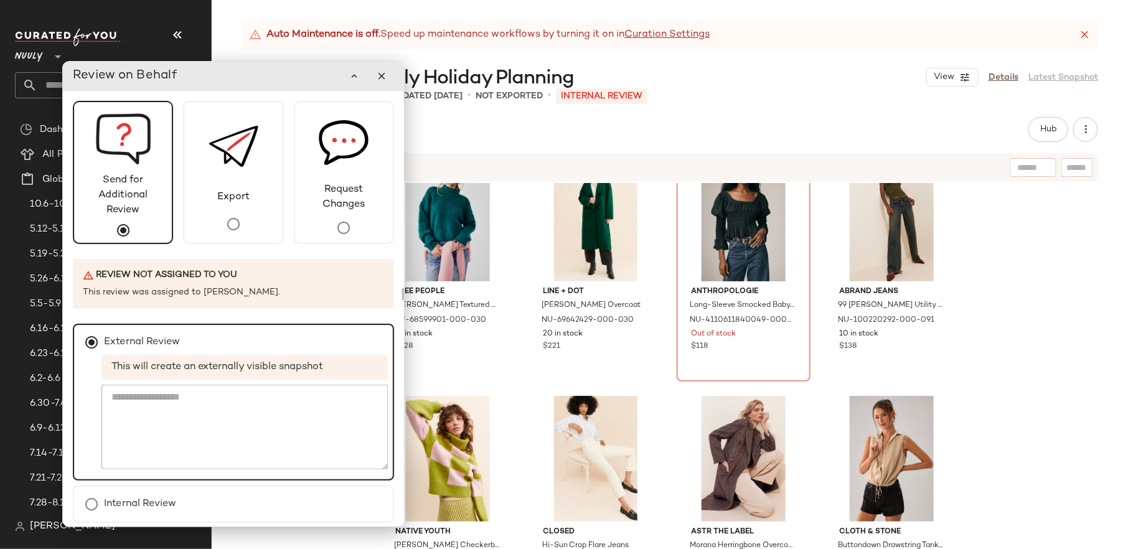
scroll to position [43, 0]
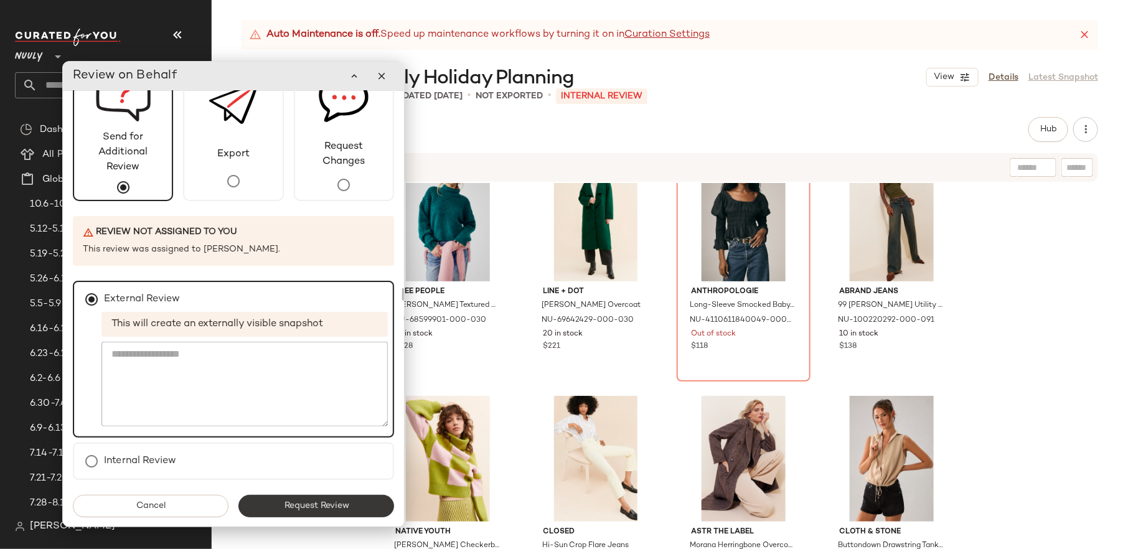
click at [310, 439] on span "Request Review" at bounding box center [315, 506] width 65 height 10
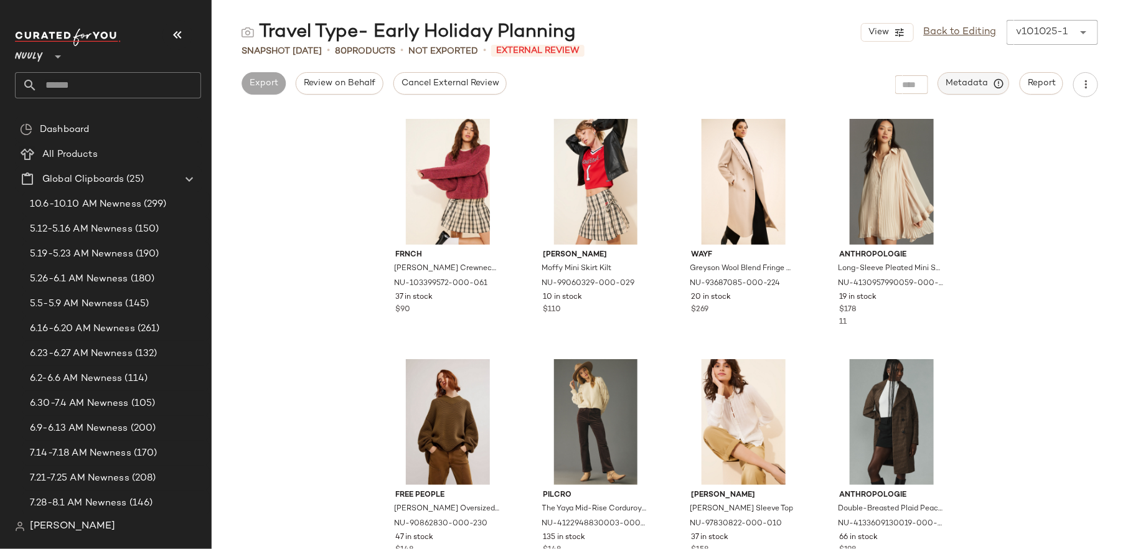
click at [902, 73] on button "Metadata" at bounding box center [974, 83] width 72 height 22
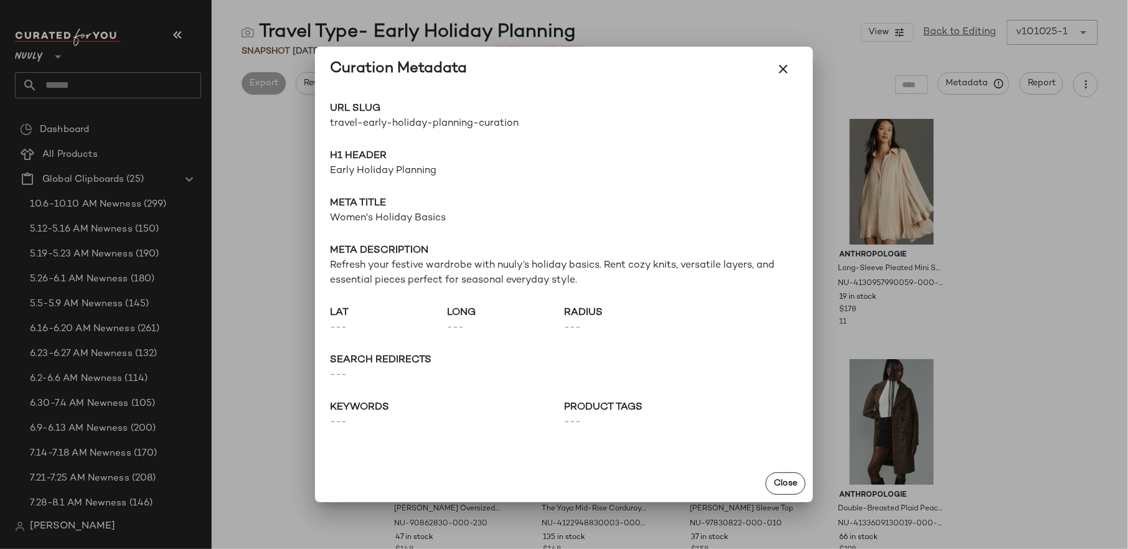
click at [902, 215] on div at bounding box center [564, 274] width 1128 height 549
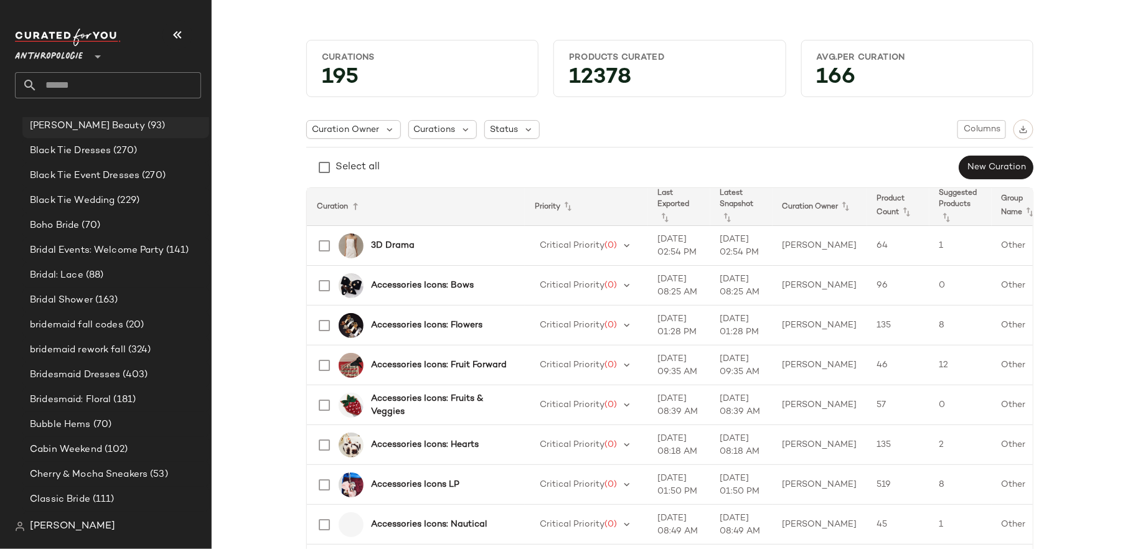
scroll to position [1224, 0]
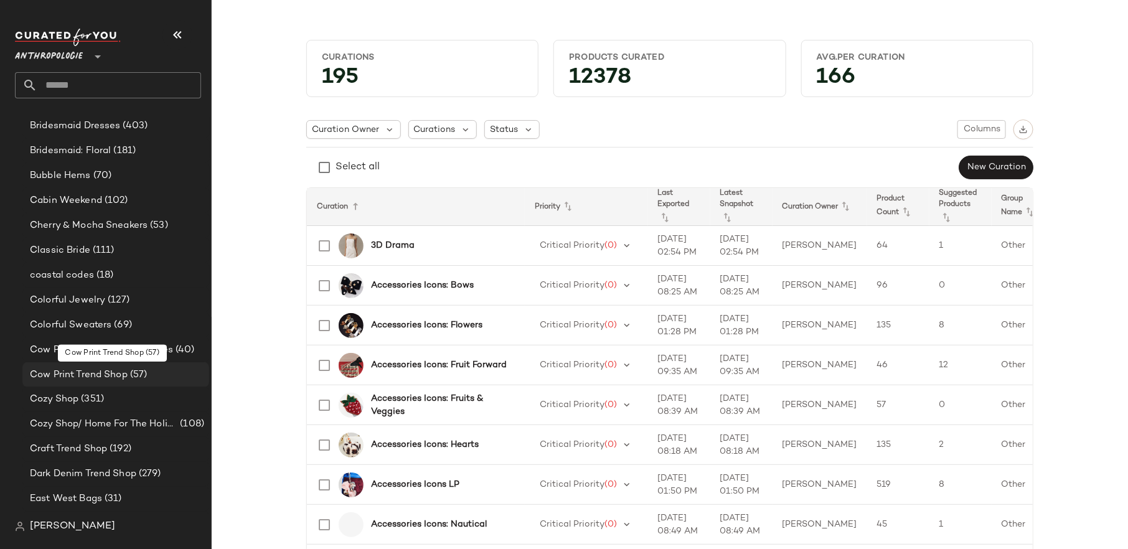
click at [91, 364] on div "Cow Print Trend Shop (57)" at bounding box center [115, 374] width 187 height 25
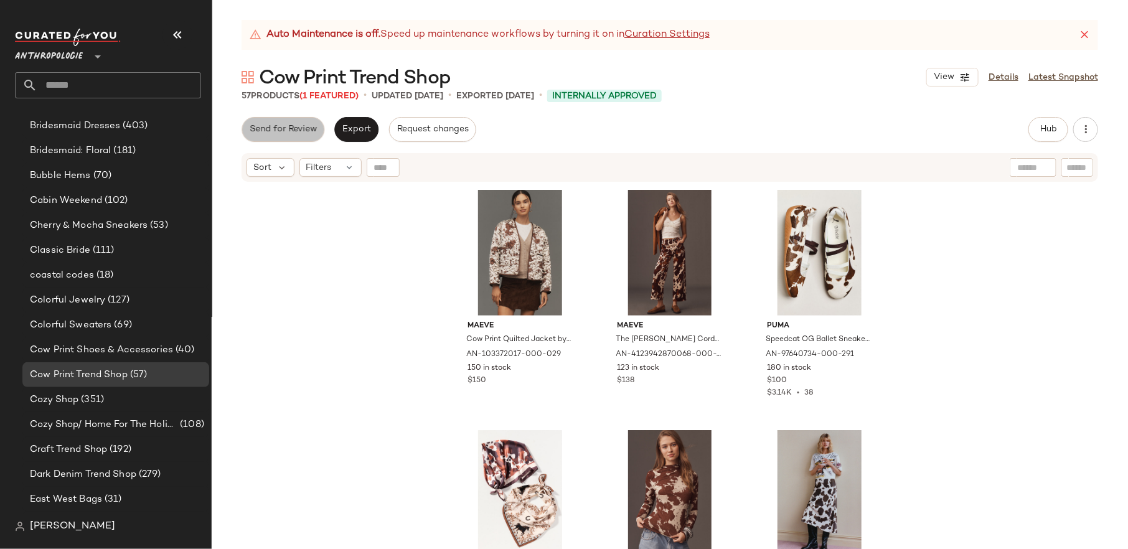
click at [306, 131] on span "Send for Review" at bounding box center [283, 129] width 68 height 10
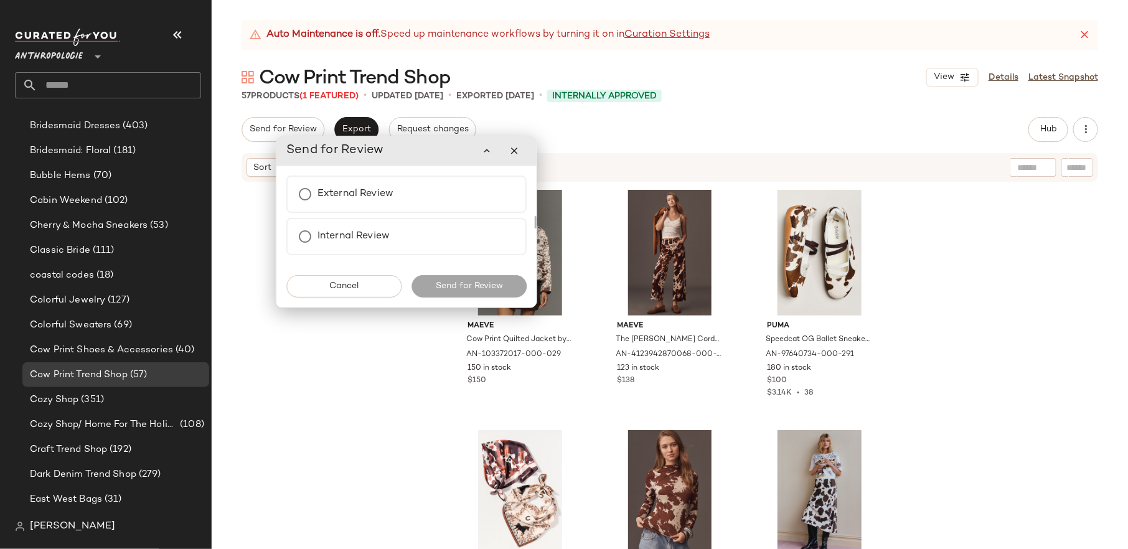
drag, startPoint x: 251, startPoint y: 81, endPoint x: 388, endPoint y: 215, distance: 192.3
click at [388, 163] on div "Send for Review" at bounding box center [406, 150] width 240 height 25
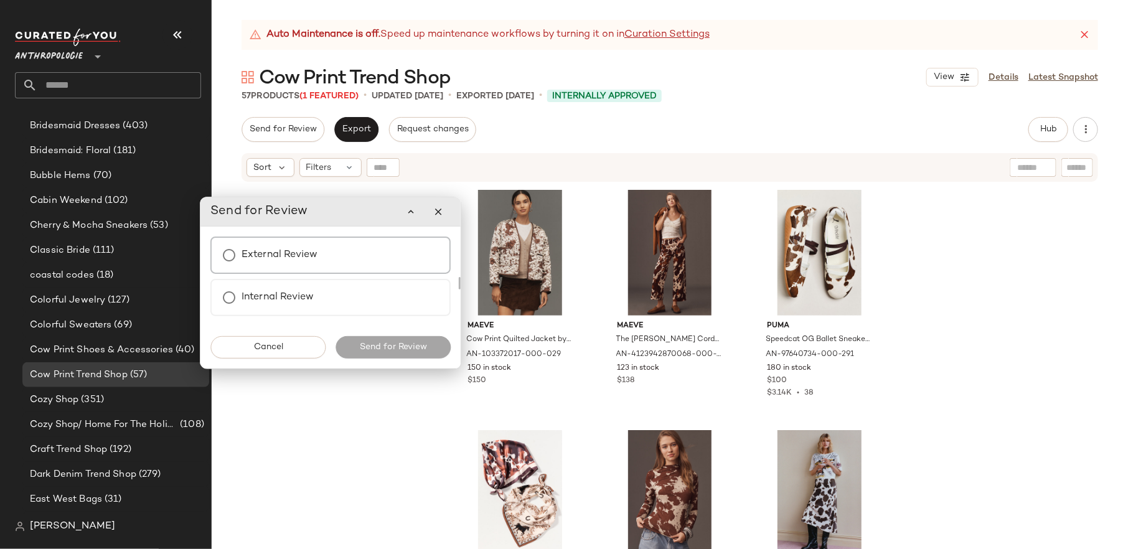
click at [361, 250] on div "External Review" at bounding box center [330, 255] width 240 height 37
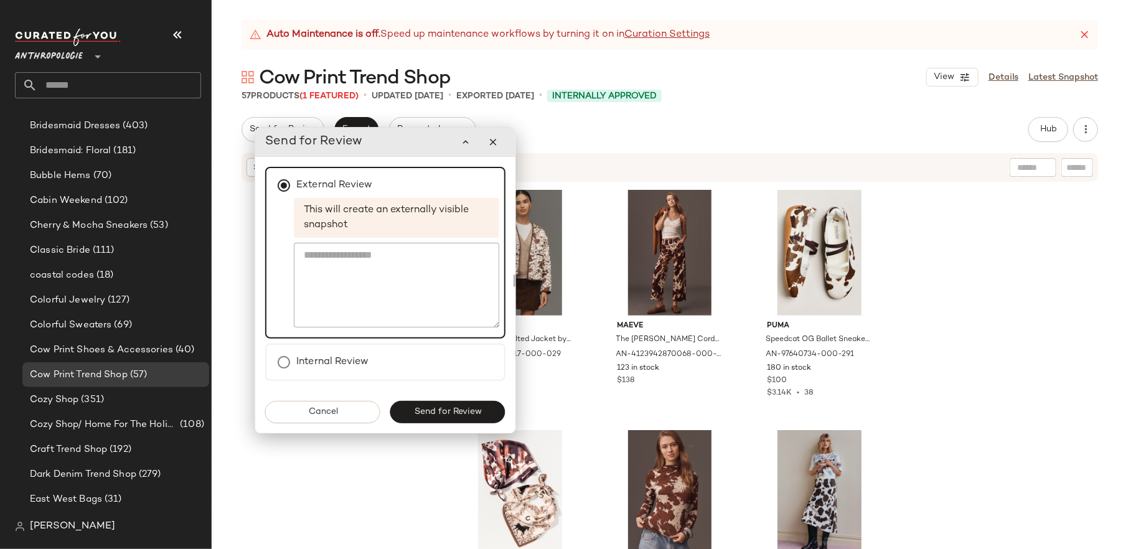
drag, startPoint x: 458, startPoint y: 208, endPoint x: 417, endPoint y: 84, distance: 130.5
click at [417, 128] on div "Send for Review" at bounding box center [385, 142] width 260 height 29
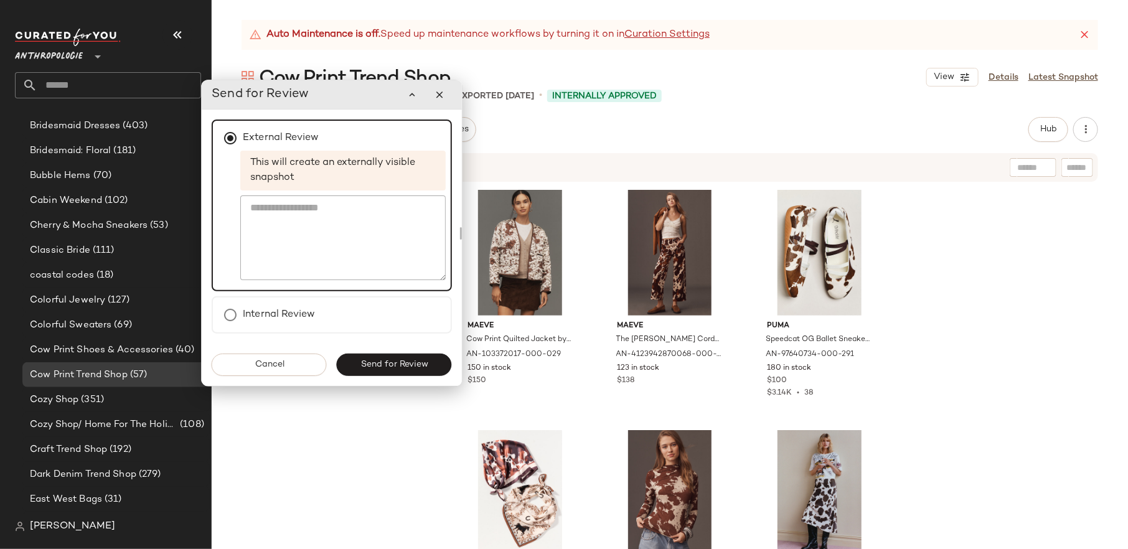
drag, startPoint x: 413, startPoint y: 377, endPoint x: 357, endPoint y: 303, distance: 93.7
click at [357, 344] on div "Cancel Send for Review" at bounding box center [332, 365] width 260 height 42
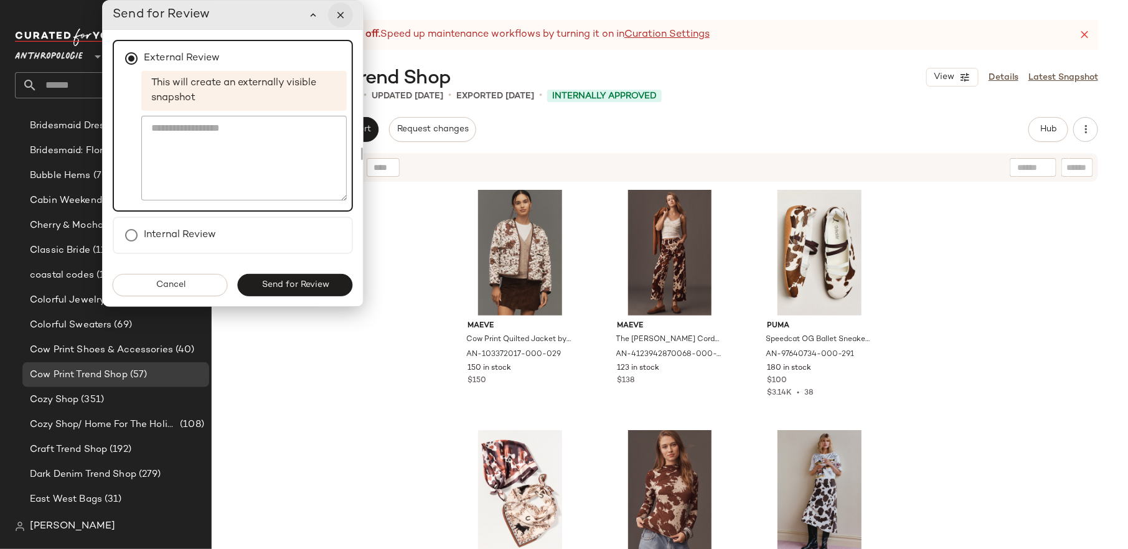
click at [342, 11] on icon "button" at bounding box center [340, 14] width 11 height 11
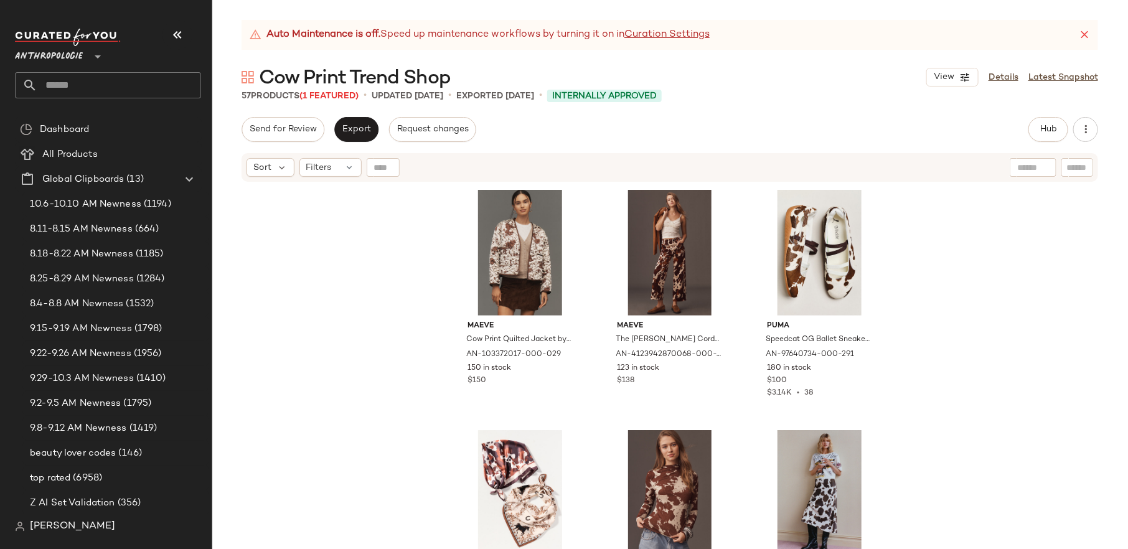
click at [83, 54] on div "Anthropologie **" at bounding box center [51, 49] width 73 height 31
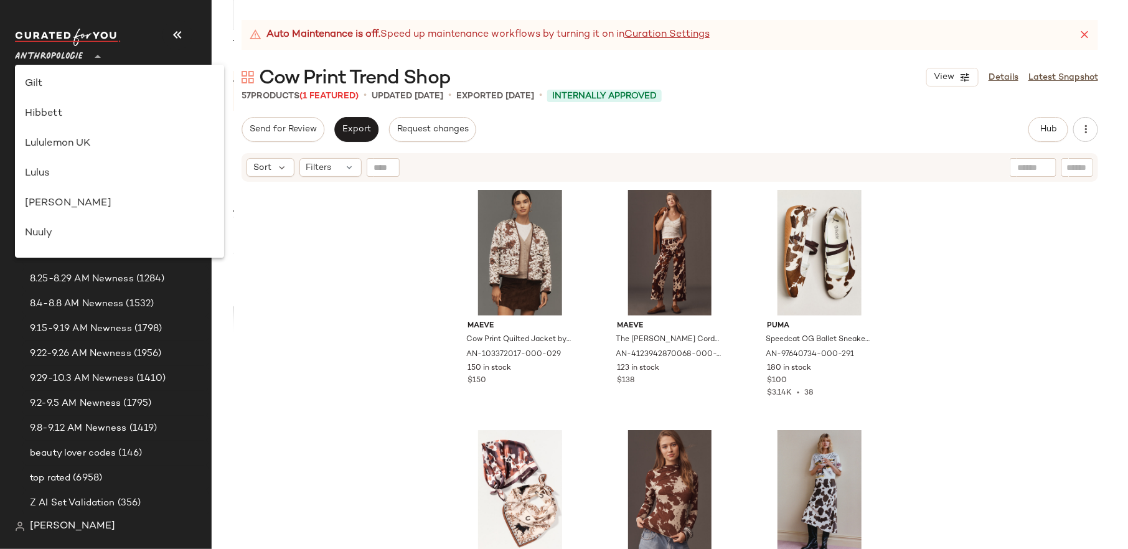
scroll to position [619, 0]
click at [106, 153] on div "Saks OFF 5TH" at bounding box center [119, 152] width 189 height 15
type input "**"
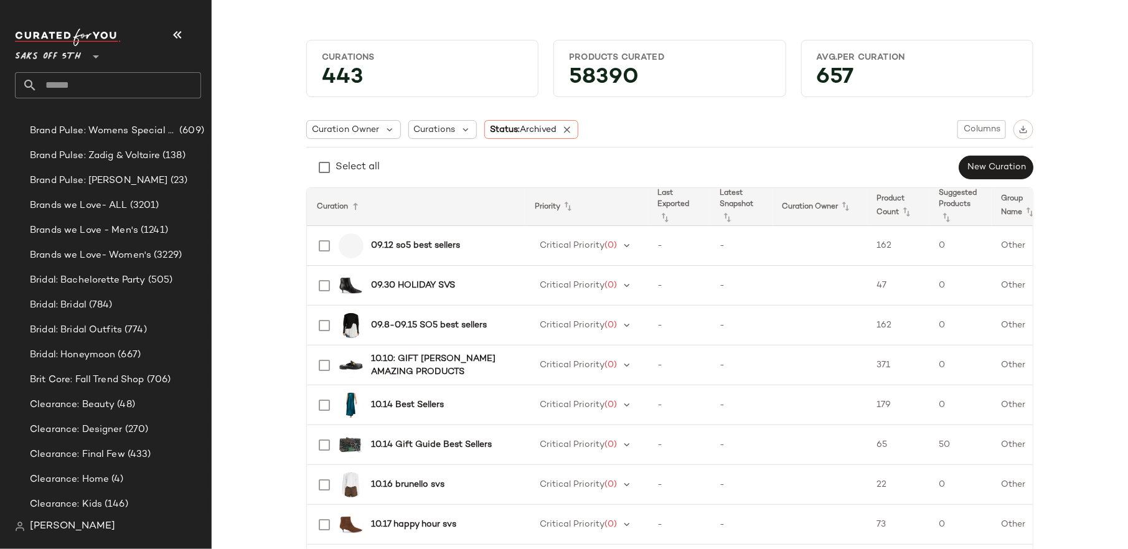
scroll to position [4055, 0]
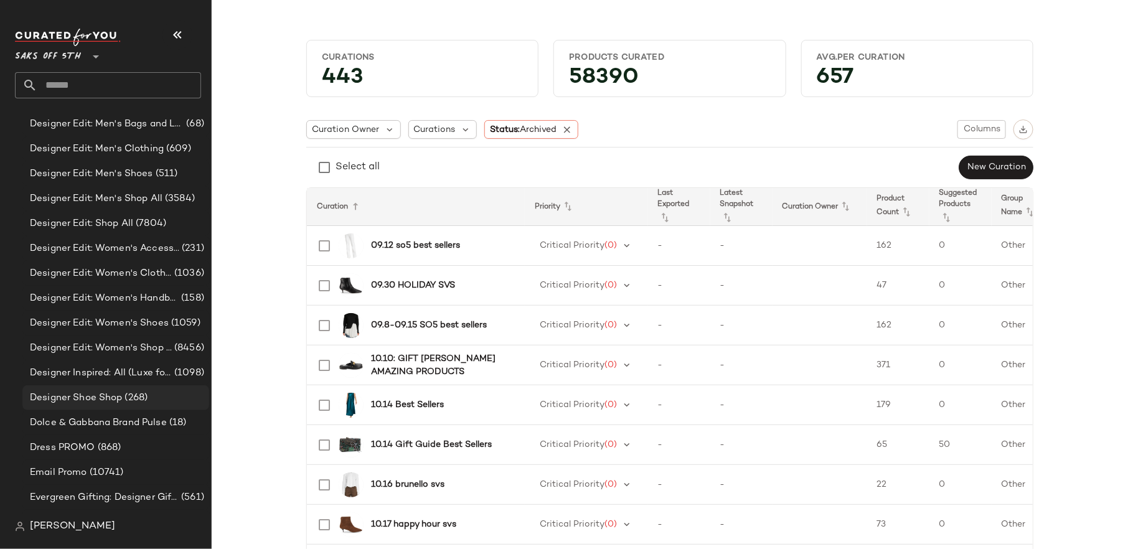
scroll to position [5250, 0]
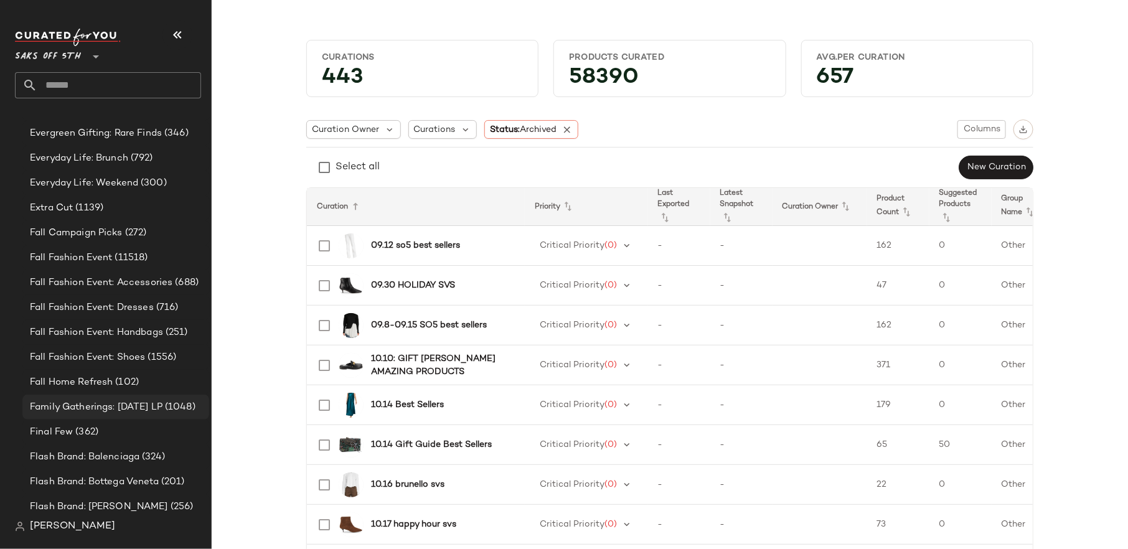
click at [92, 416] on div "Family Gatherings: [DATE] LP (1048)" at bounding box center [115, 407] width 187 height 25
